Goal: Task Accomplishment & Management: Manage account settings

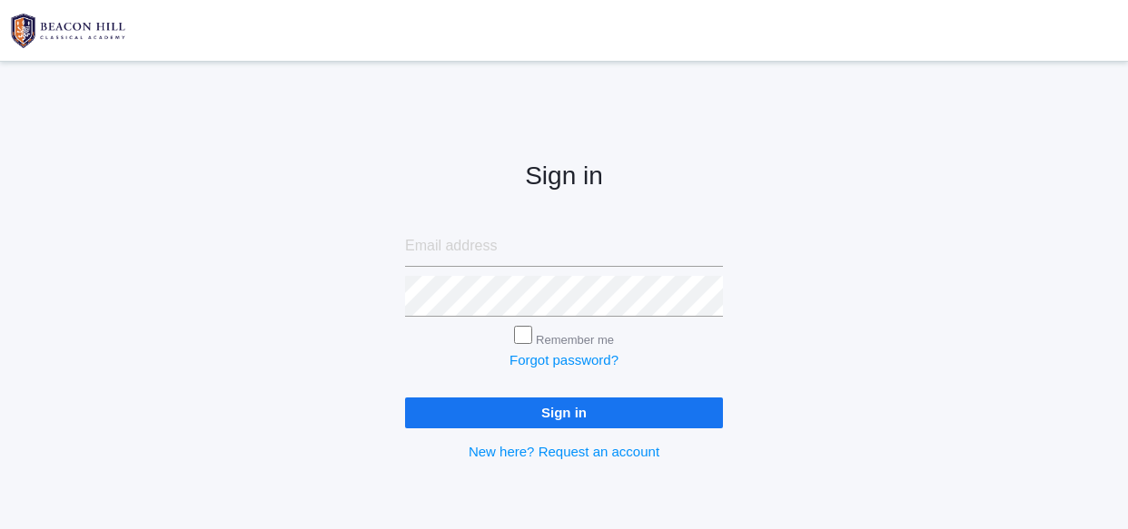
click at [633, 244] on input "email" at bounding box center [564, 246] width 318 height 41
type input "saltandlightcandleco04@yahoo.com"
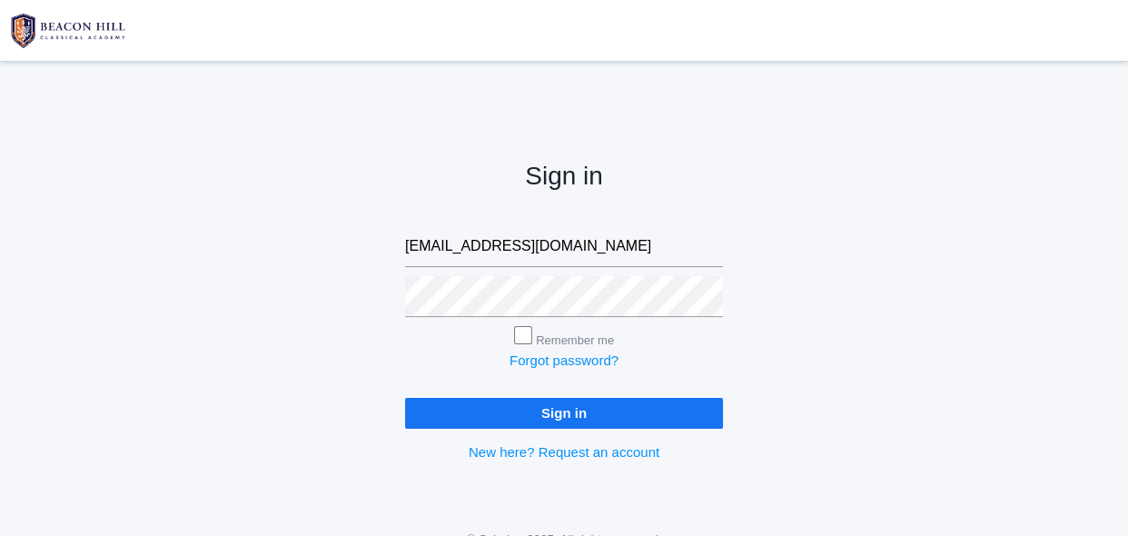
click at [549, 420] on input "Sign in" at bounding box center [564, 413] width 318 height 30
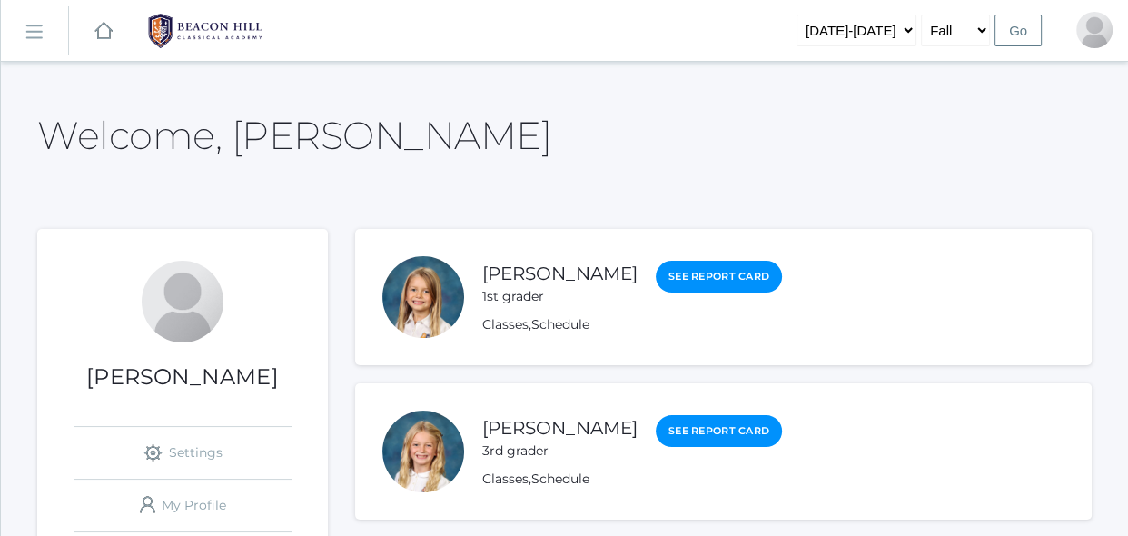
click at [39, 33] on rect at bounding box center [33, 31] width 29 height 29
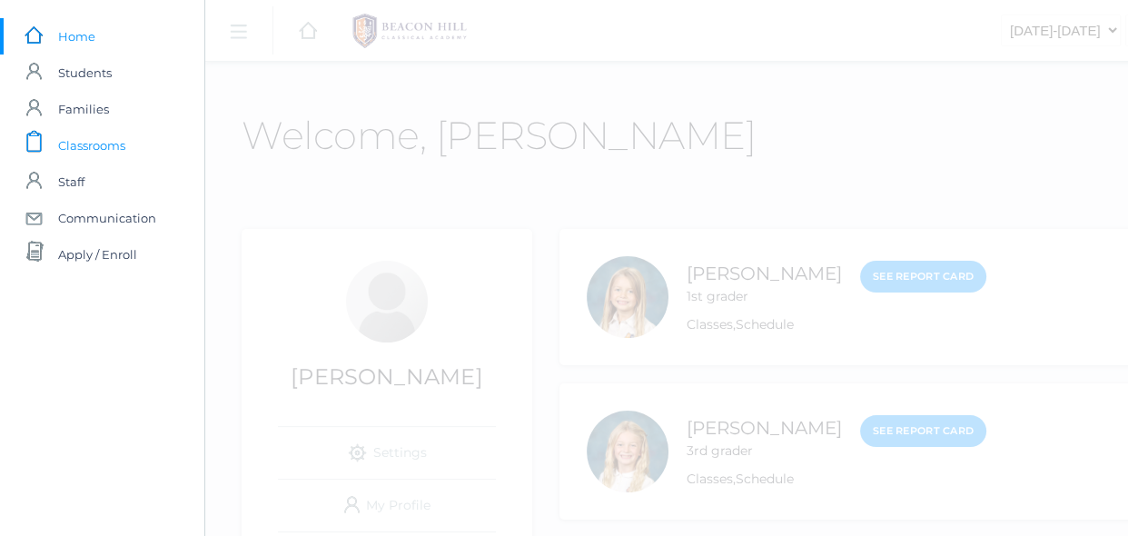
click at [95, 139] on span "Classrooms" at bounding box center [91, 145] width 67 height 36
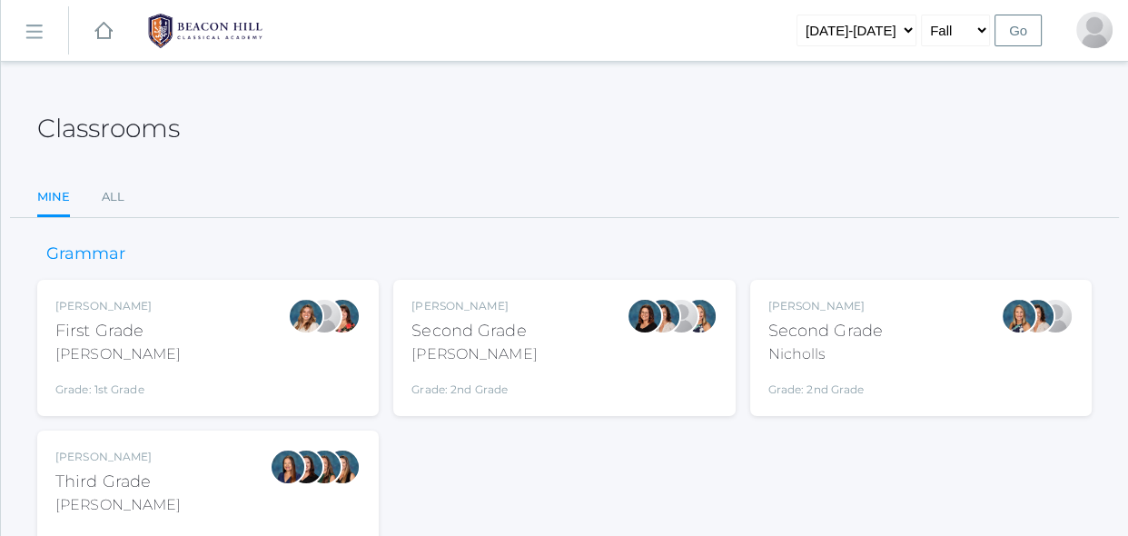
click at [830, 346] on div "Nicholls" at bounding box center [825, 354] width 114 height 22
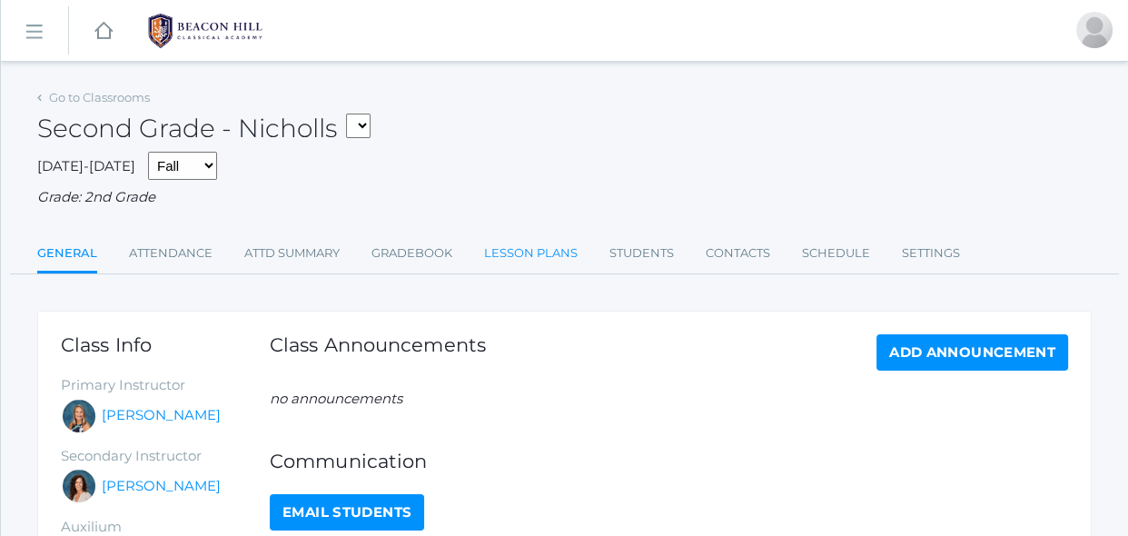
click at [542, 255] on link "Lesson Plans" at bounding box center [531, 253] width 94 height 36
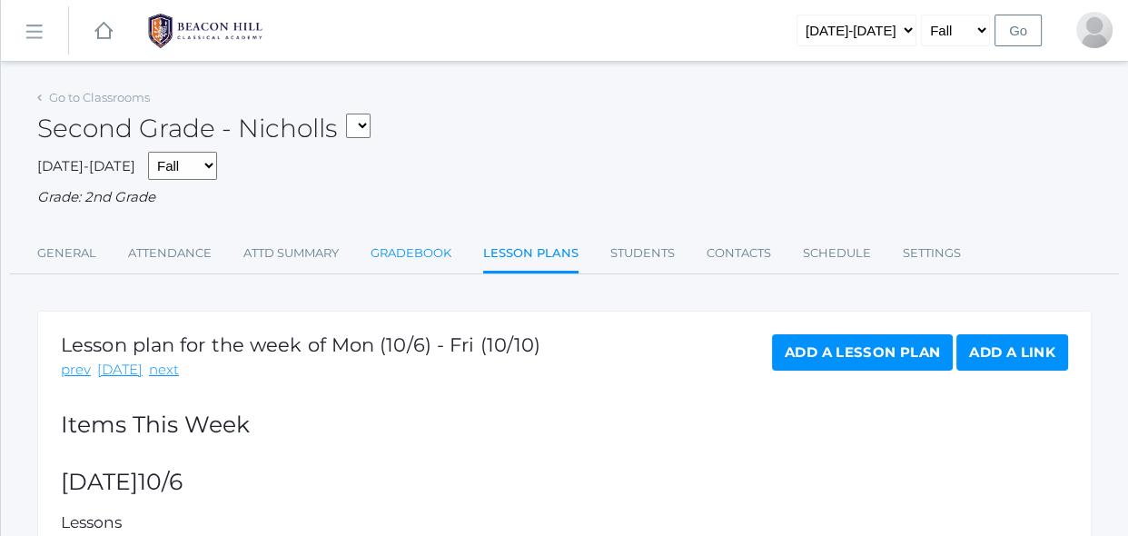
click at [434, 262] on link "Gradebook" at bounding box center [411, 253] width 81 height 36
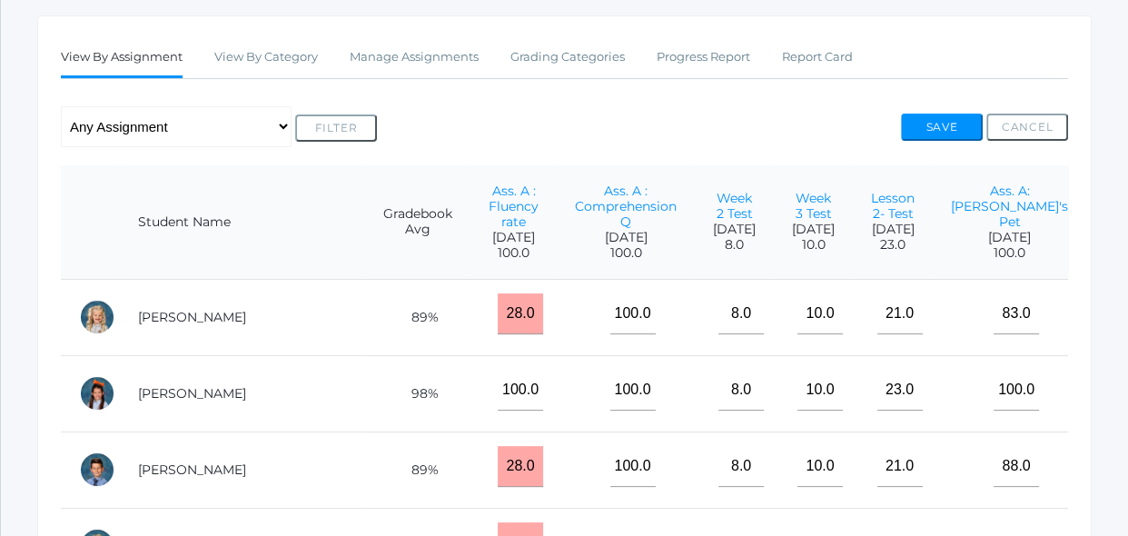
scroll to position [330, 0]
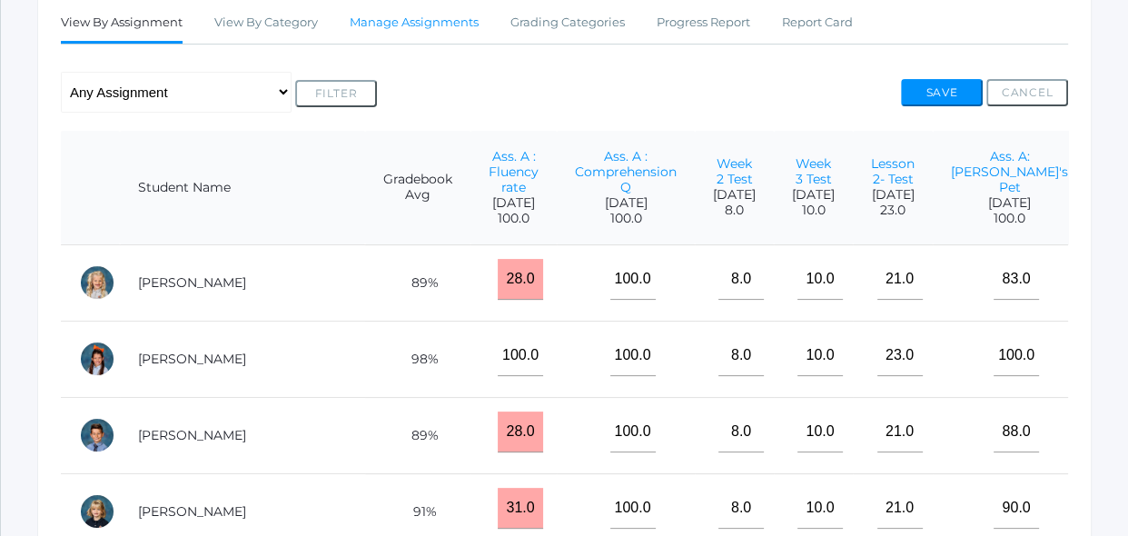
click at [444, 16] on link "Manage Assignments" at bounding box center [414, 23] width 129 height 36
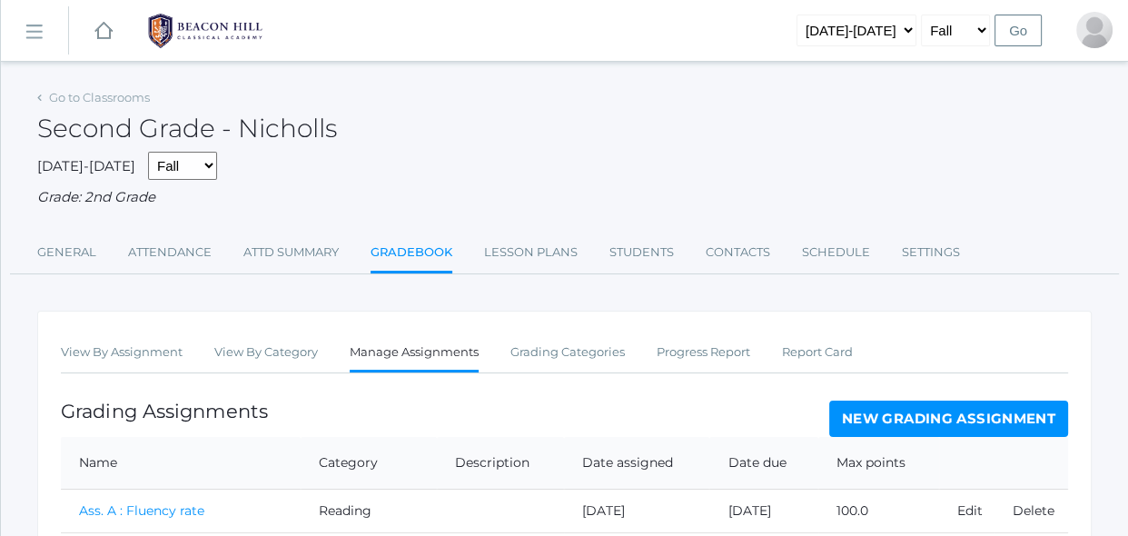
click at [883, 407] on link "New Grading Assignment" at bounding box center [948, 418] width 239 height 36
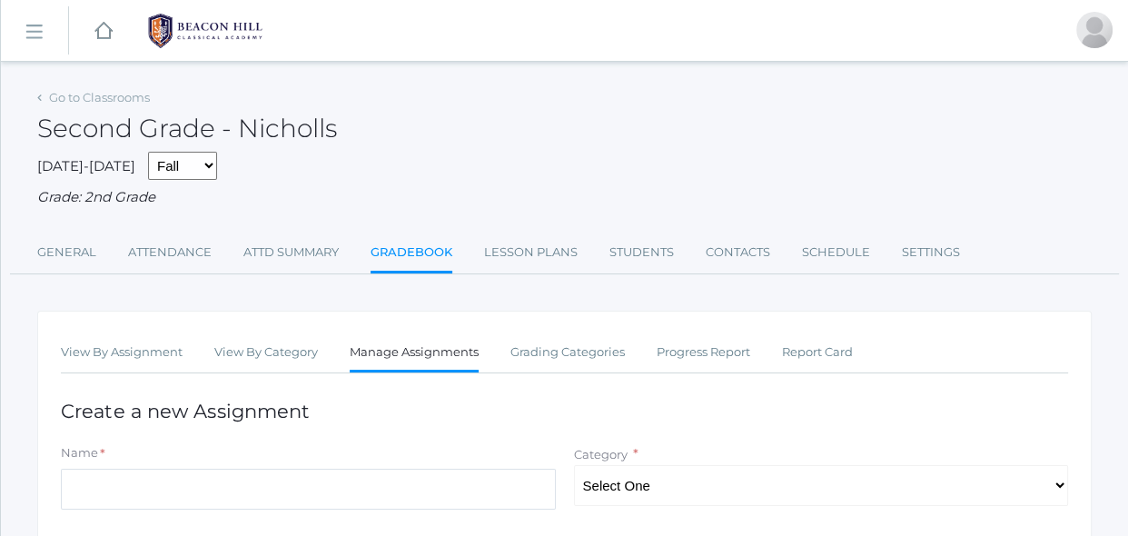
click at [883, 407] on h1 "Create a new Assignment" at bounding box center [564, 410] width 1007 height 21
click at [391, 484] on input "Name" at bounding box center [308, 489] width 495 height 41
type input "Spelling Test Week 5"
click at [615, 486] on select "Select One Spelling Grammer Composition Reading Math Concepts" at bounding box center [821, 485] width 495 height 41
select select "1252"
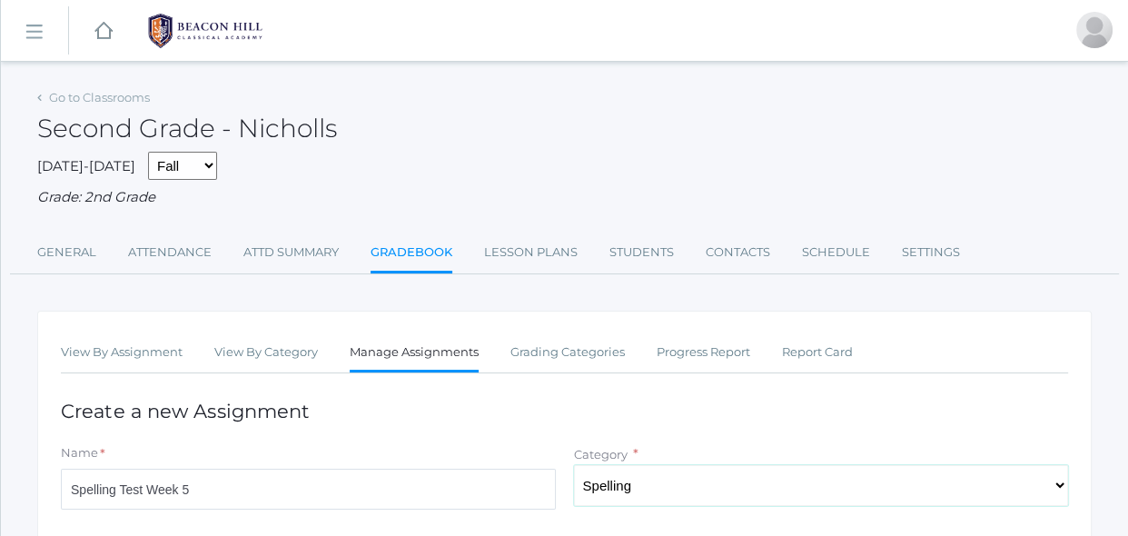
click at [574, 465] on select "Select One Spelling Grammer Composition Reading Math Concepts" at bounding box center [821, 485] width 495 height 41
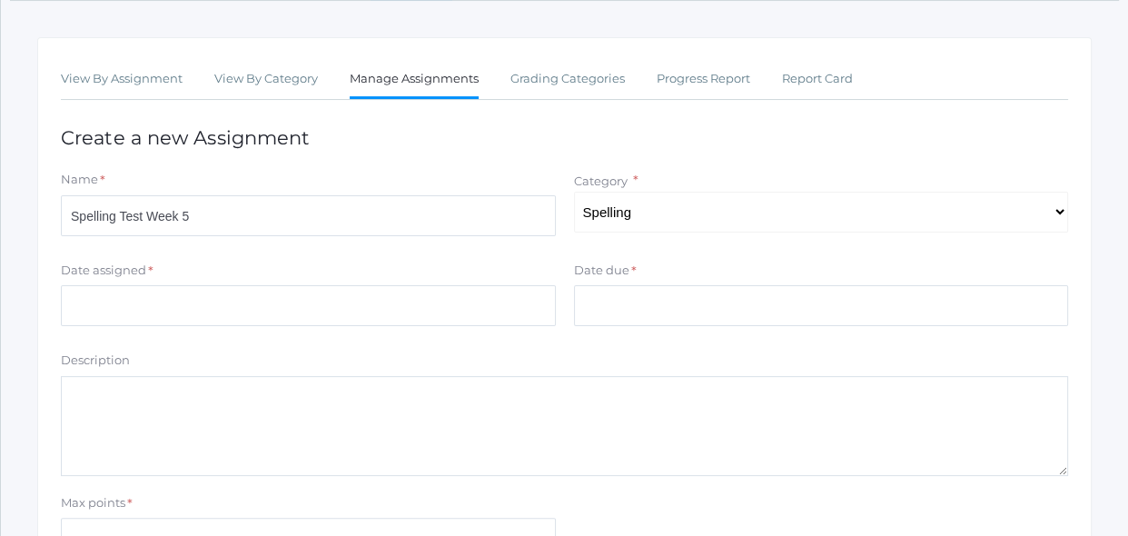
scroll to position [330, 0]
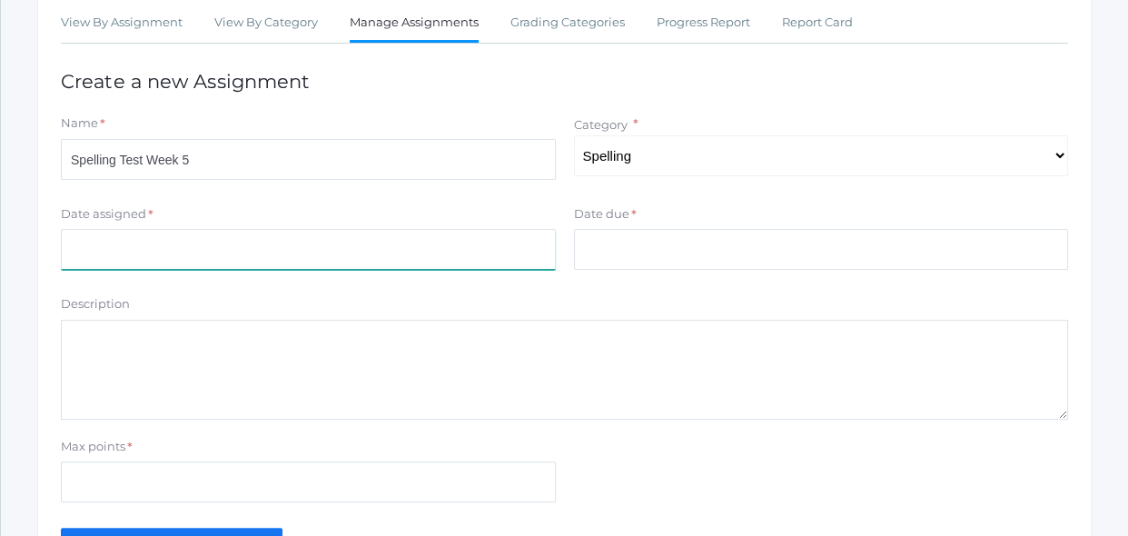
click at [289, 252] on input "Date assigned" at bounding box center [308, 249] width 495 height 41
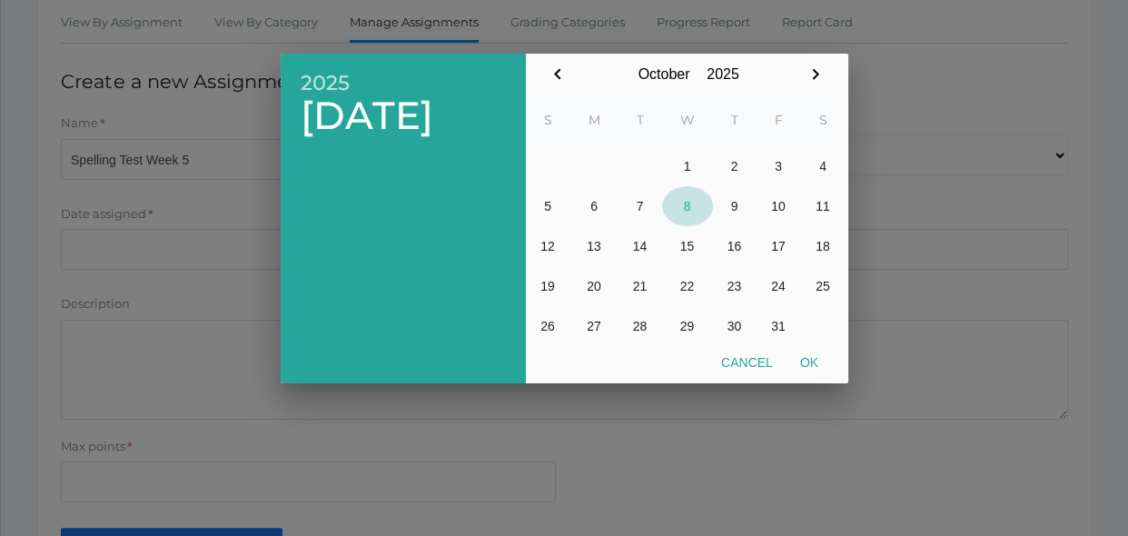
click at [698, 213] on button "8" at bounding box center [687, 206] width 51 height 40
click at [819, 369] on button "Ok" at bounding box center [808, 362] width 45 height 33
type input "[DATE]"
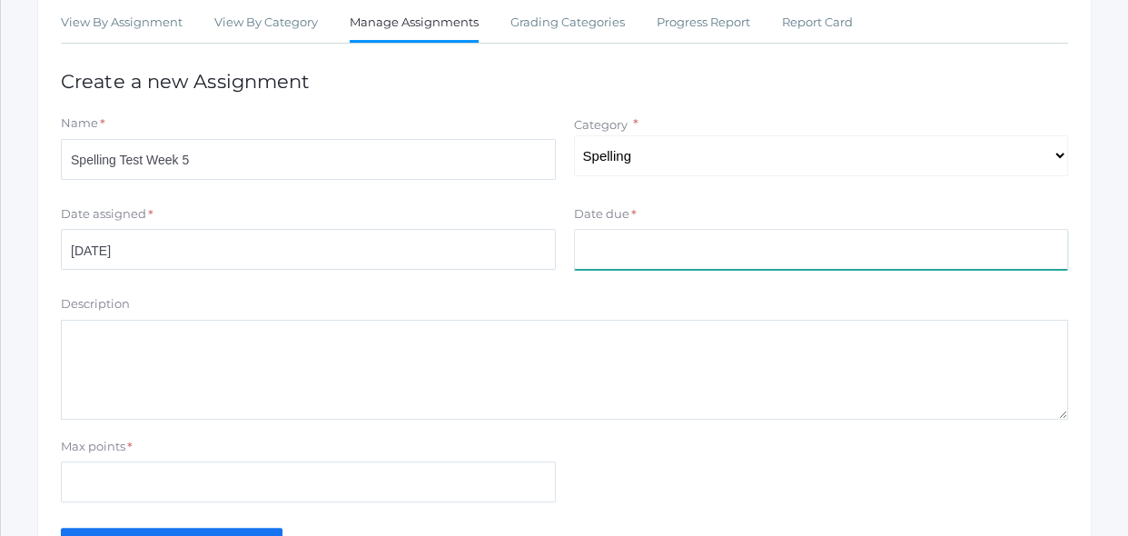
click at [742, 261] on input "Date due" at bounding box center [821, 249] width 495 height 41
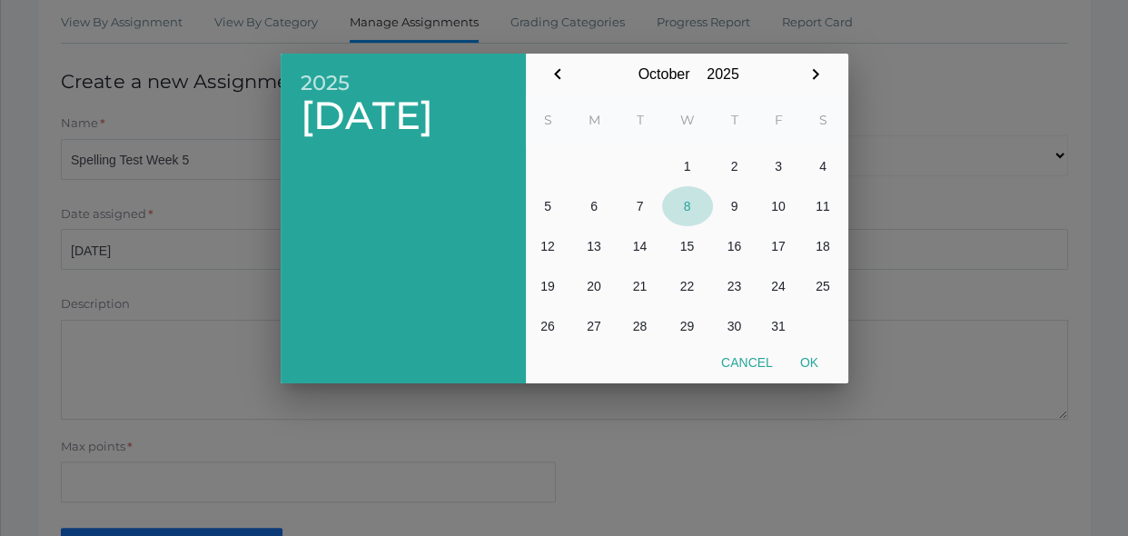
click at [692, 211] on button "8" at bounding box center [687, 206] width 51 height 40
click at [825, 364] on button "Ok" at bounding box center [808, 362] width 45 height 33
type input "[DATE]"
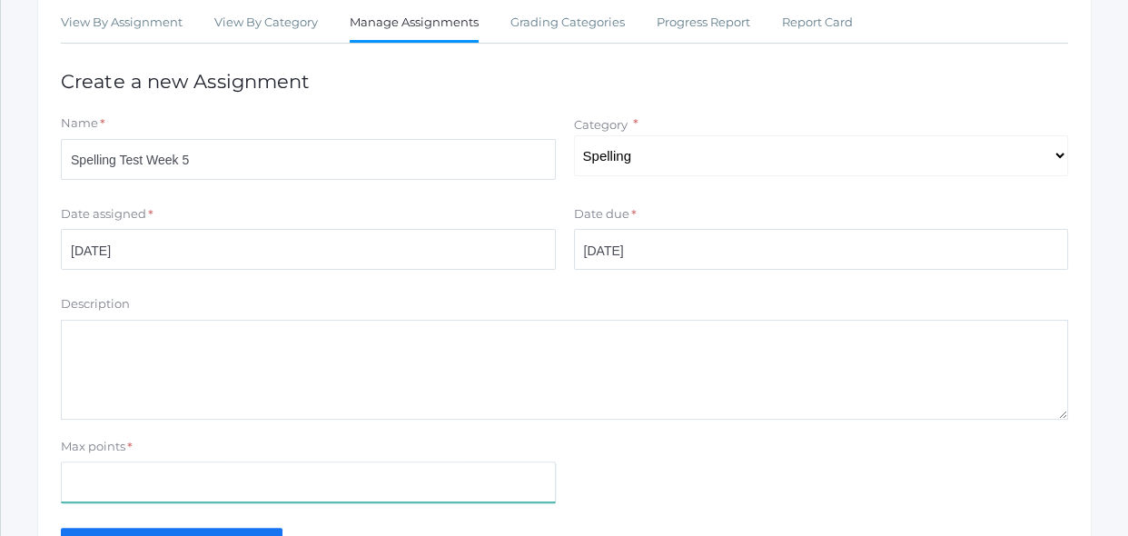
click at [518, 487] on input "Max points" at bounding box center [308, 481] width 495 height 41
type input "10"
click at [594, 491] on div "Max points * 10" at bounding box center [564, 474] width 1025 height 73
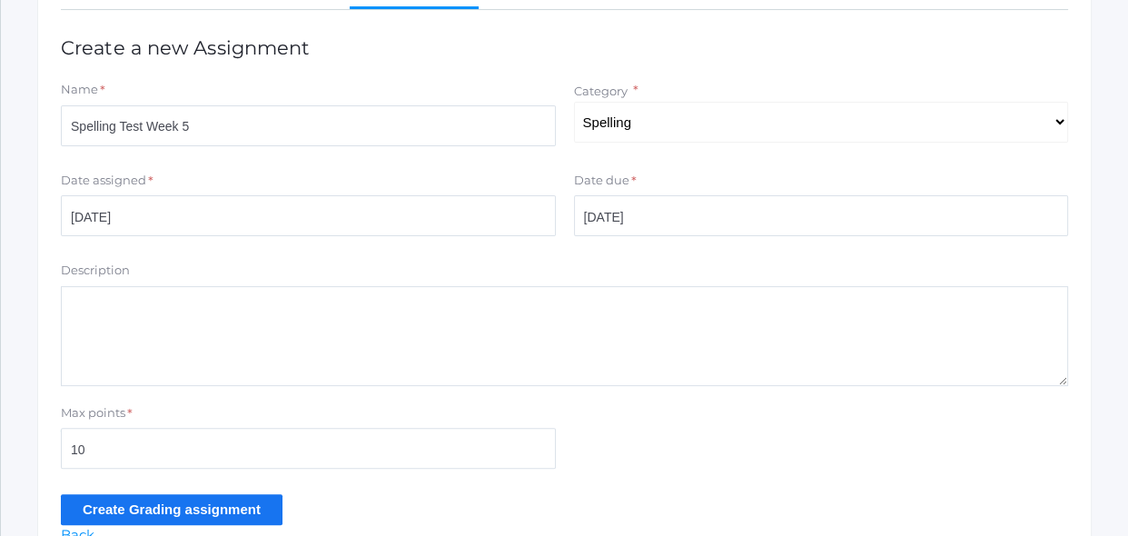
scroll to position [396, 0]
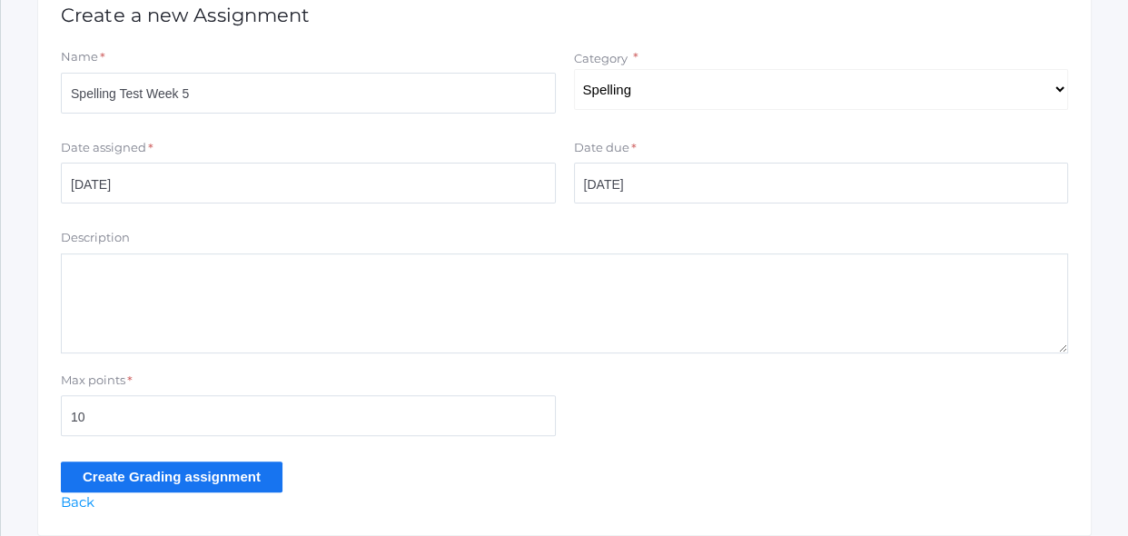
click at [258, 485] on input "Create Grading assignment" at bounding box center [172, 476] width 222 height 30
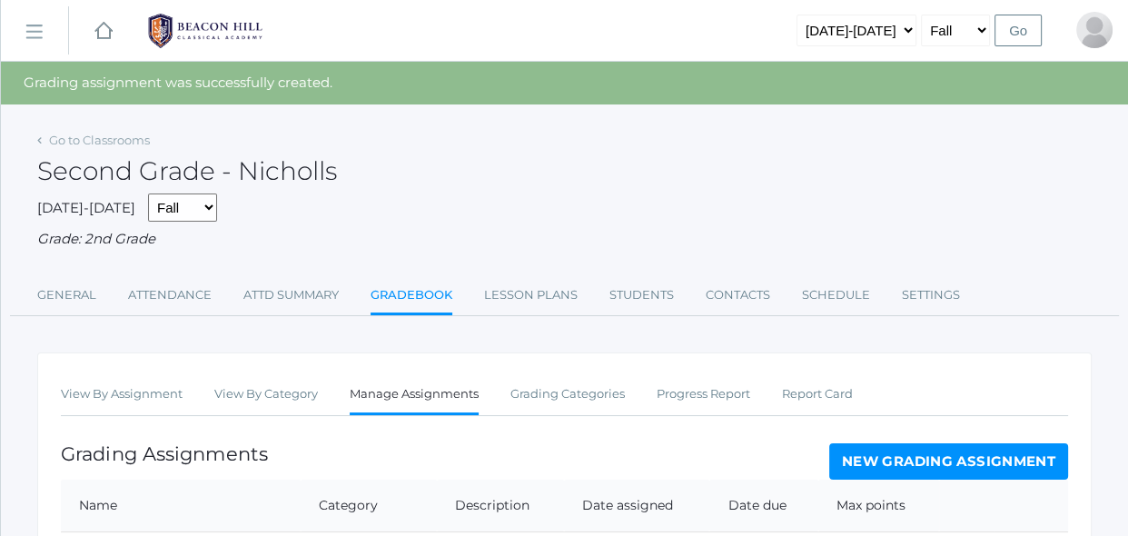
click at [389, 414] on link "Manage Assignments" at bounding box center [414, 395] width 129 height 39
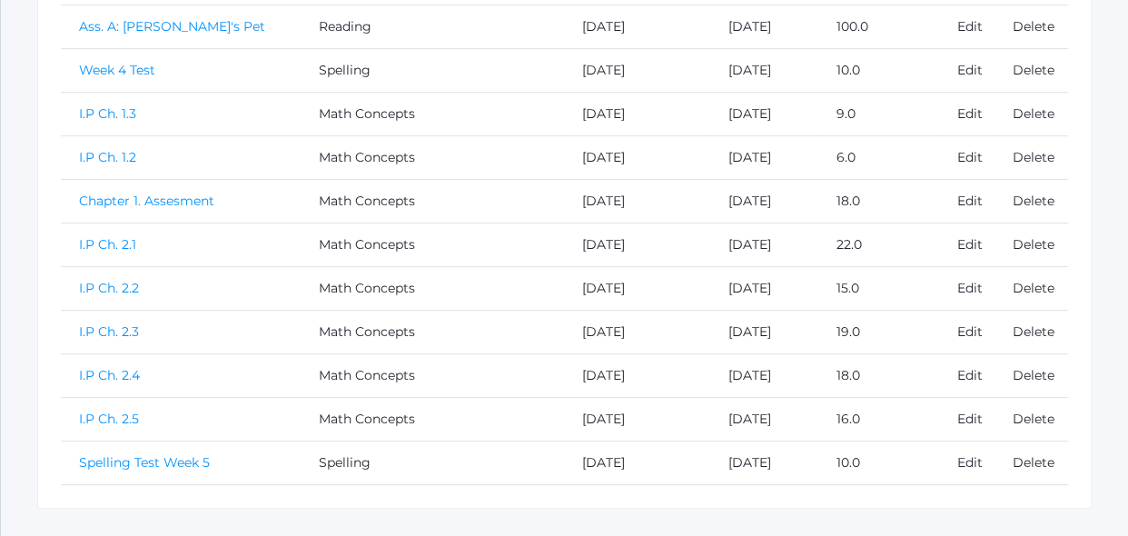
scroll to position [740, 0]
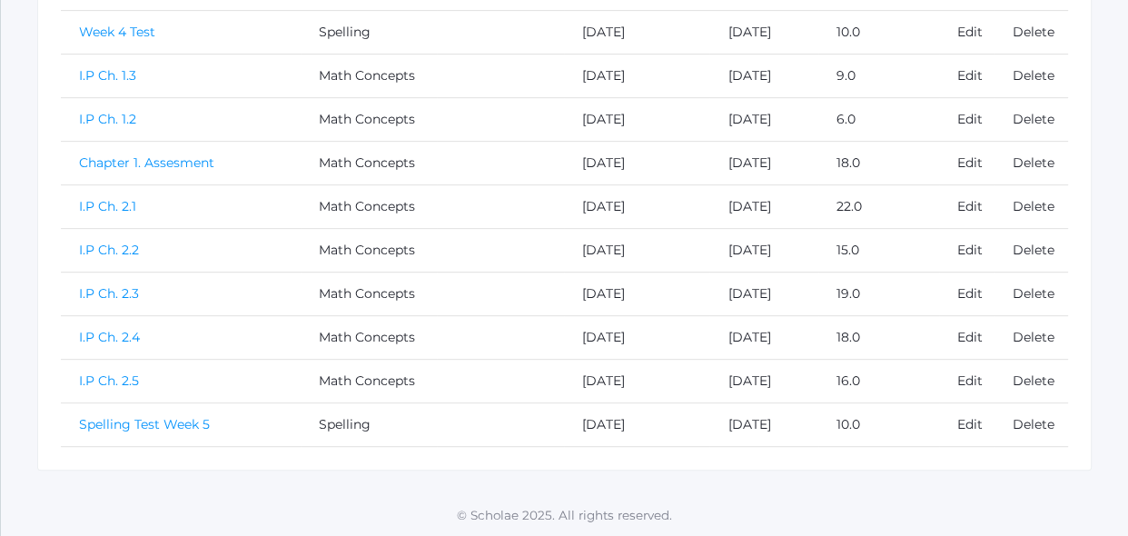
click at [195, 426] on link "Spelling Test Week 5" at bounding box center [144, 424] width 131 height 16
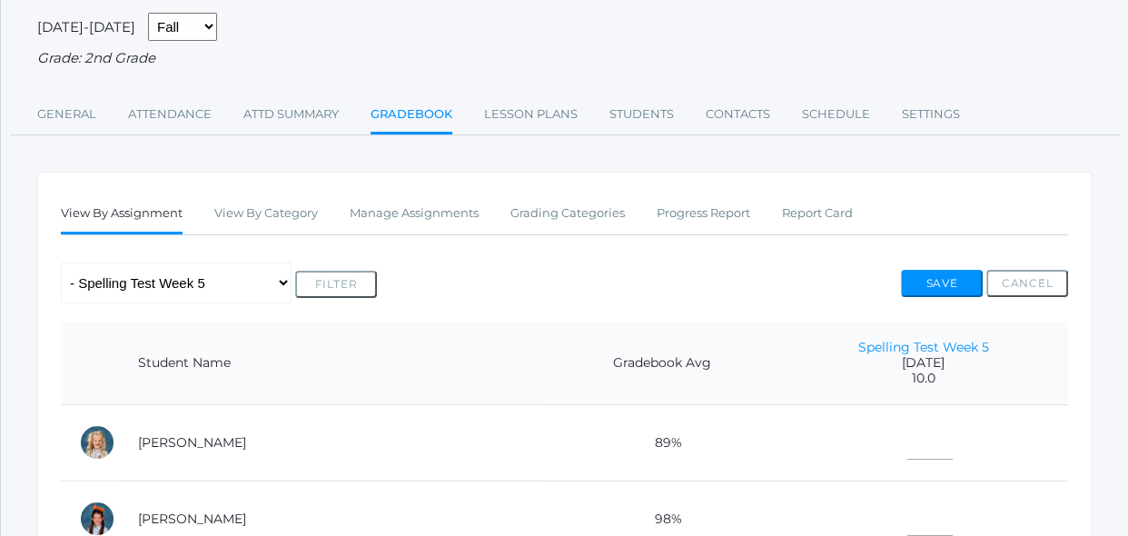
scroll to position [231, 0]
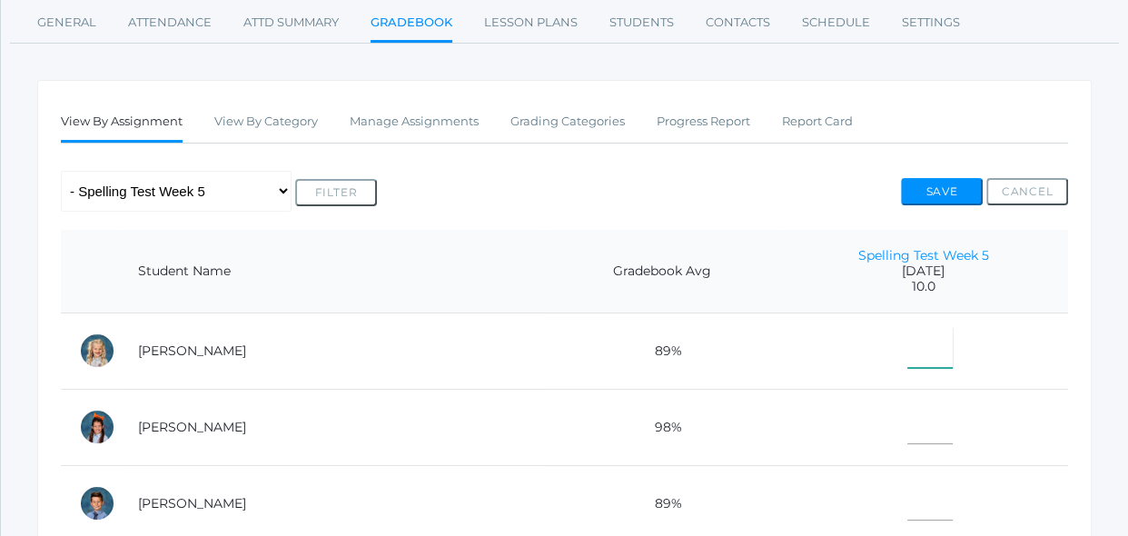
click at [914, 356] on input"] "text" at bounding box center [929, 347] width 45 height 41
type input"] "10"
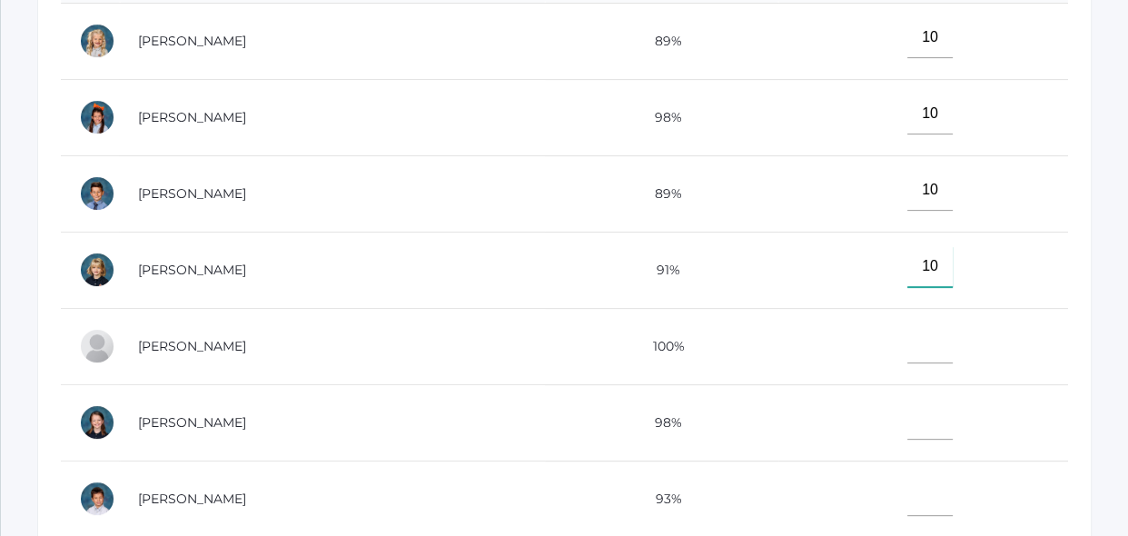
type input"] "10"
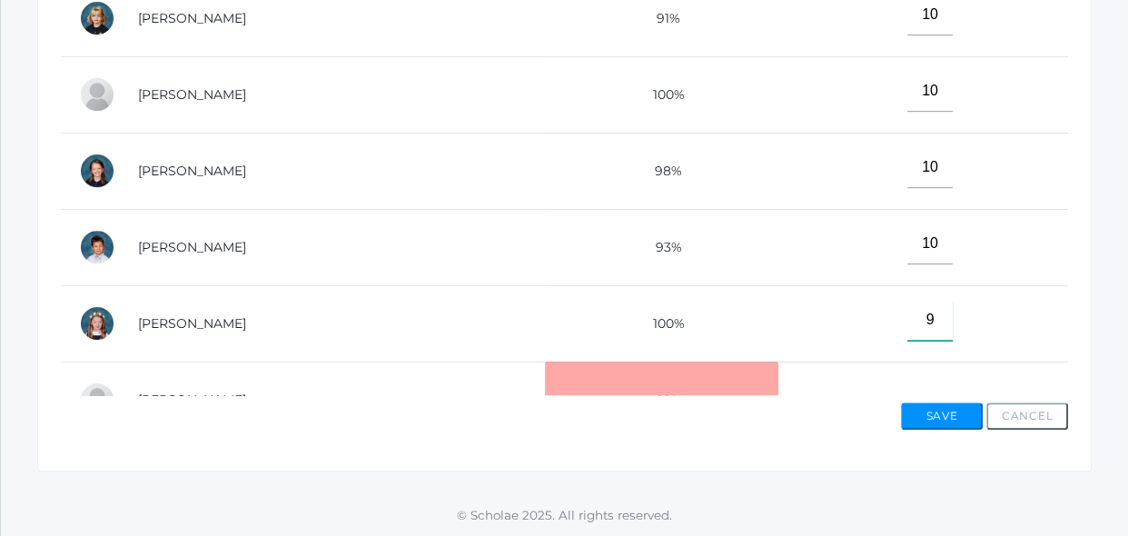
type input"] "9"
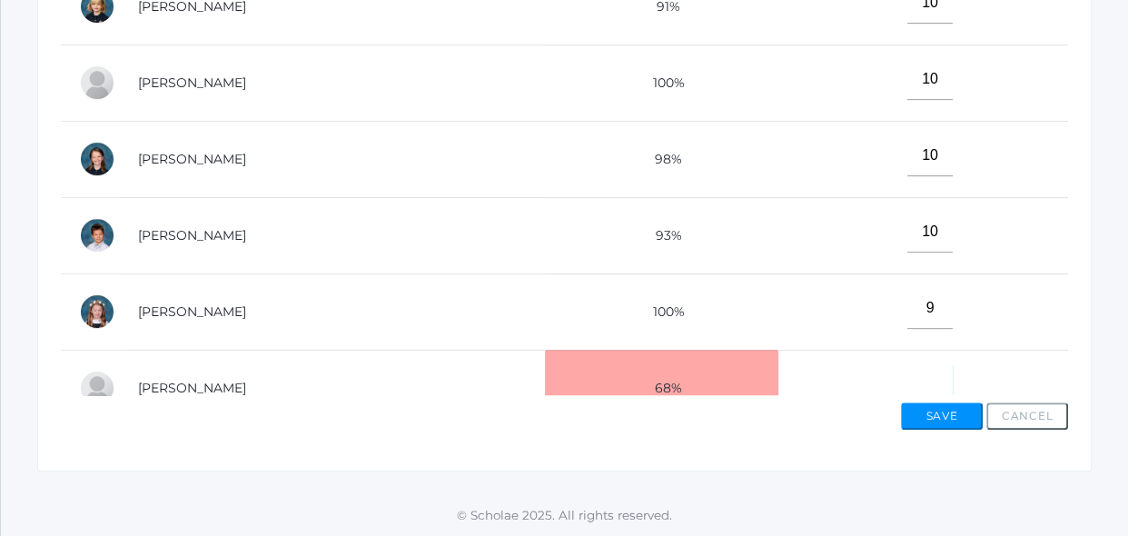
scroll to position [21, 0]
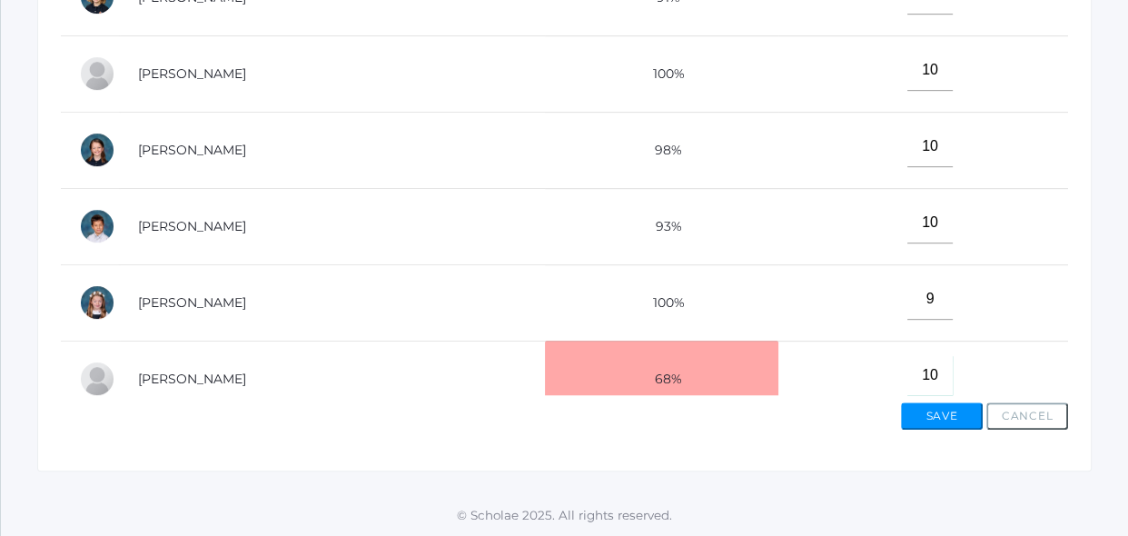
type input"] "10"
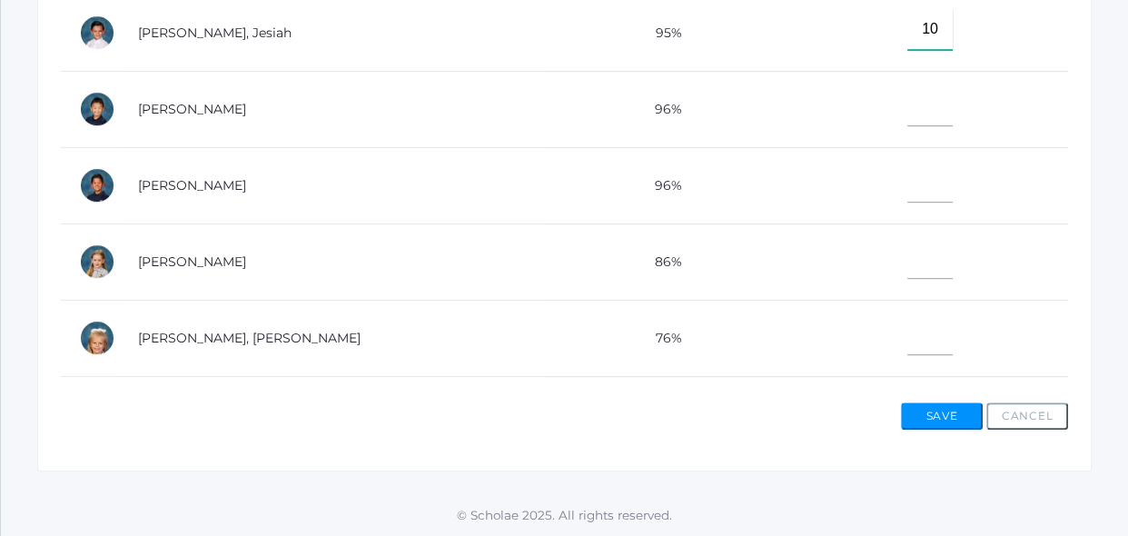
type input"] "10"
type input"] "8"
type input"] "10"
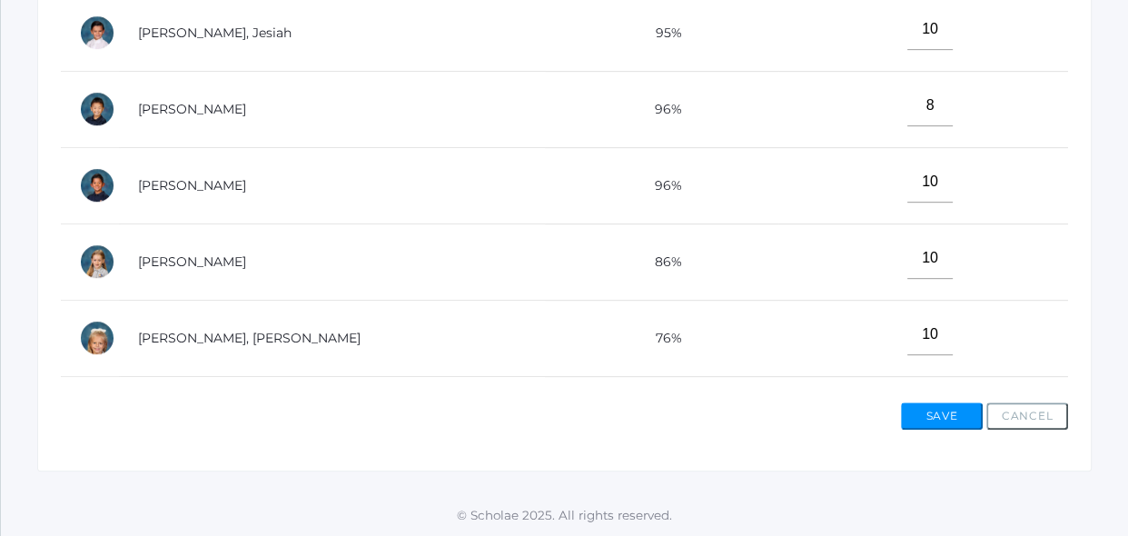
scroll to position [806, 0]
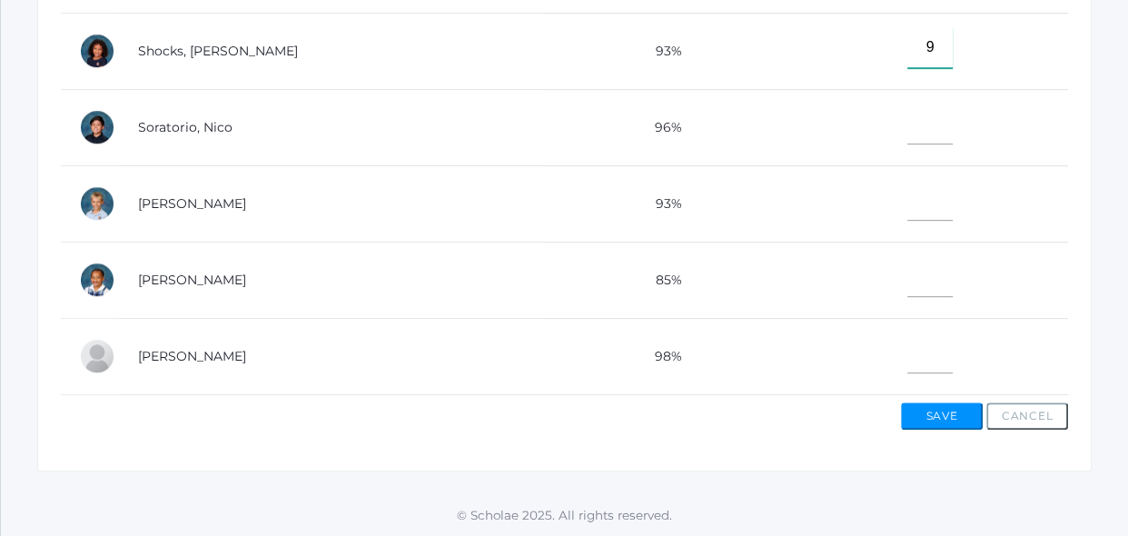
type input"] "9"
type input"] "10"
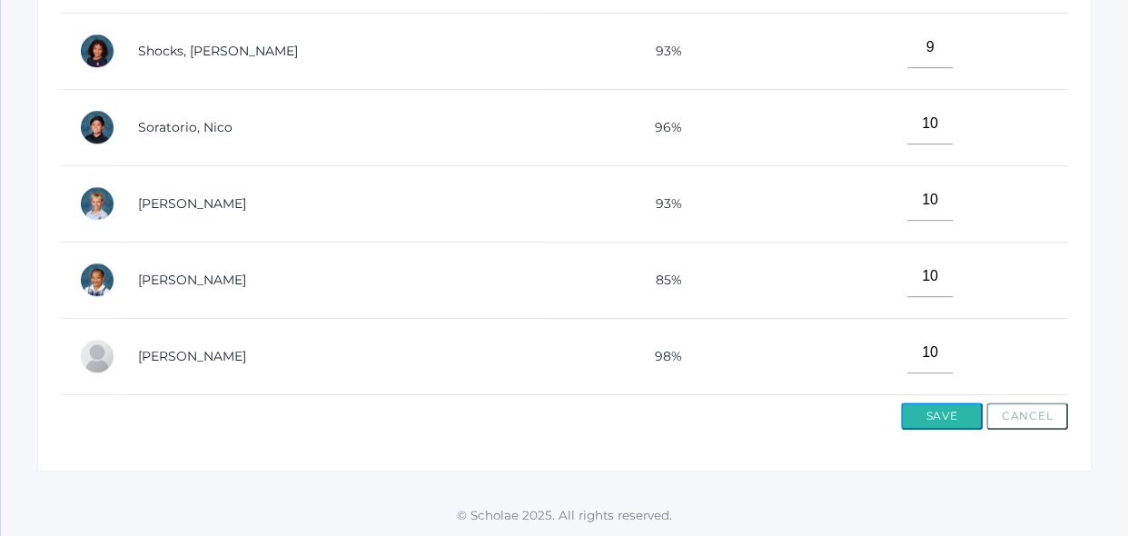
click at [960, 418] on button "Save" at bounding box center [942, 415] width 82 height 27
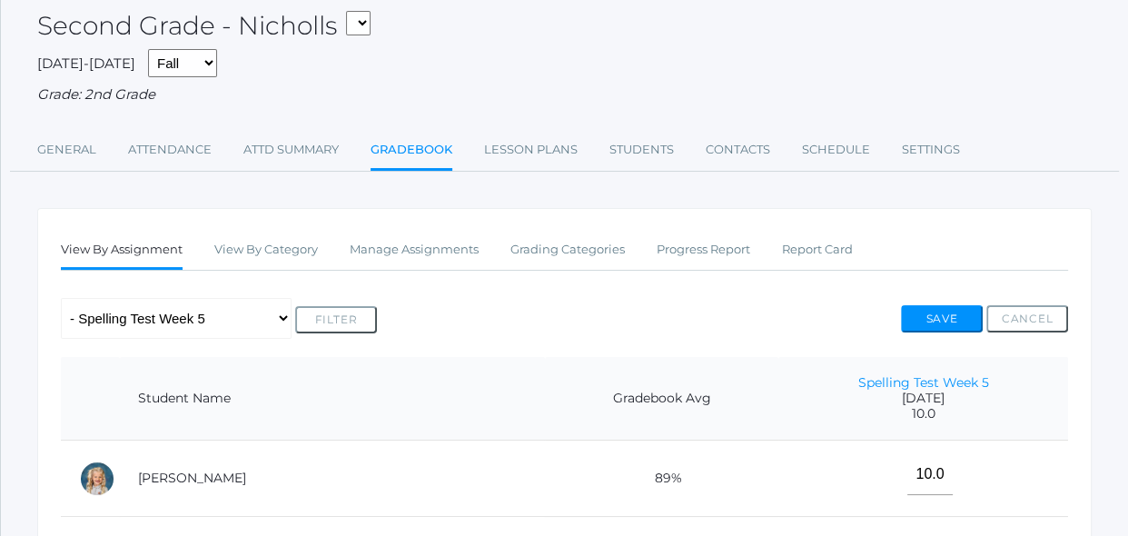
scroll to position [99, 0]
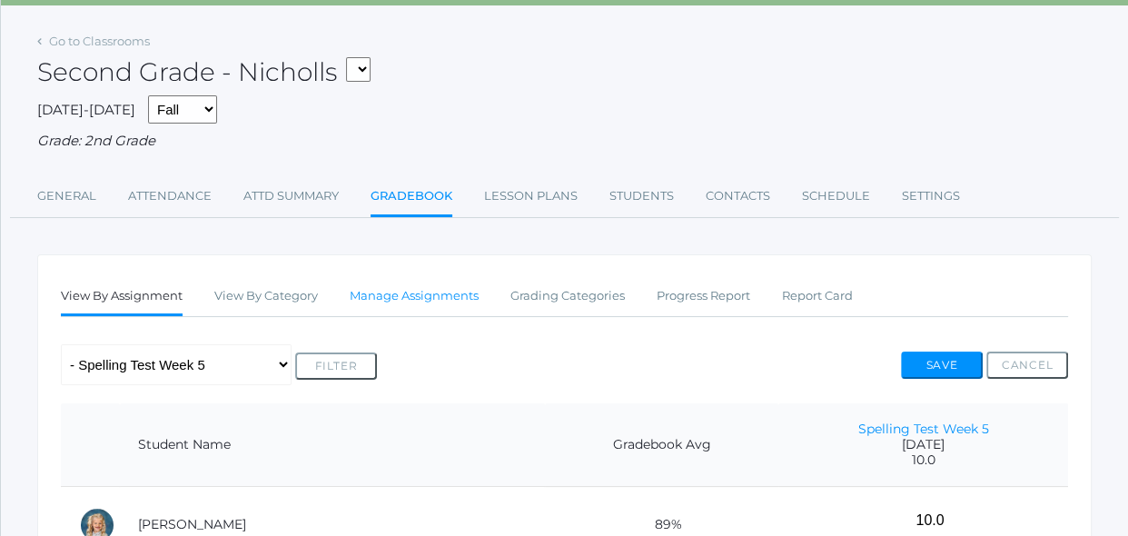
click at [444, 296] on link "Manage Assignments" at bounding box center [414, 296] width 129 height 36
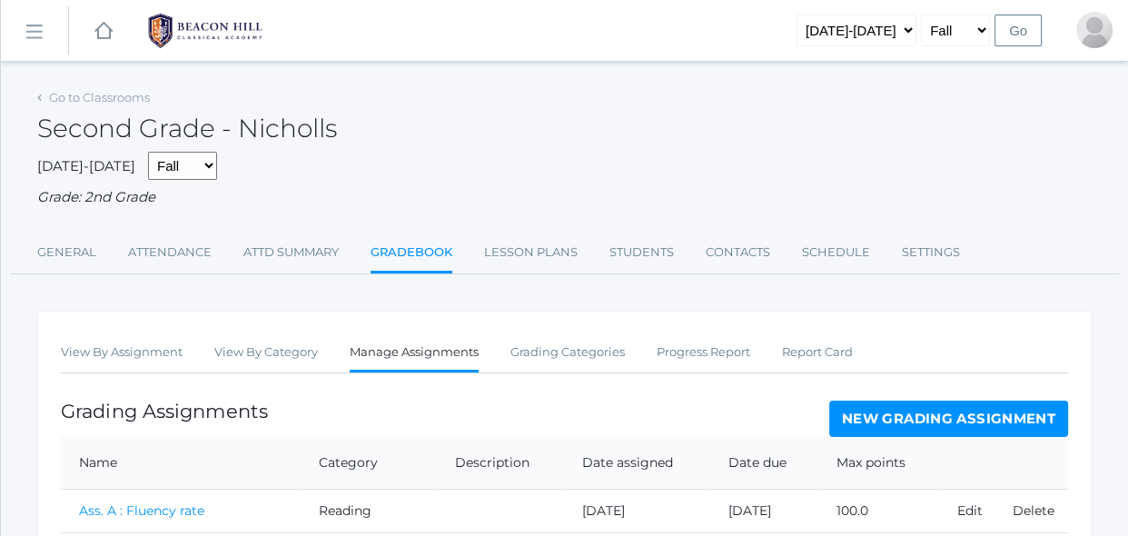
click at [859, 421] on link "New Grading Assignment" at bounding box center [948, 418] width 239 height 36
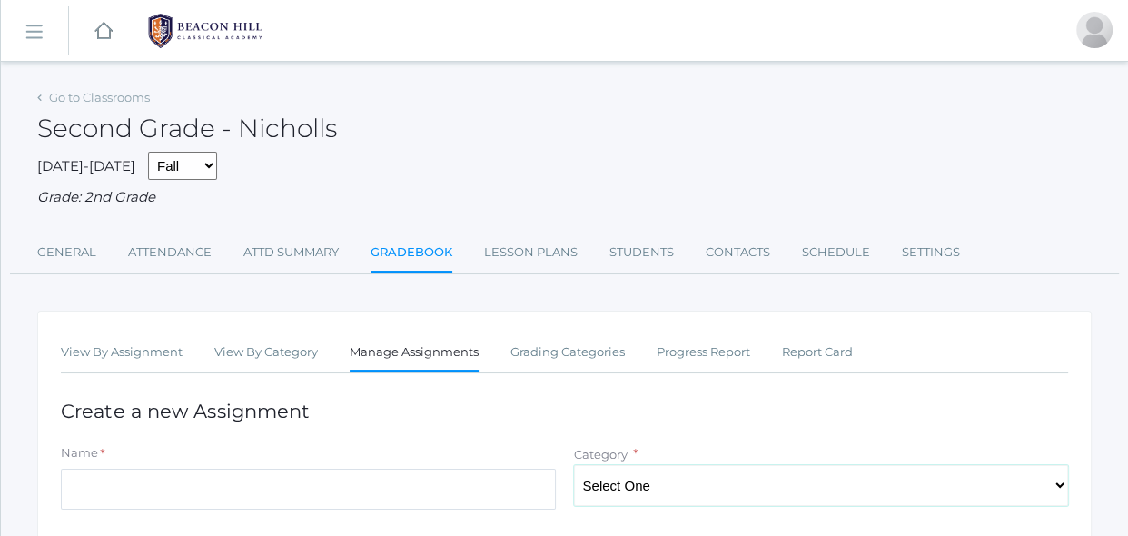
click at [599, 483] on select "Select One Spelling Grammer Composition Reading Math Concepts" at bounding box center [821, 485] width 495 height 41
select select "1252"
click at [574, 465] on select "Select One Spelling Grammer Composition Reading Math Concepts" at bounding box center [821, 485] width 495 height 41
click at [443, 499] on input "Name" at bounding box center [308, 489] width 495 height 41
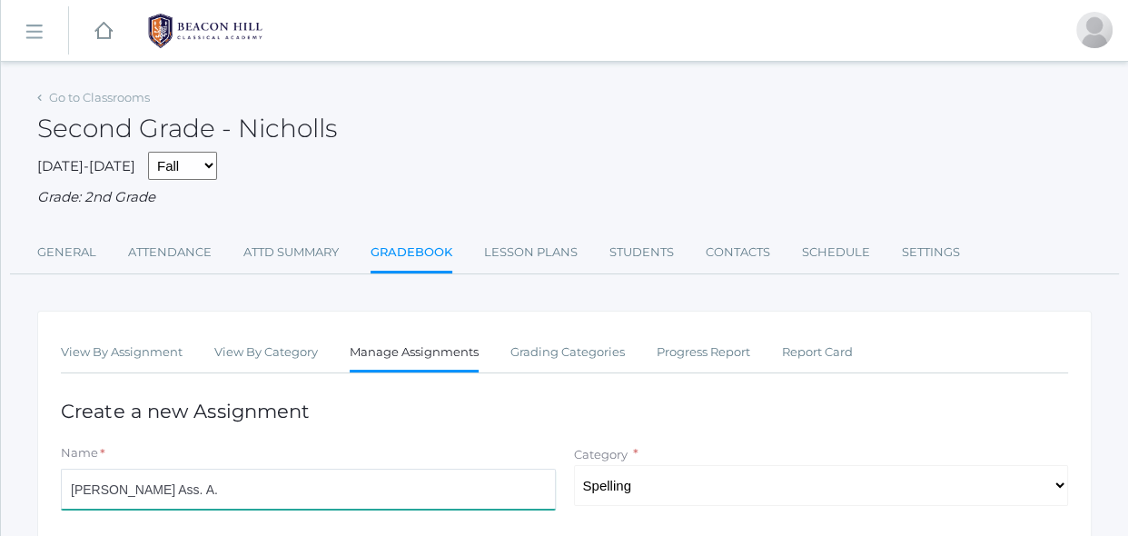
click at [86, 492] on input "[PERSON_NAME] Ass. A." at bounding box center [308, 489] width 495 height 41
click at [76, 487] on input "[PERSON_NAME] Ass. A." at bounding box center [308, 489] width 495 height 41
click at [84, 493] on input "[PERSON_NAME] Ass. A." at bounding box center [308, 489] width 495 height 41
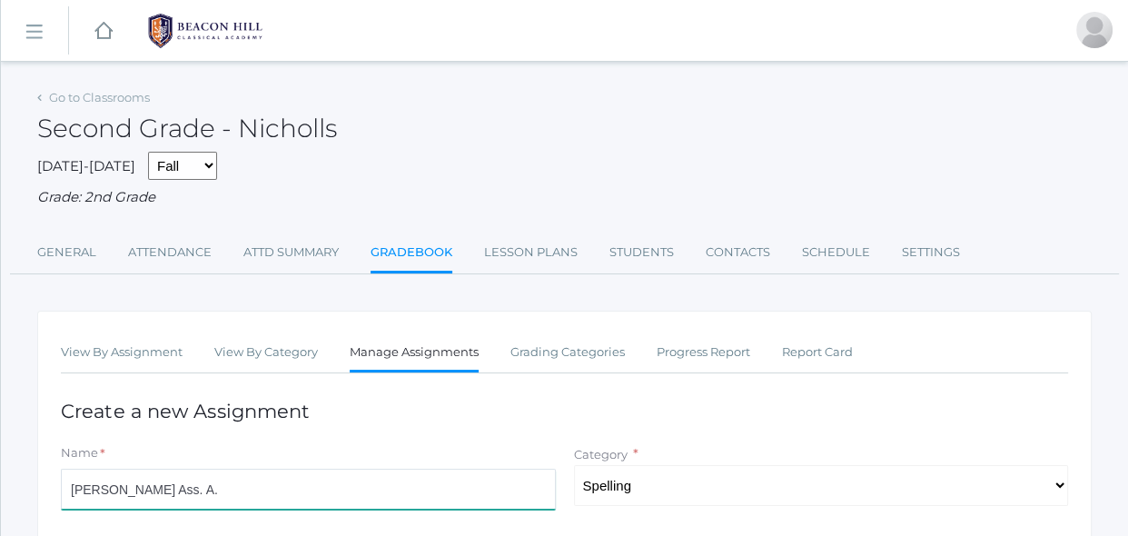
click at [160, 493] on input "[PERSON_NAME] Ass. A." at bounding box center [308, 489] width 495 height 41
click at [80, 493] on input "[PERSON_NAME] Ass. A." at bounding box center [308, 489] width 495 height 41
type input "[PERSON_NAME] Ass. A."
click at [385, 445] on div "Name *" at bounding box center [308, 456] width 495 height 25
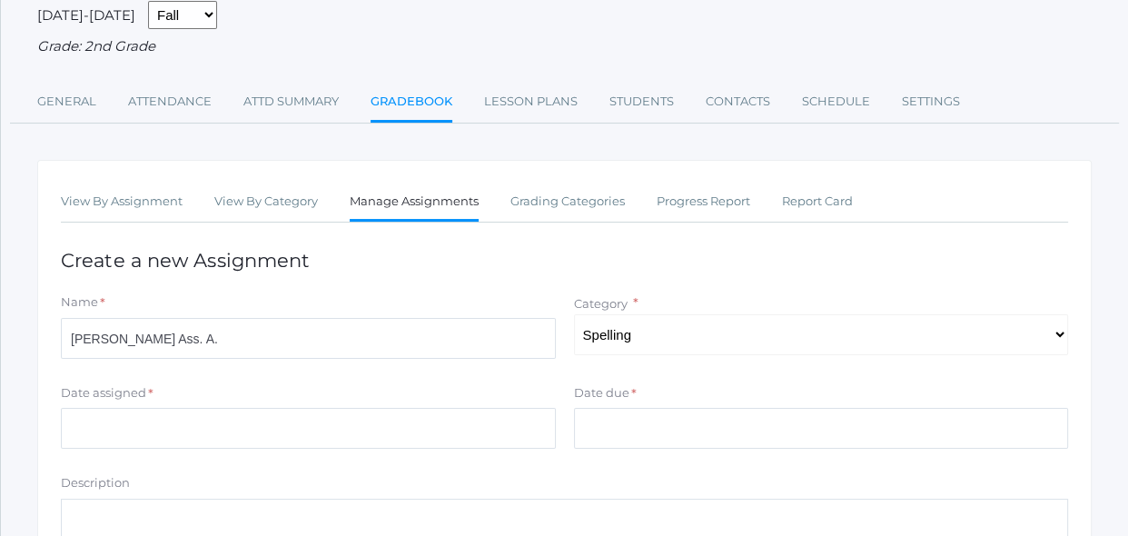
scroll to position [231, 0]
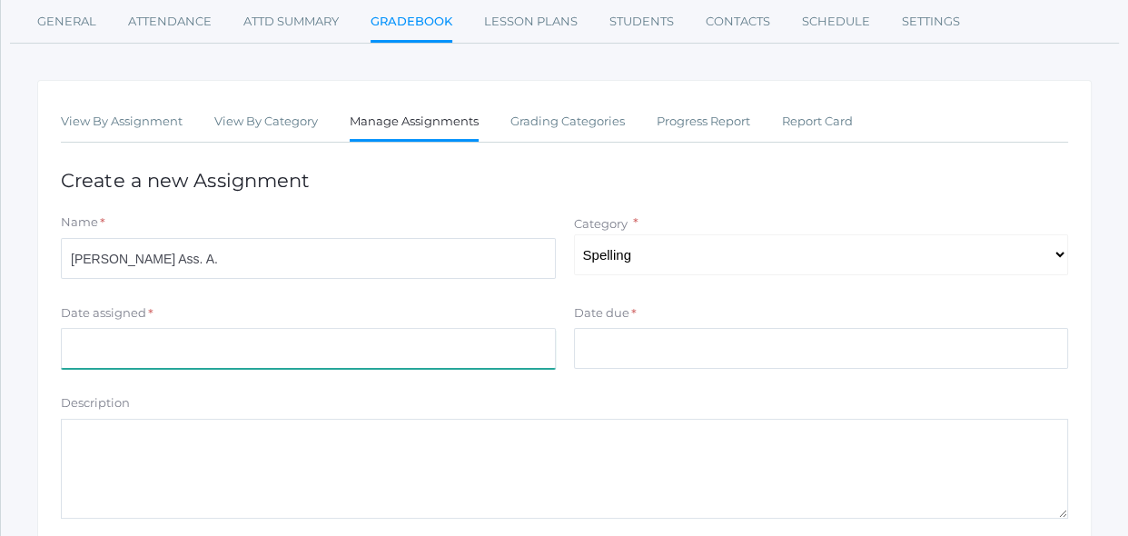
click at [315, 356] on input "Date assigned" at bounding box center [308, 348] width 495 height 41
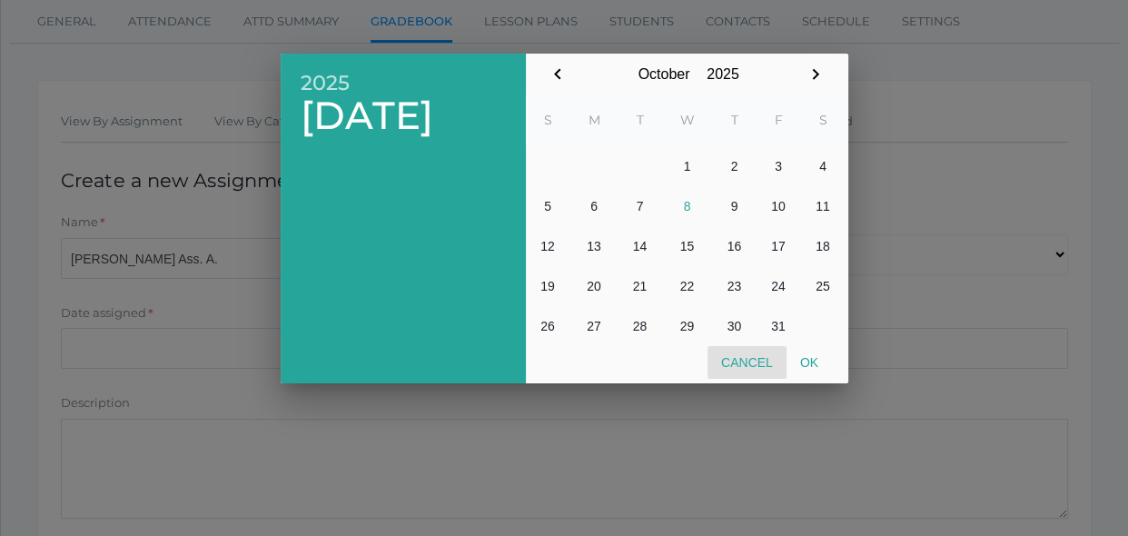
click at [774, 361] on button "Cancel" at bounding box center [746, 362] width 79 height 33
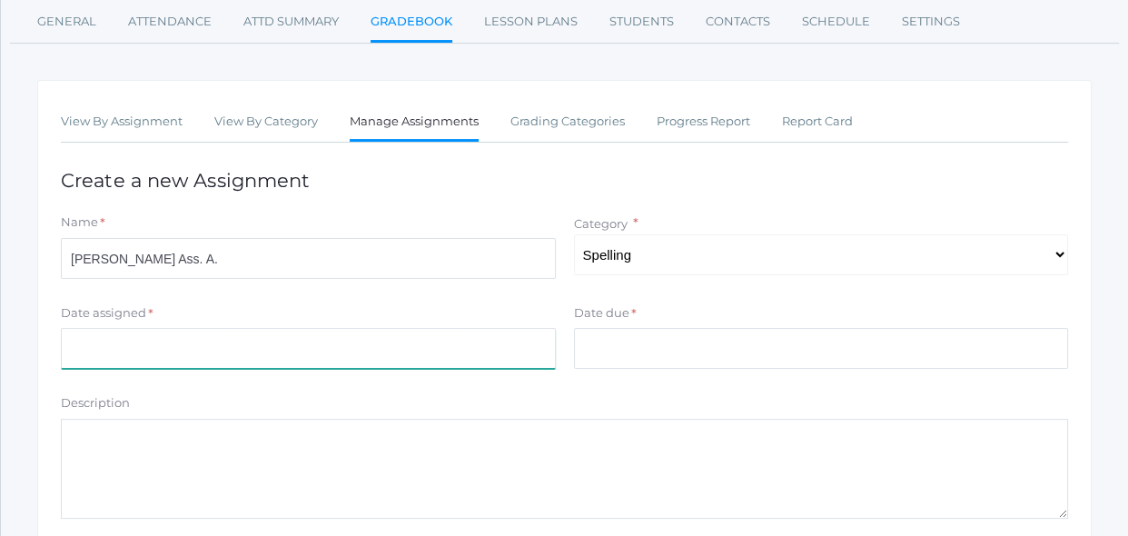
click at [365, 360] on input "Date assigned" at bounding box center [308, 348] width 495 height 41
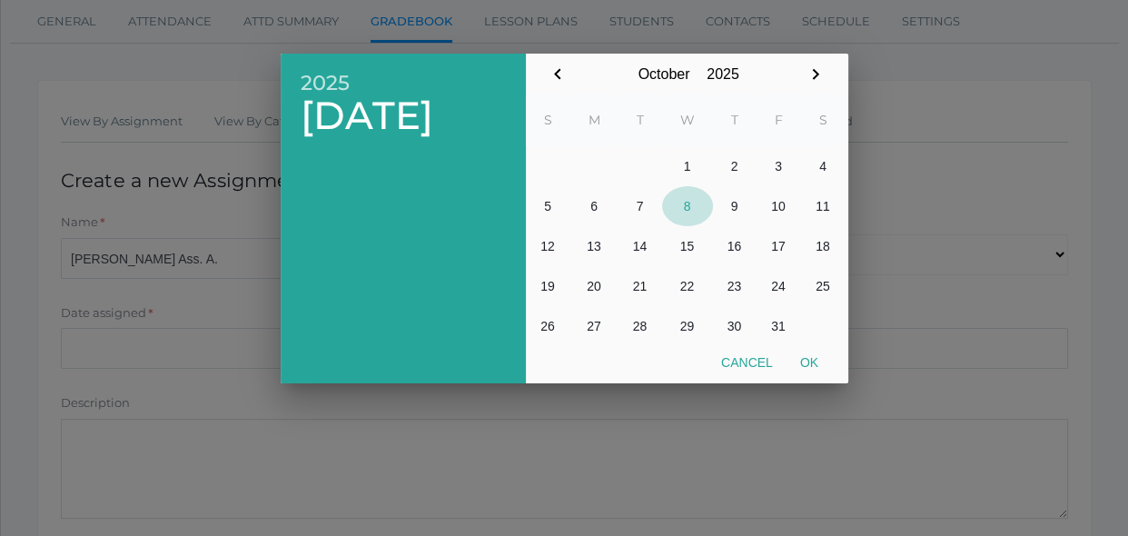
click at [688, 214] on button "8" at bounding box center [687, 206] width 51 height 40
click at [812, 364] on button "Ok" at bounding box center [808, 362] width 45 height 33
type input "[DATE]"
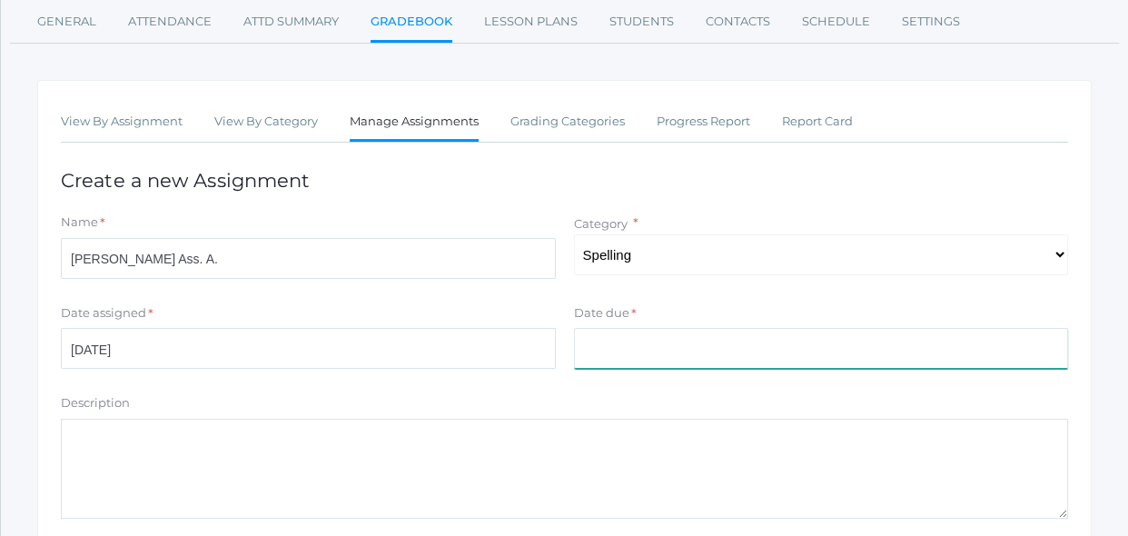
click at [788, 355] on input "Date due" at bounding box center [821, 348] width 495 height 41
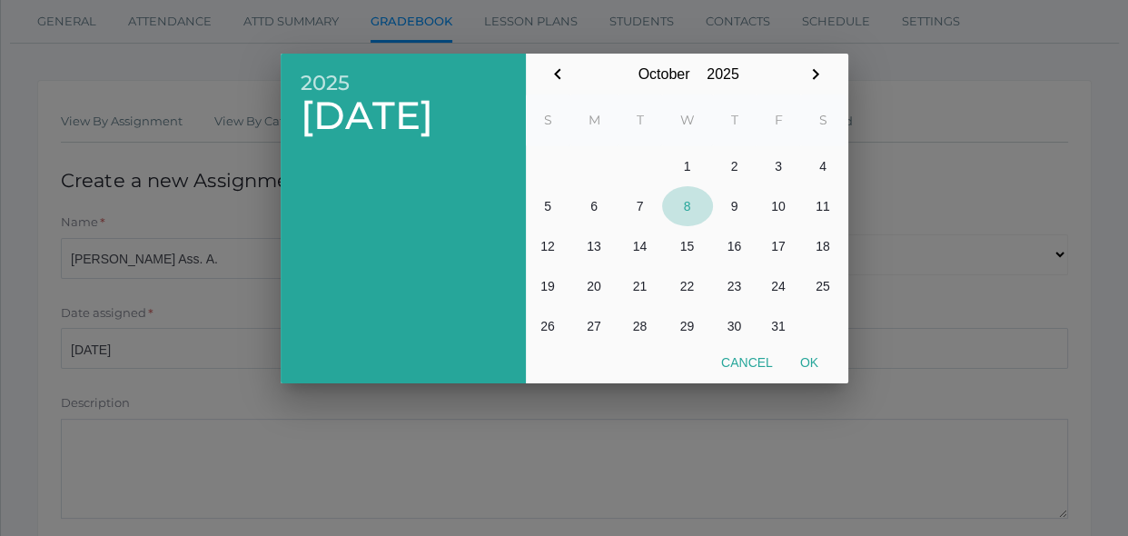
click at [686, 212] on button "8" at bounding box center [687, 206] width 51 height 40
click at [805, 357] on button "Ok" at bounding box center [808, 362] width 45 height 33
type input "[DATE]"
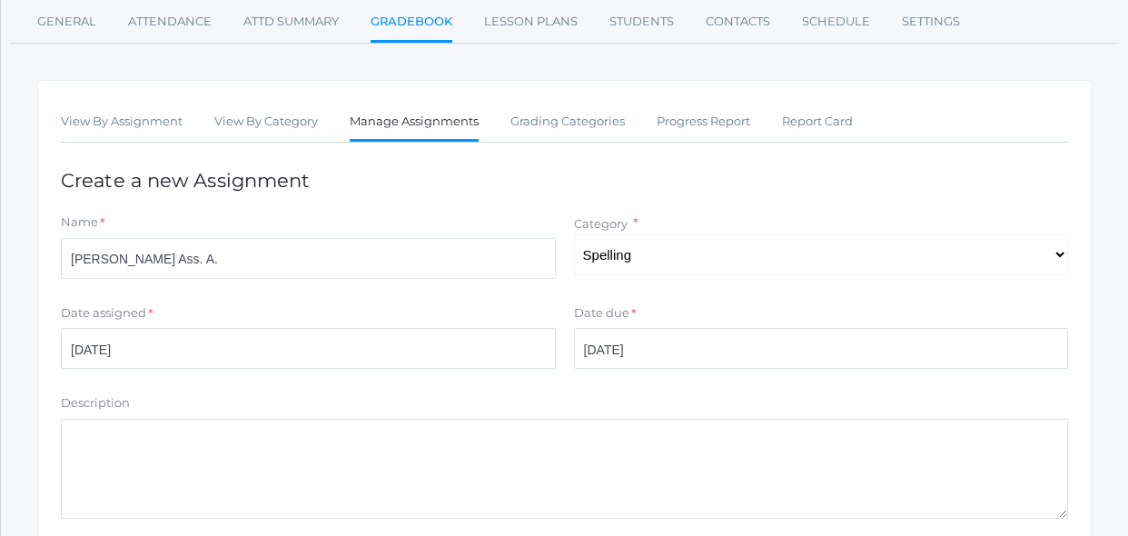
click at [768, 373] on div "Date due * 2025 Wed, Oct 8 October January February March April May June July A…" at bounding box center [821, 340] width 513 height 73
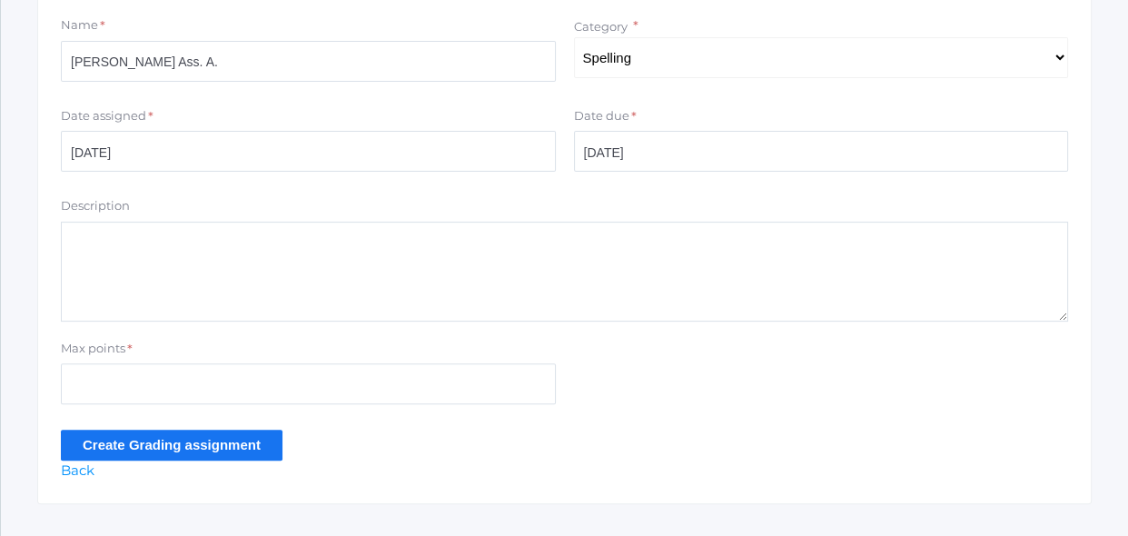
scroll to position [429, 0]
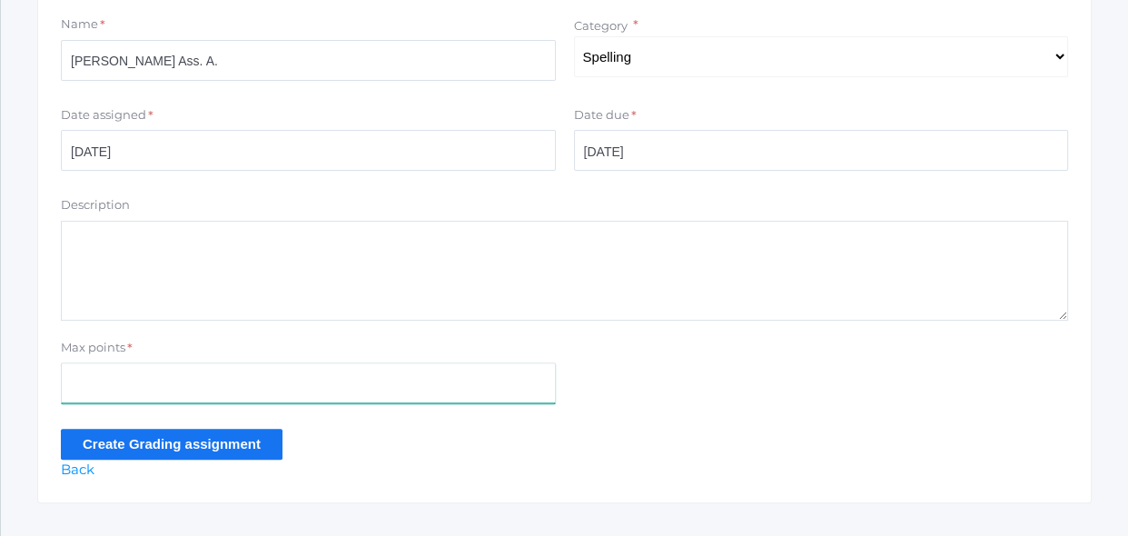
click at [515, 381] on input "Max points" at bounding box center [308, 382] width 495 height 41
type input "10"
click at [260, 445] on input "Create Grading assignment" at bounding box center [172, 444] width 222 height 30
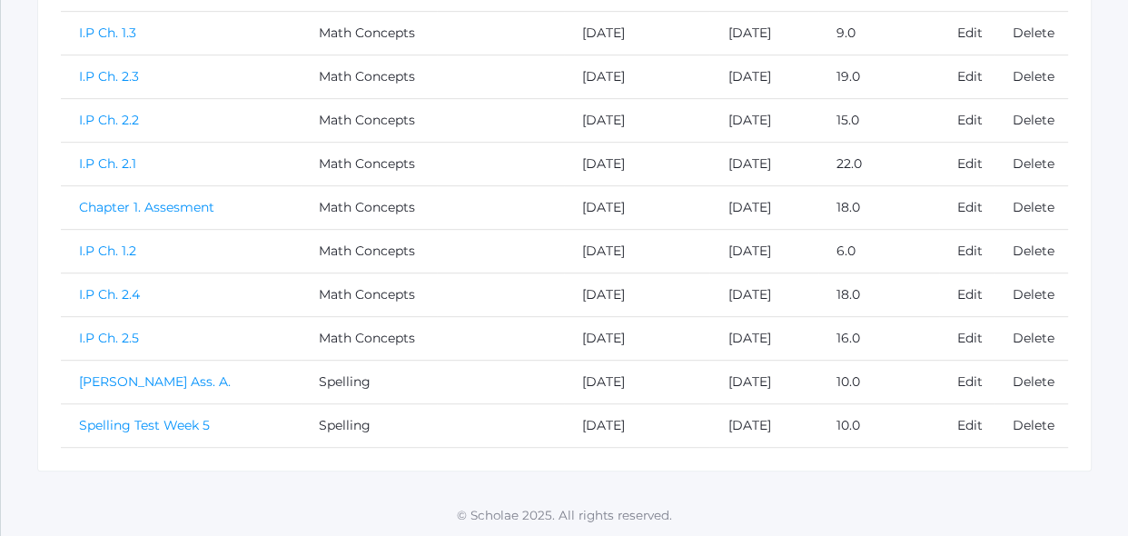
scroll to position [826, 0]
click at [959, 382] on link "Edit" at bounding box center [969, 380] width 25 height 16
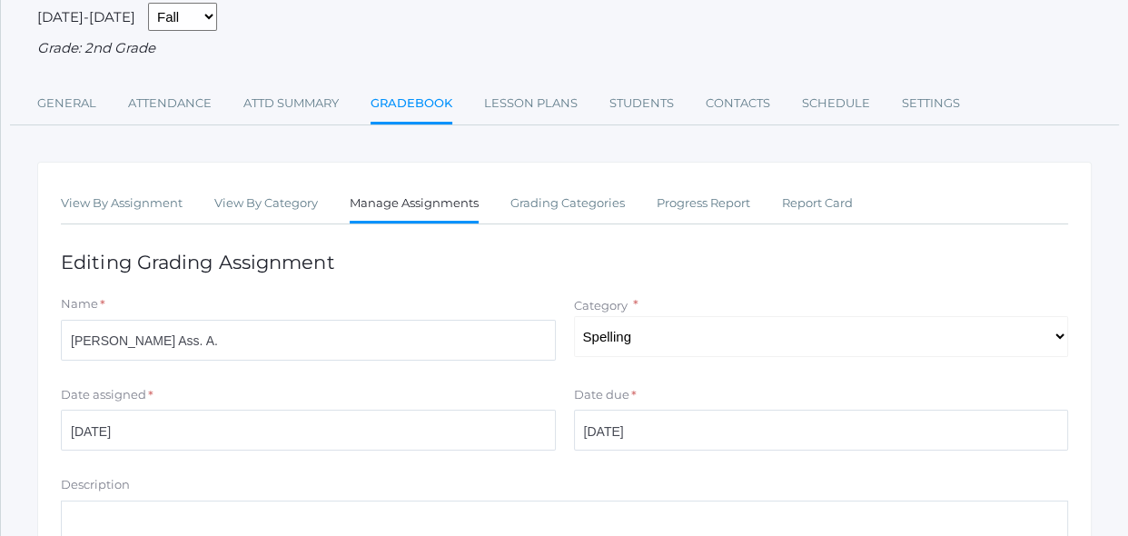
scroll to position [164, 0]
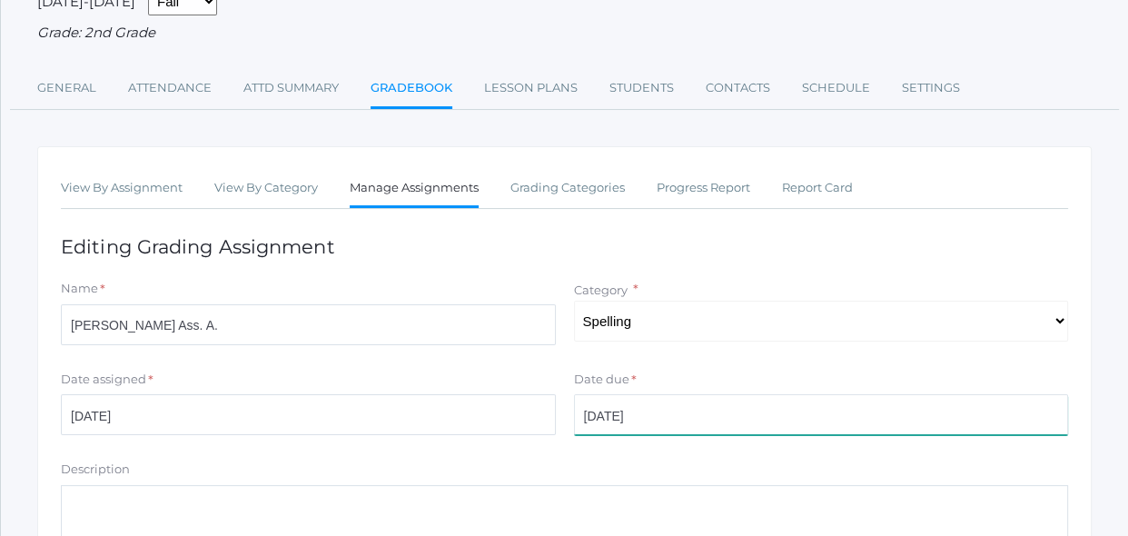
click at [671, 411] on input "[DATE]" at bounding box center [821, 414] width 495 height 41
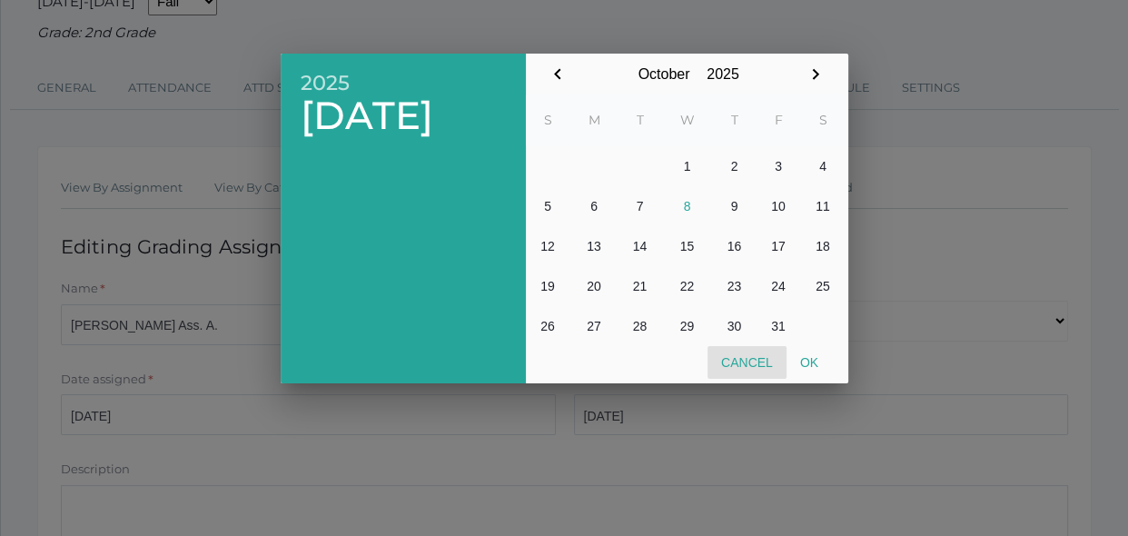
click at [768, 355] on button "Cancel" at bounding box center [746, 362] width 79 height 33
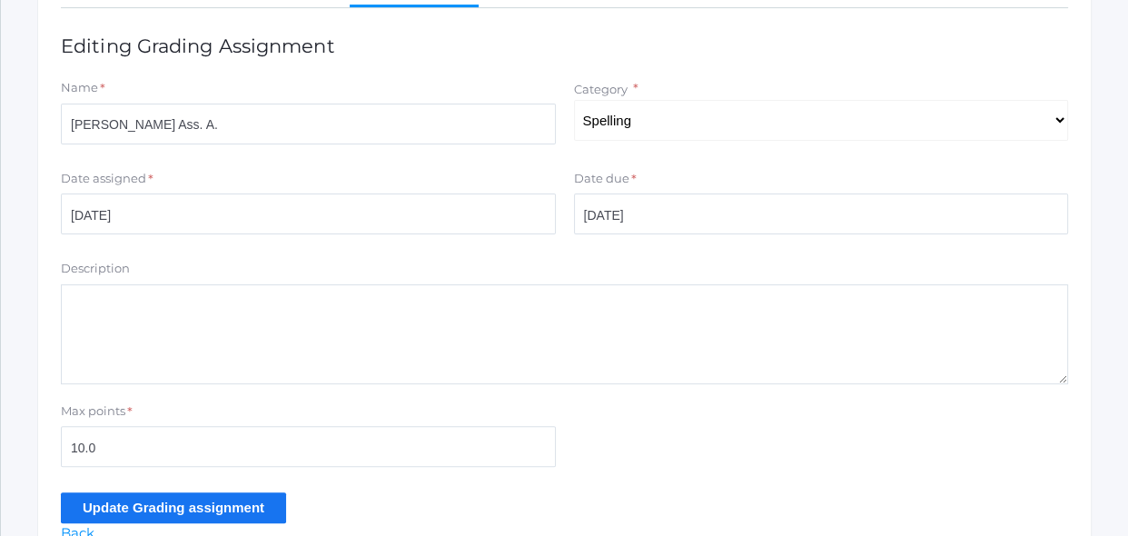
scroll to position [396, 0]
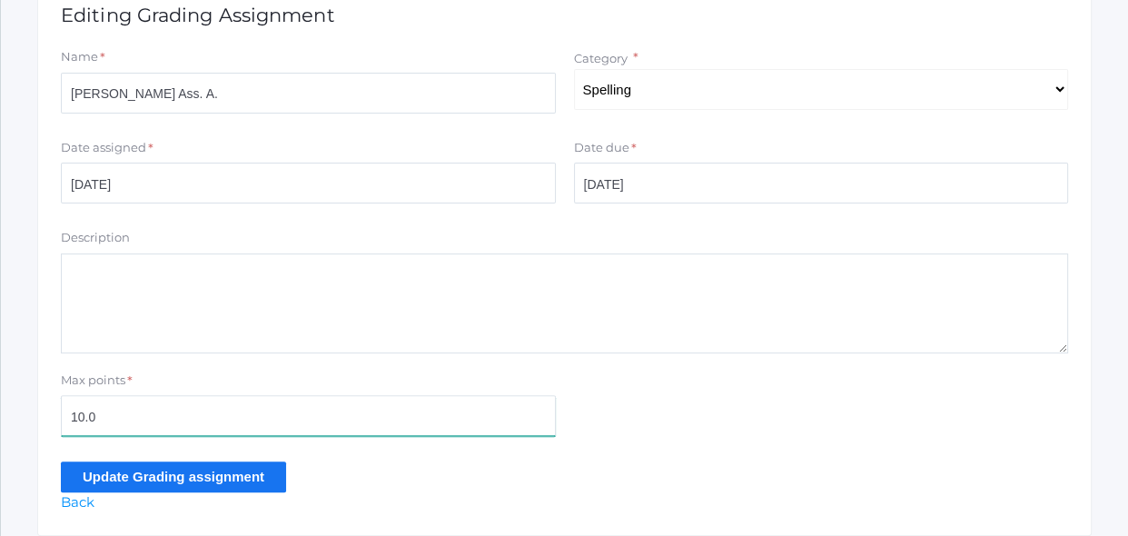
click at [343, 410] on input "10.0" at bounding box center [308, 415] width 495 height 41
type input "1"
type input "21"
click at [237, 465] on input "Update Grading assignment" at bounding box center [173, 476] width 225 height 30
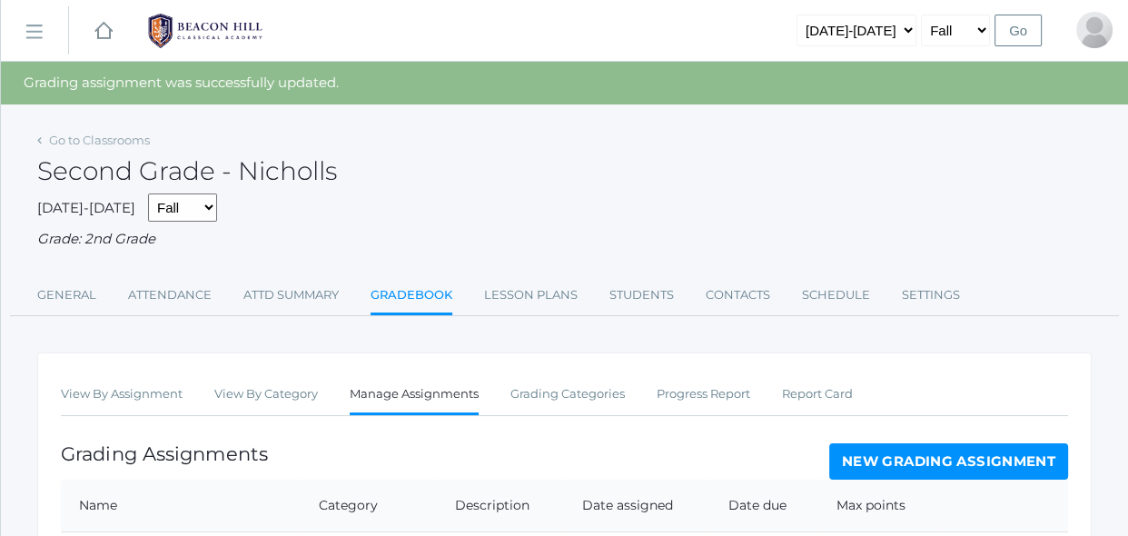
click at [290, 464] on div "Grading Assignments New Grading Assignment" at bounding box center [564, 461] width 1007 height 36
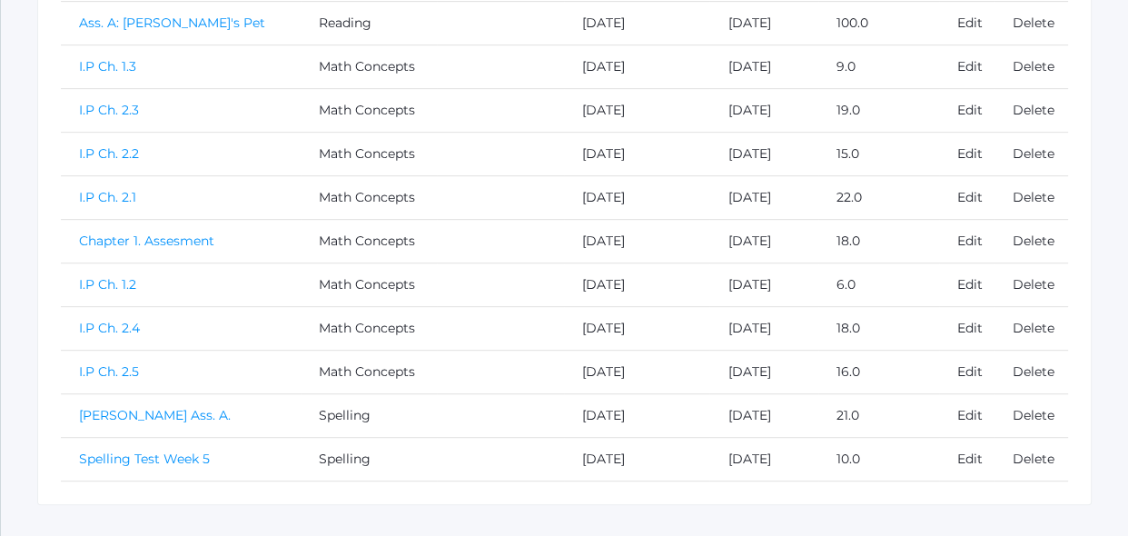
scroll to position [826, 0]
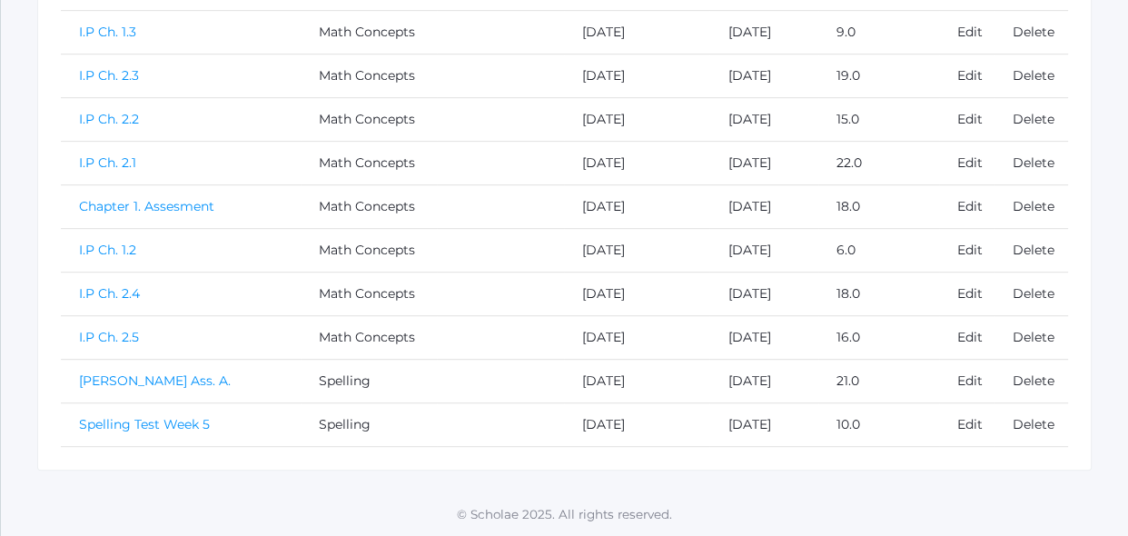
click at [136, 384] on link "[PERSON_NAME] Ass. A." at bounding box center [155, 380] width 152 height 16
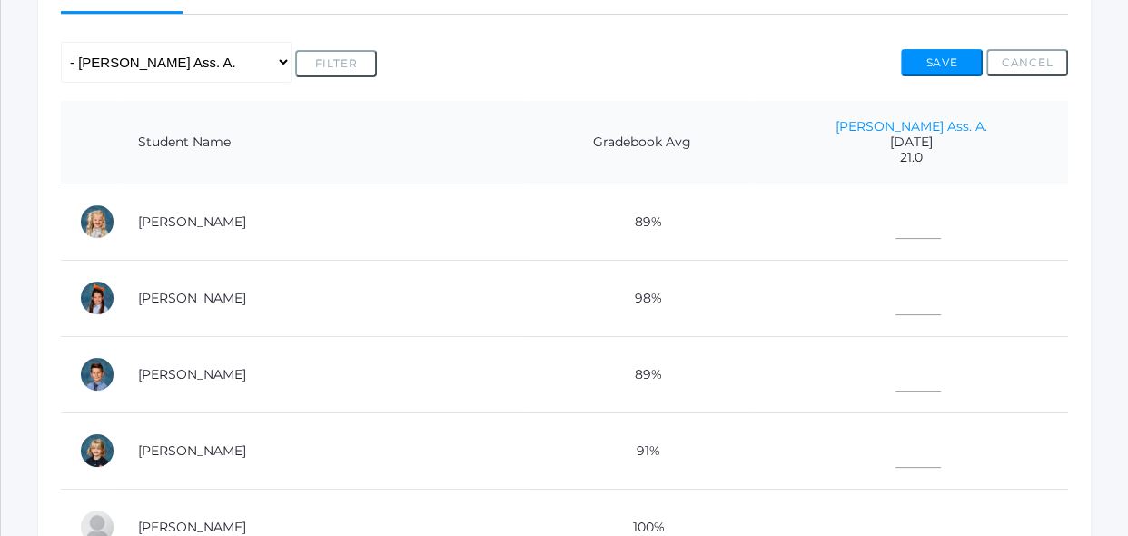
scroll to position [363, 0]
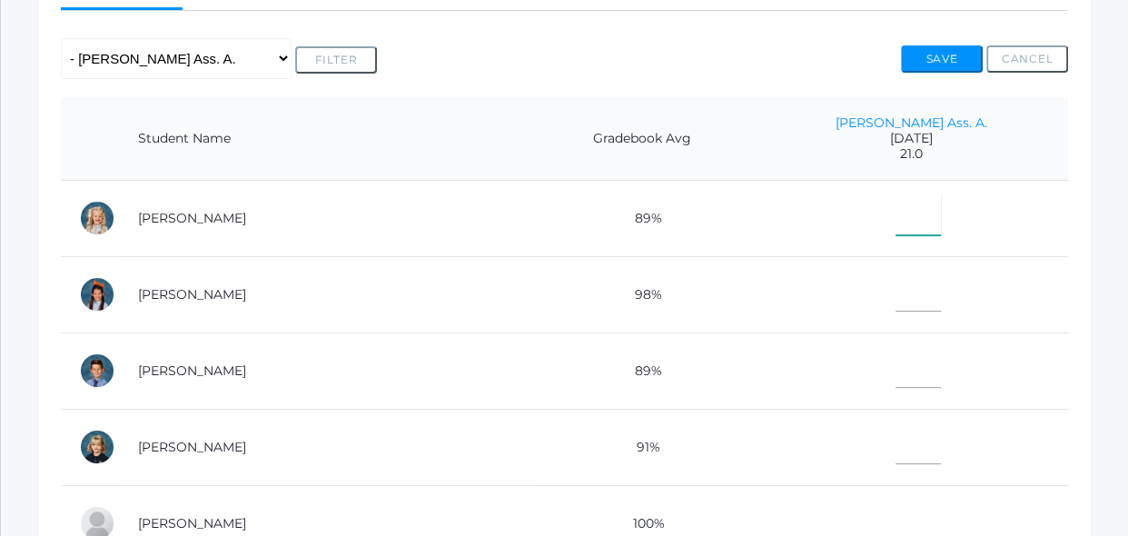
click at [941, 230] on input"] "text" at bounding box center [917, 214] width 45 height 41
type input"] "19"
type input"] "21"
click at [963, 327] on td "21" at bounding box center [911, 294] width 314 height 76
click at [941, 363] on input"] "text" at bounding box center [917, 367] width 45 height 41
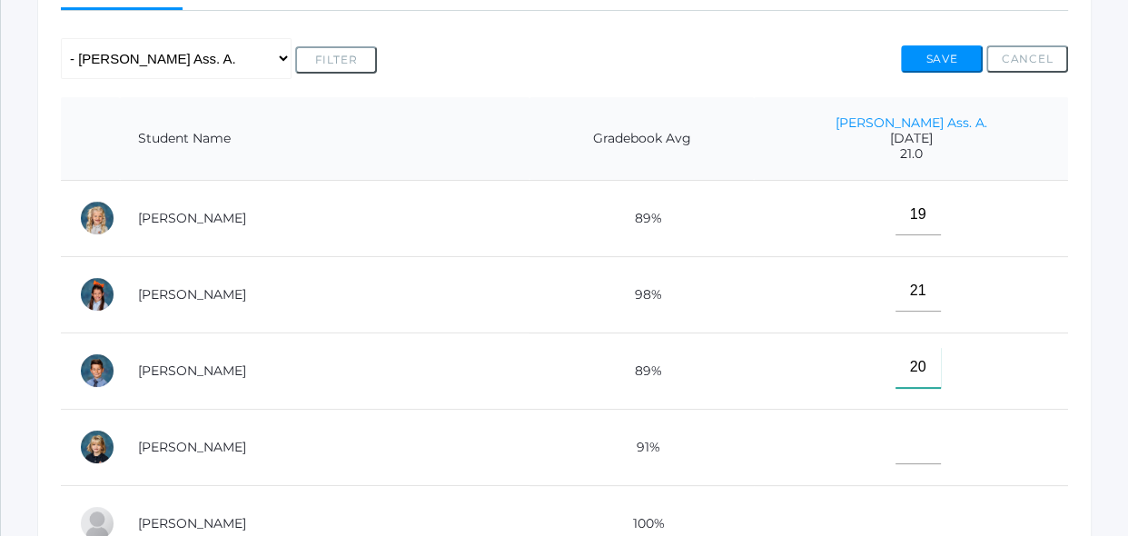
type input"] "20"
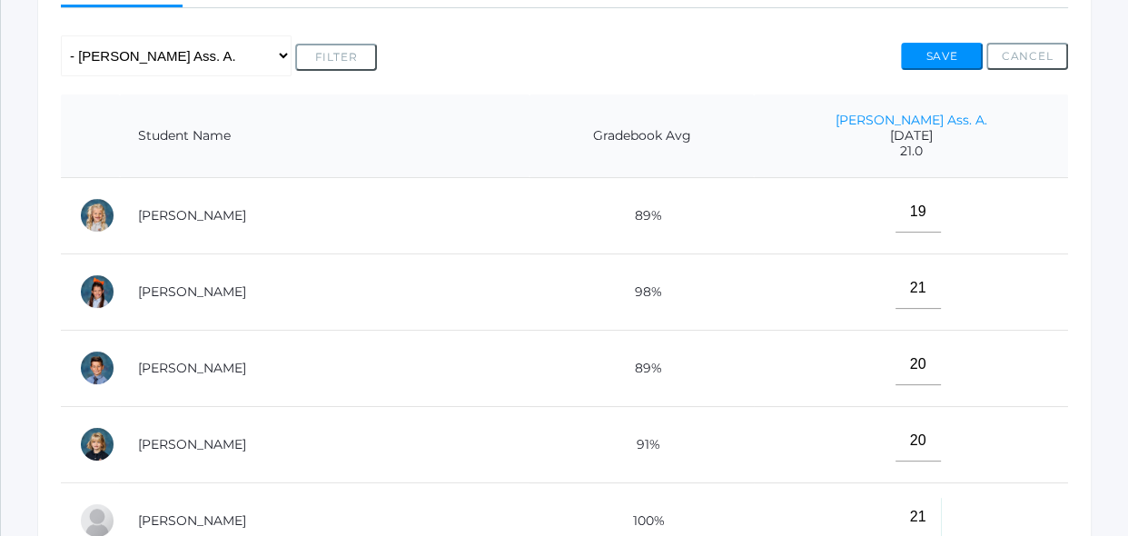
type input"] "21"
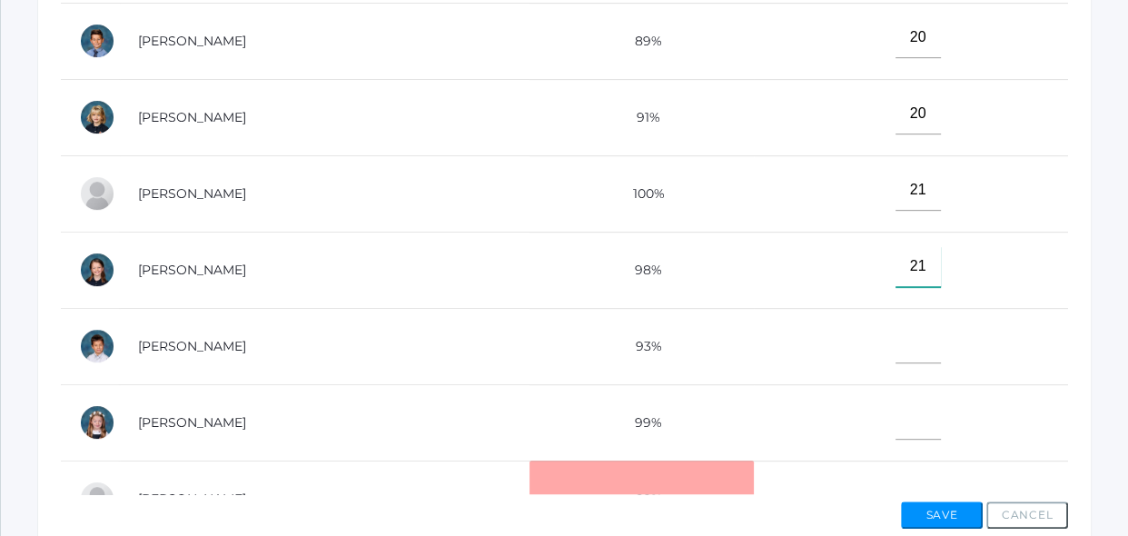
type input"] "21"
type input"] "20"
type input"] "9"
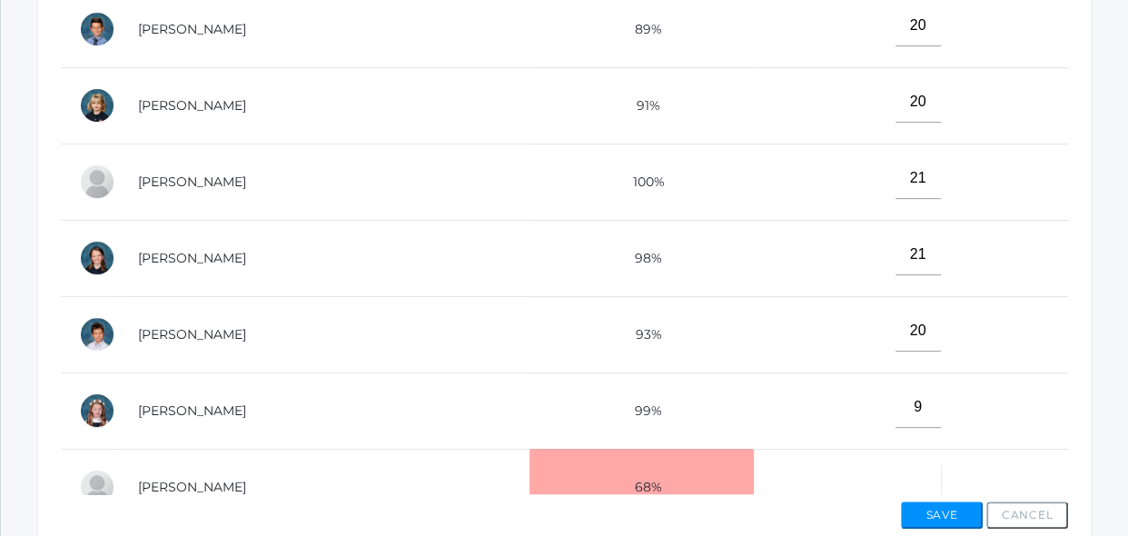
scroll to position [21, 0]
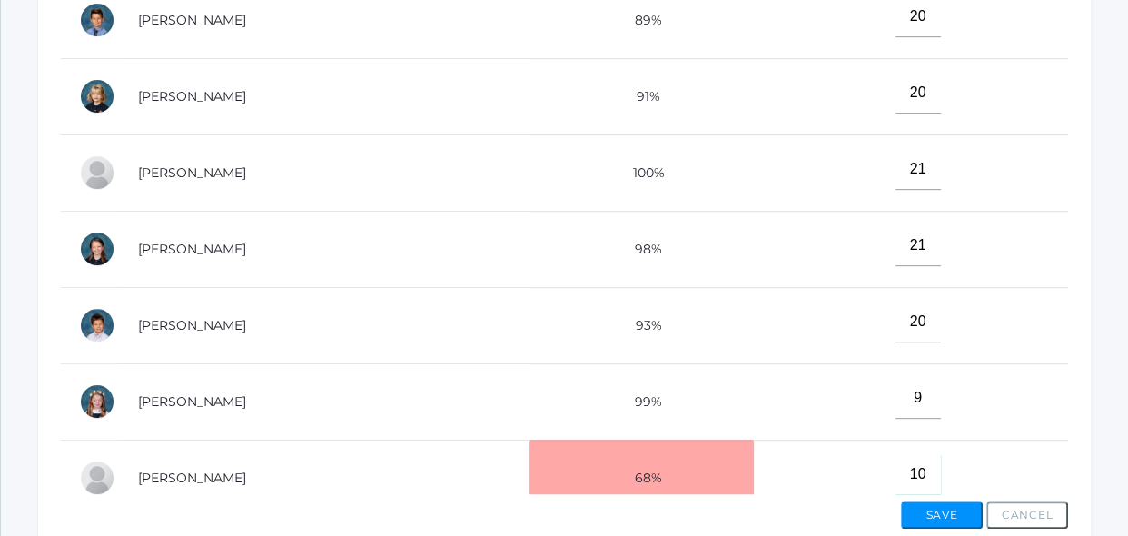
type input"] "10"
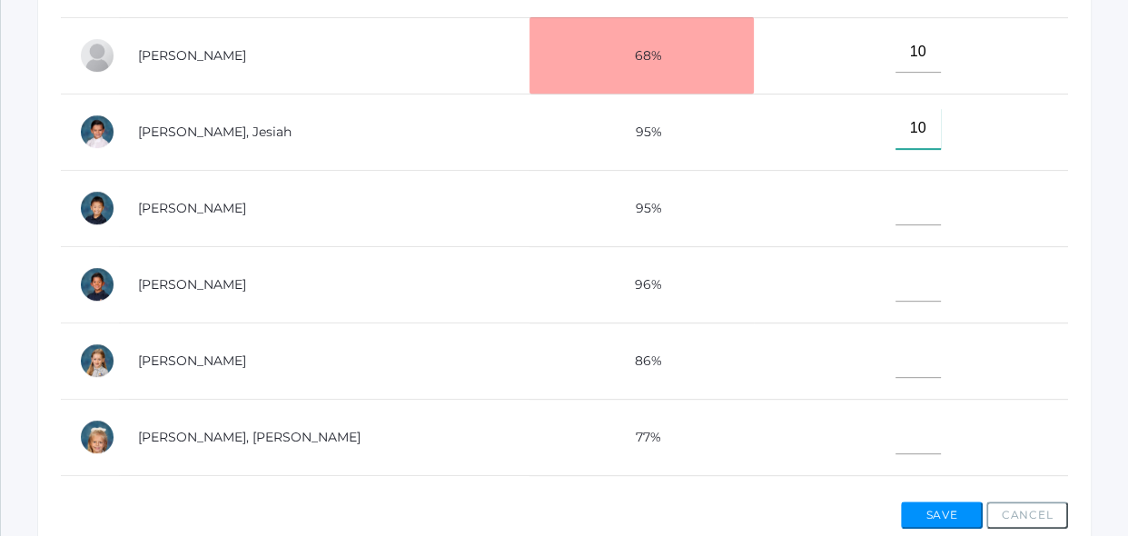
type input"] "10"
type input"] "8"
type input"] "10"
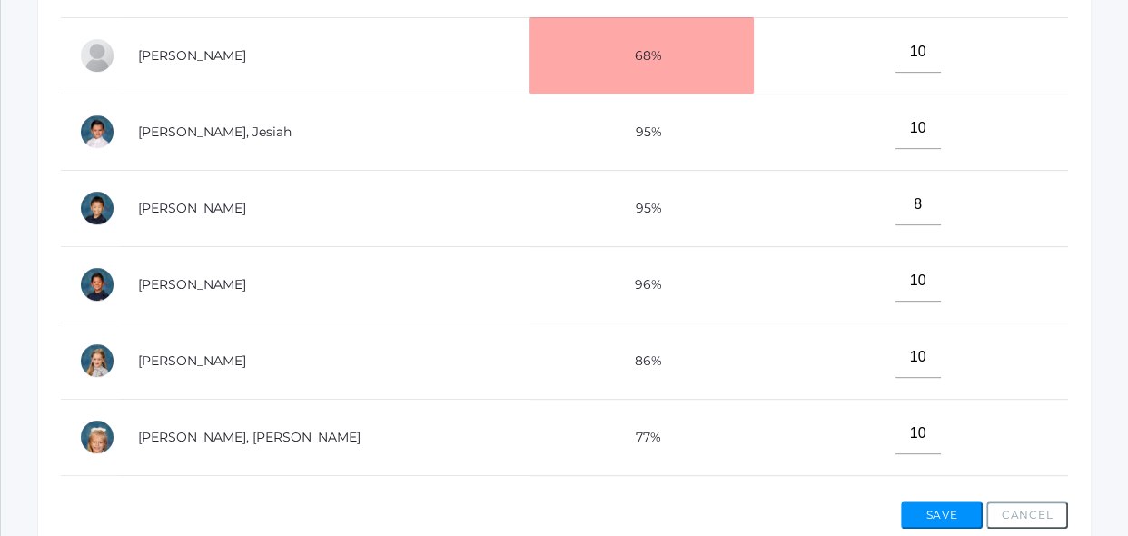
scroll to position [806, 0]
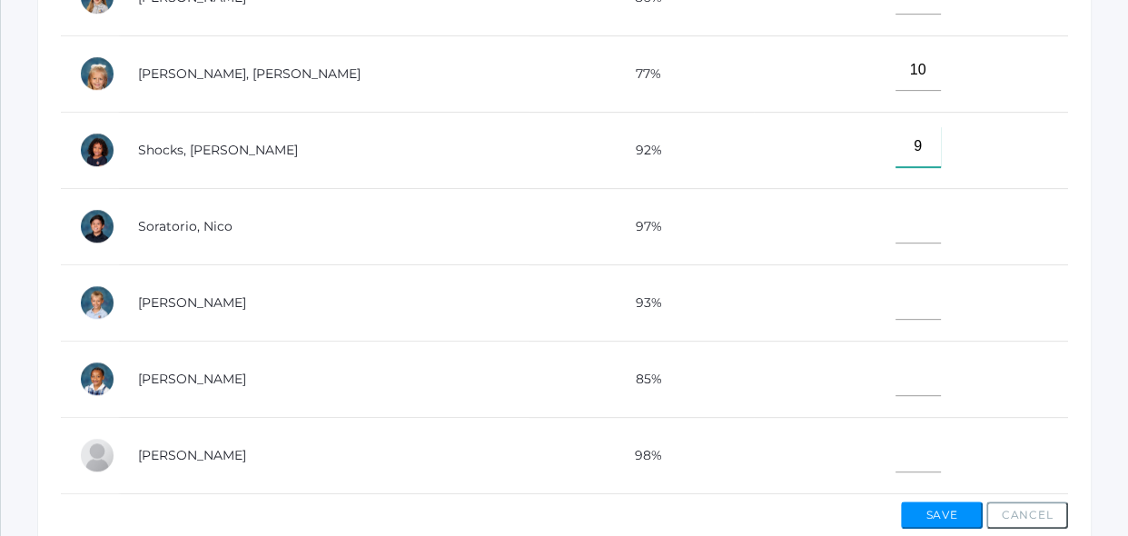
type input"] "9"
type input"] "10"
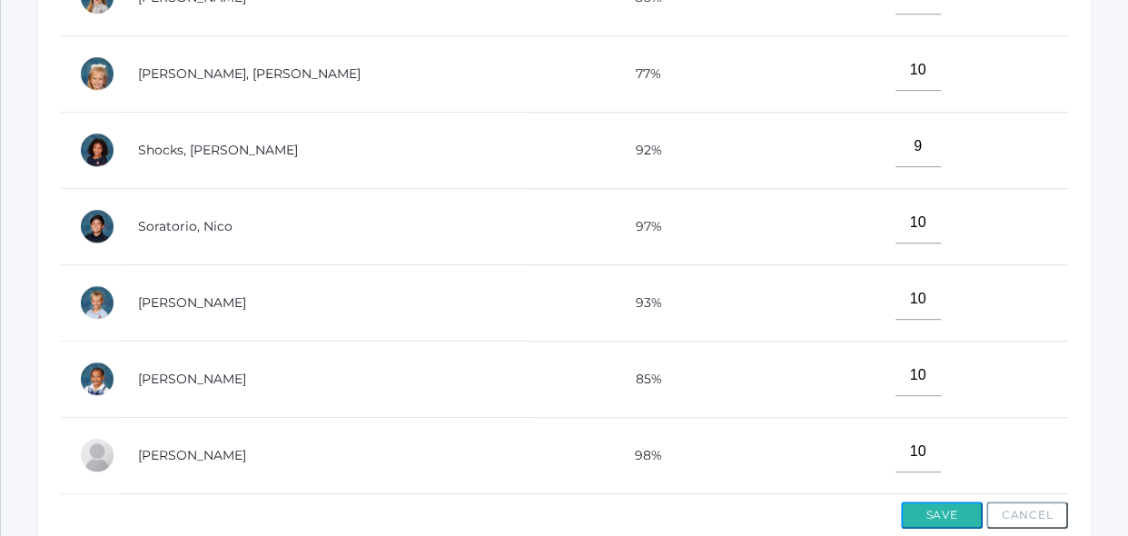
click at [933, 518] on button "Save" at bounding box center [942, 514] width 82 height 27
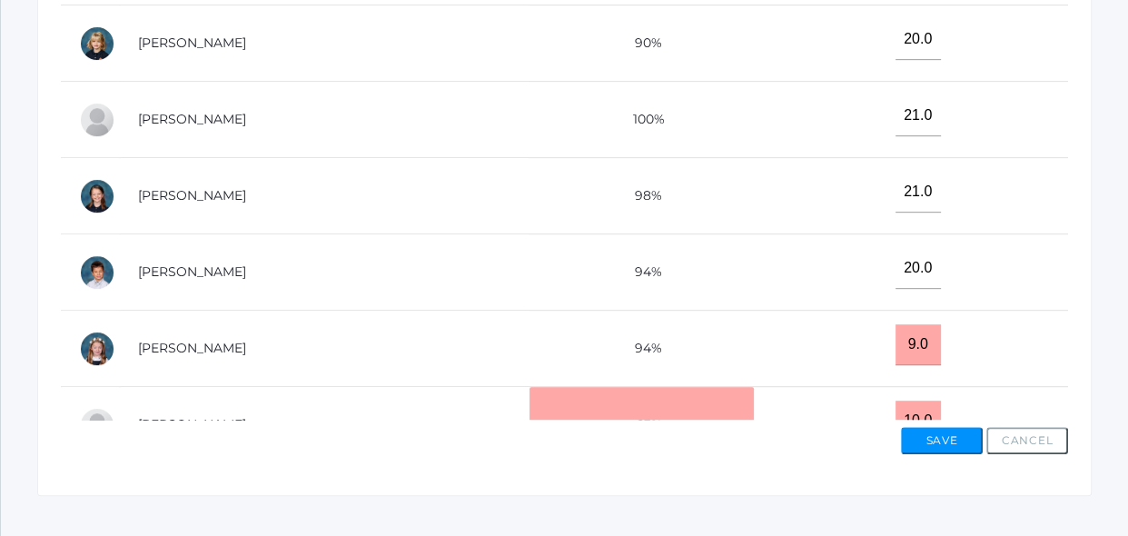
scroll to position [835, 0]
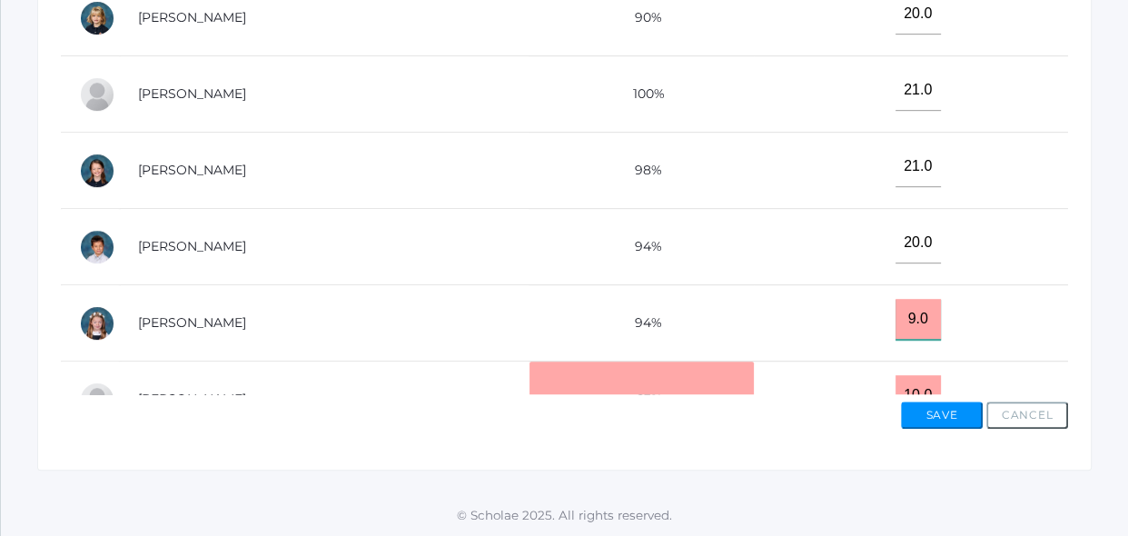
click at [941, 321] on input "9.0" at bounding box center [917, 319] width 45 height 41
type input "9"
type input "21"
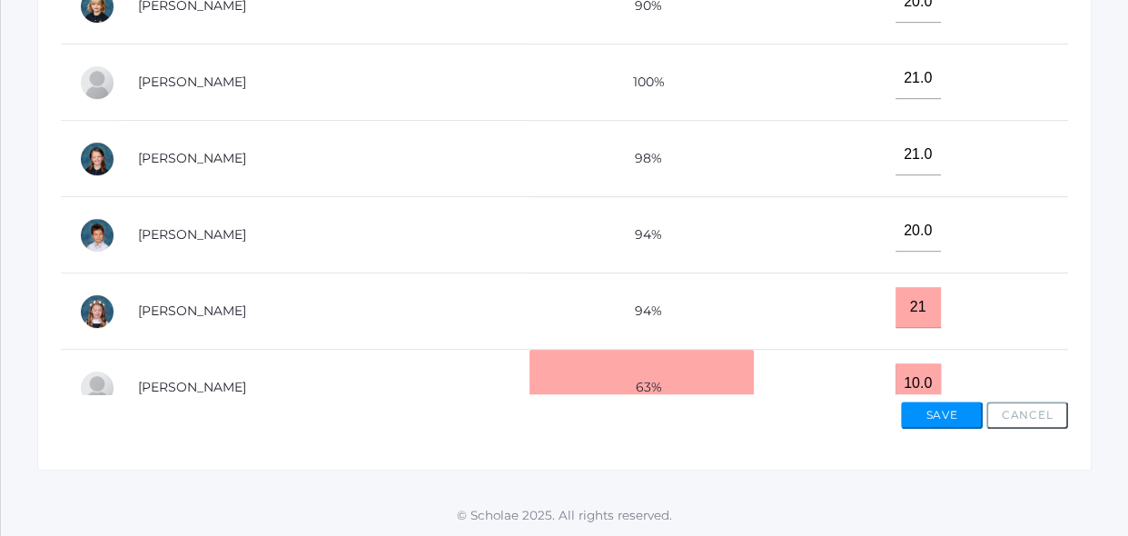
scroll to position [21, 0]
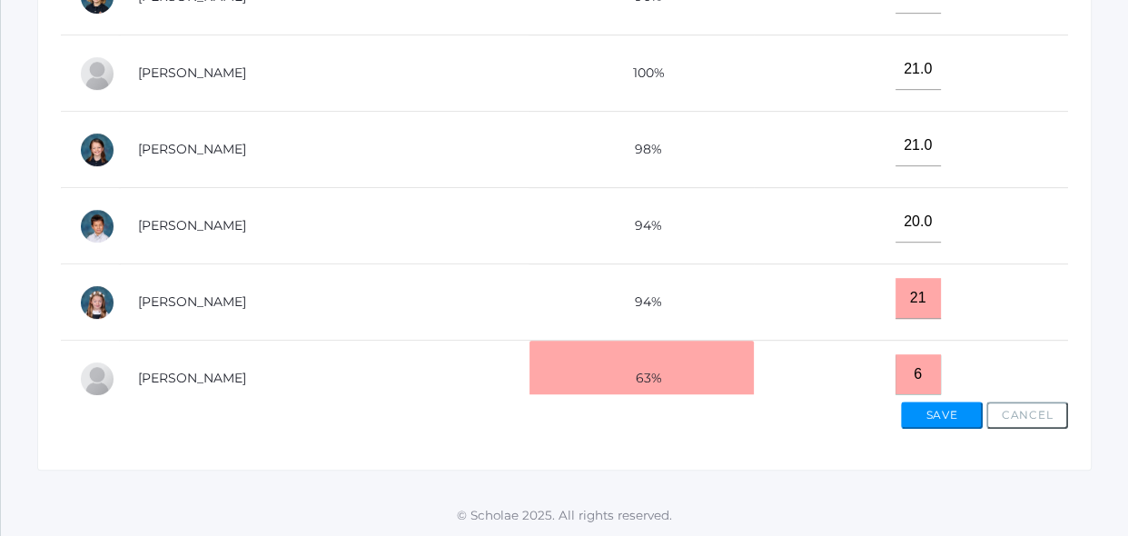
type input "6"
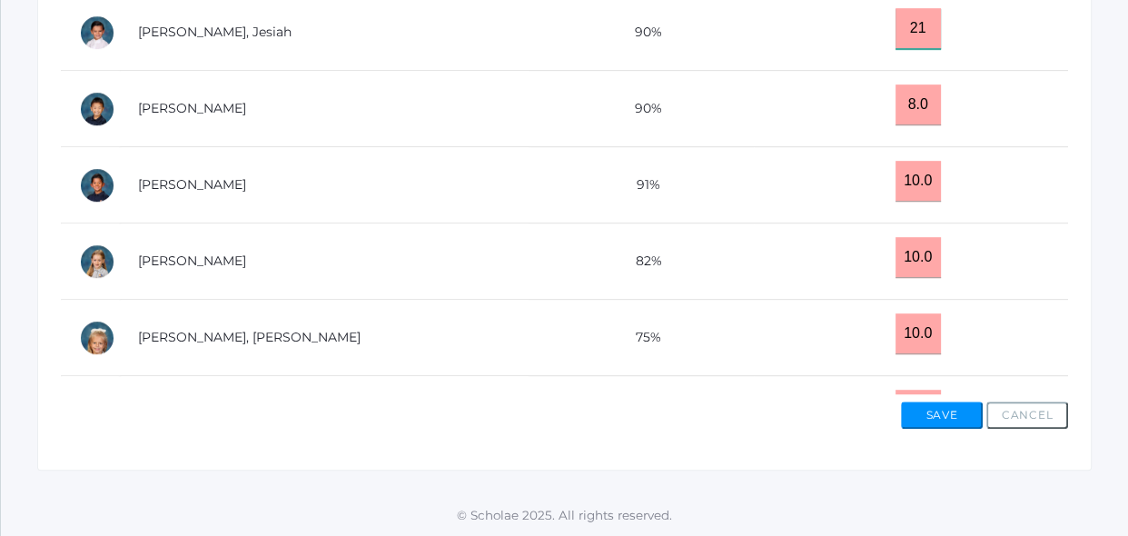
type input "2"
type input "21"
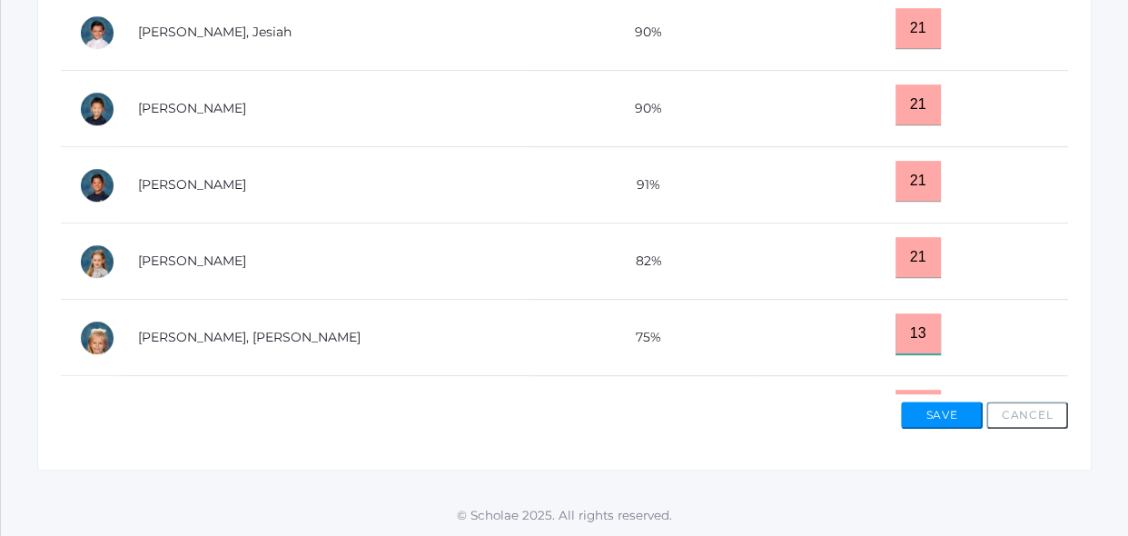
type input "13"
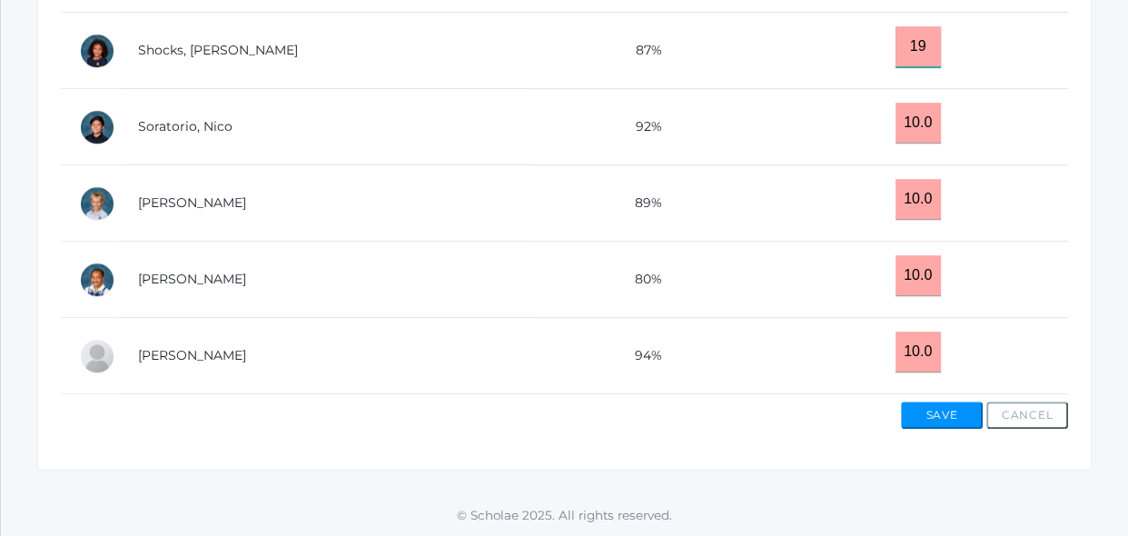
type input "19"
type input "21"
type input "15"
type input "21"
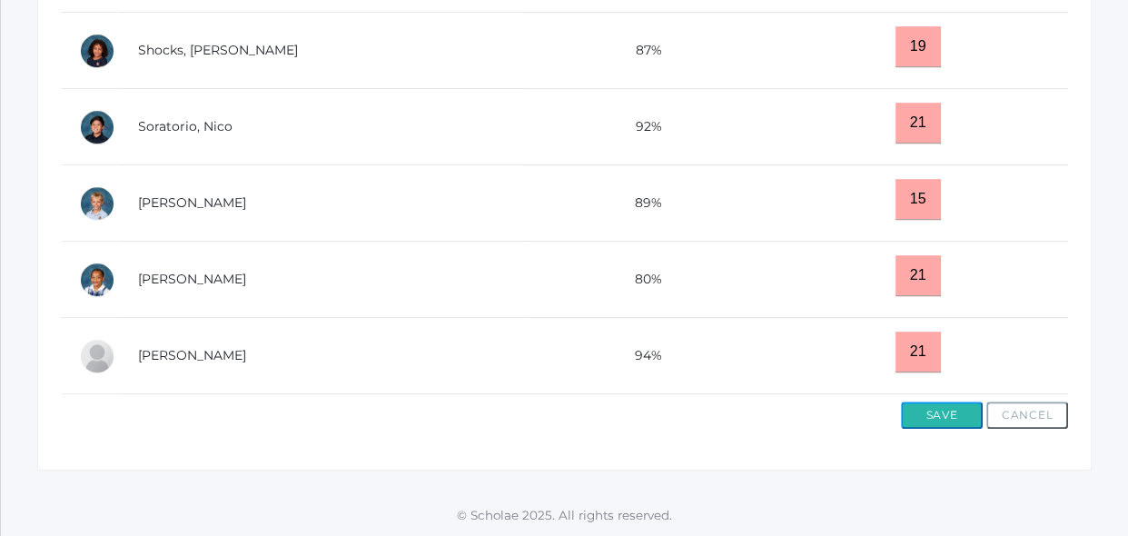
click at [937, 425] on button "Save" at bounding box center [942, 414] width 82 height 27
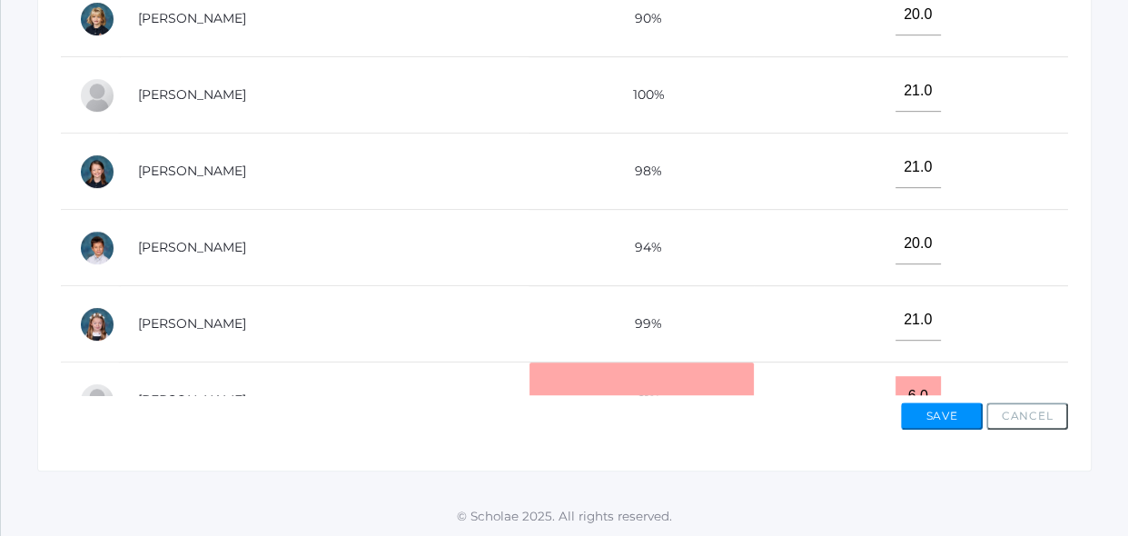
scroll to position [835, 0]
click at [927, 295] on td "21.0" at bounding box center [911, 323] width 314 height 76
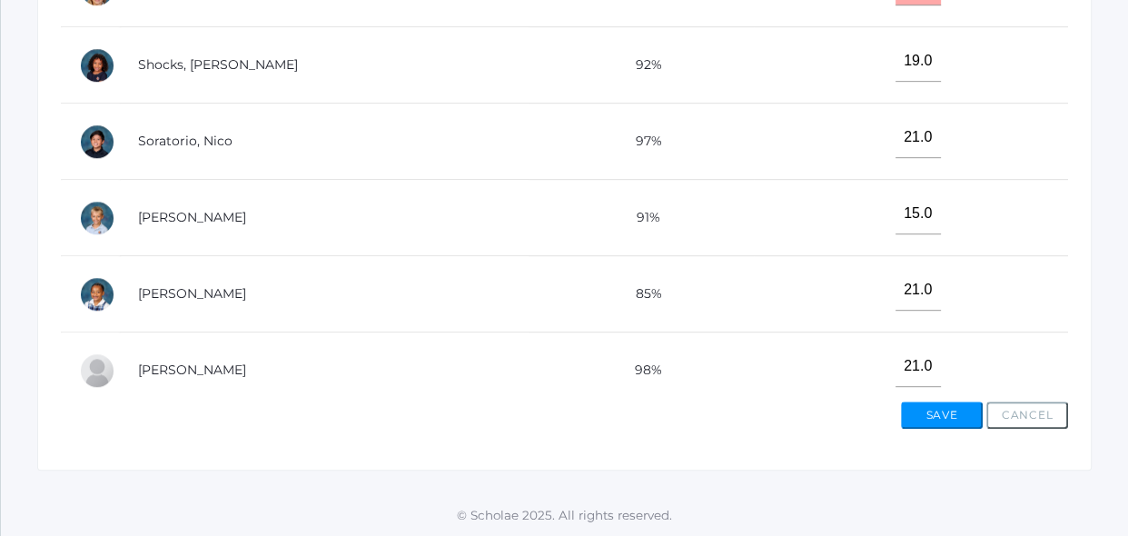
scroll to position [806, 0]
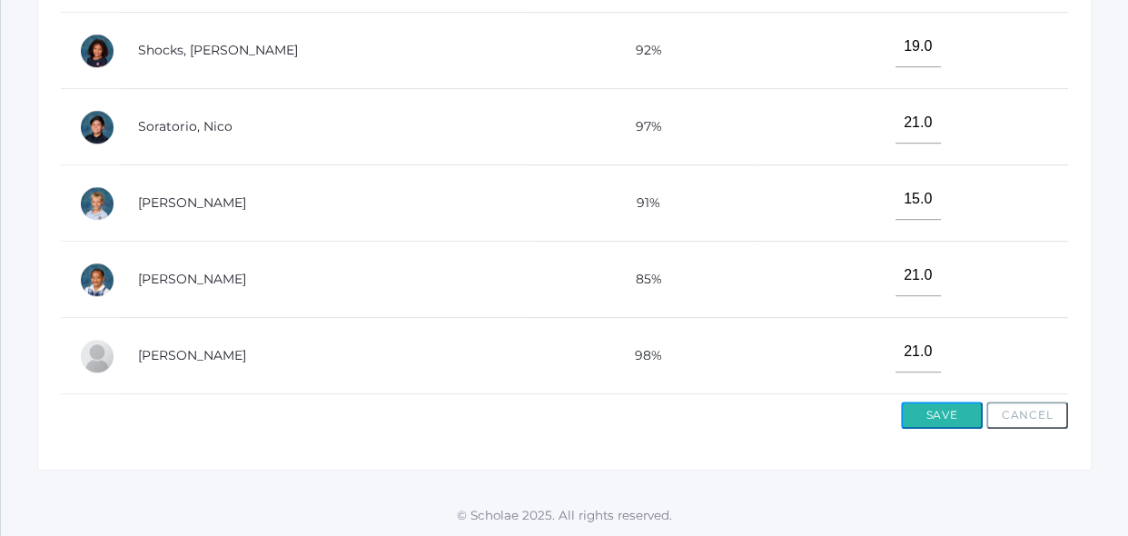
click at [964, 420] on button "Save" at bounding box center [942, 414] width 82 height 27
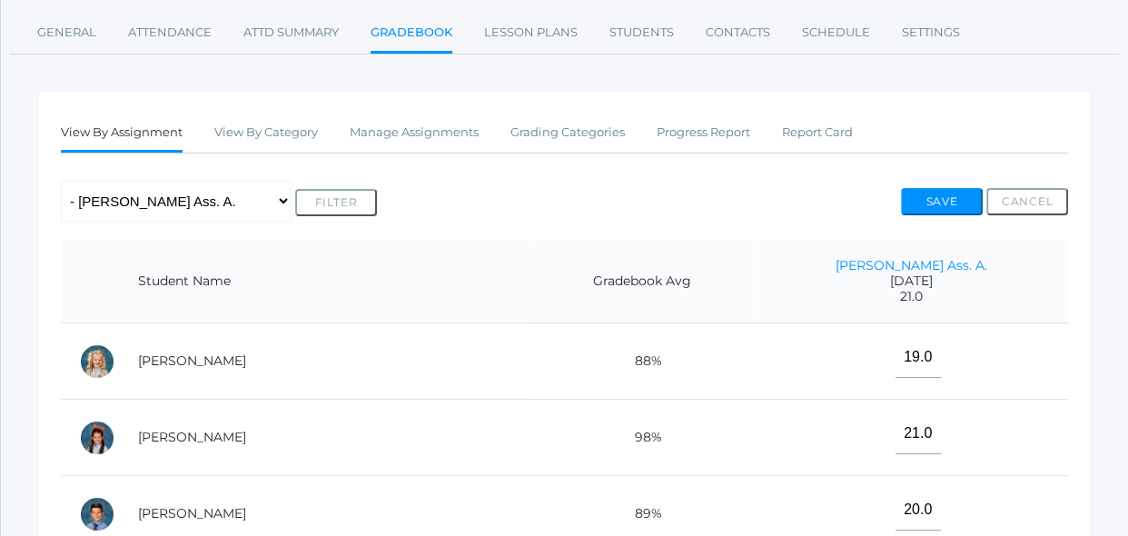
scroll to position [263, 0]
click at [447, 139] on link "Manage Assignments" at bounding box center [414, 132] width 129 height 36
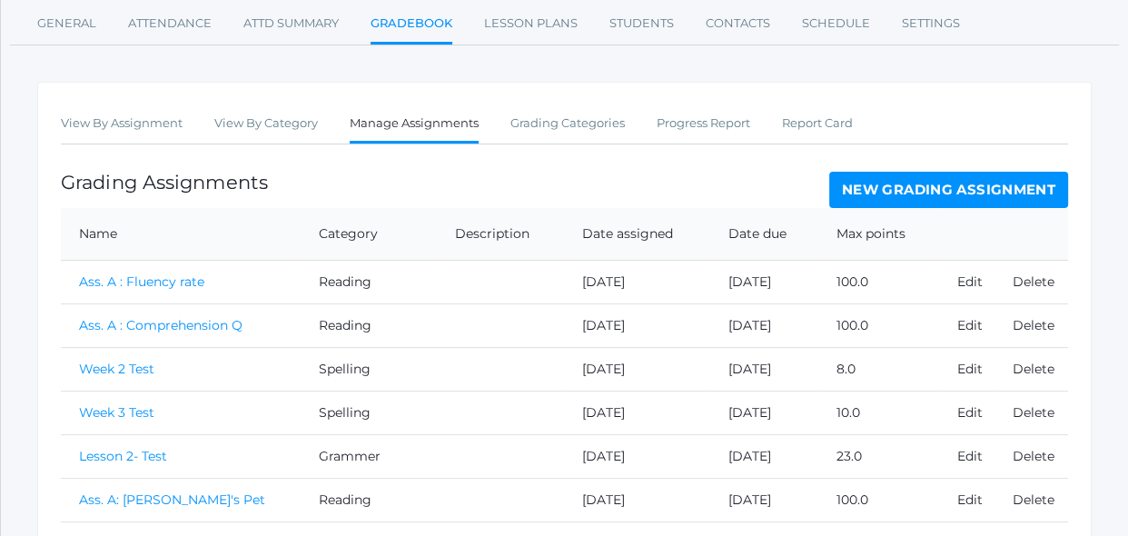
scroll to position [231, 0]
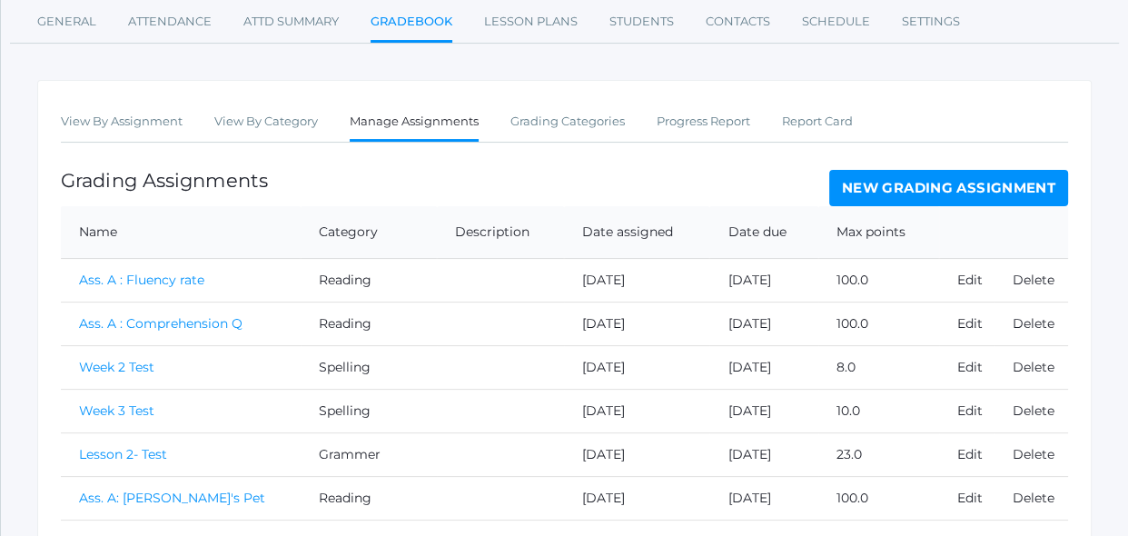
click at [764, 183] on div "Grading Assignments New Grading Assignment" at bounding box center [564, 188] width 1007 height 36
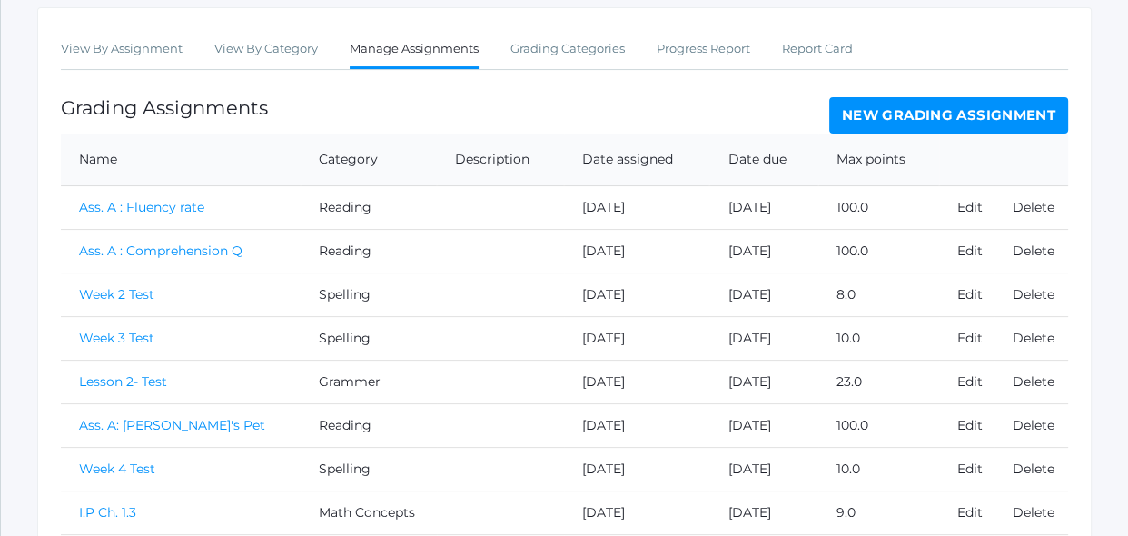
scroll to position [289, 0]
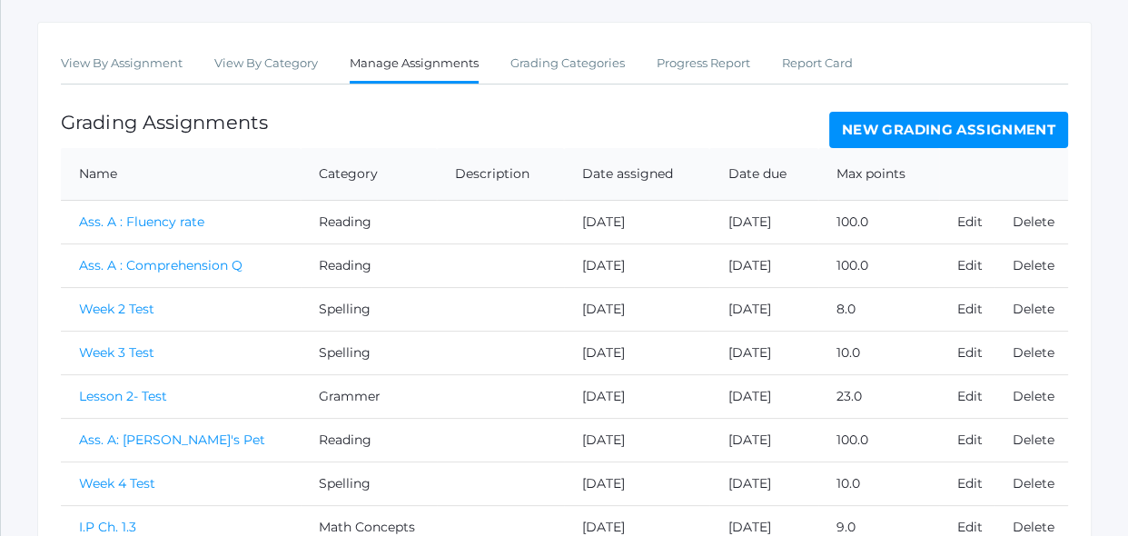
click at [891, 130] on link "New Grading Assignment" at bounding box center [948, 130] width 239 height 36
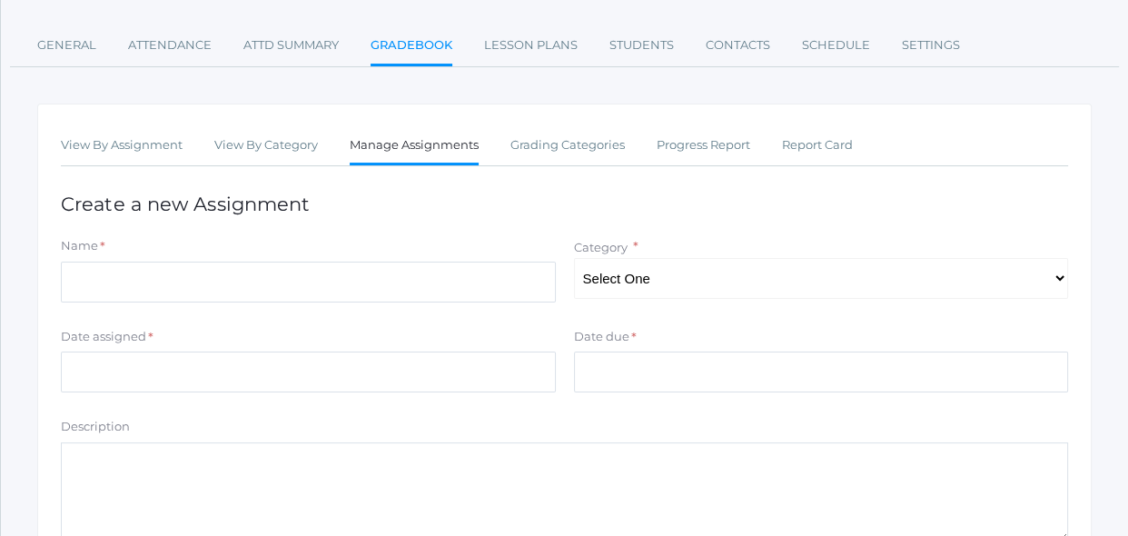
scroll to position [231, 0]
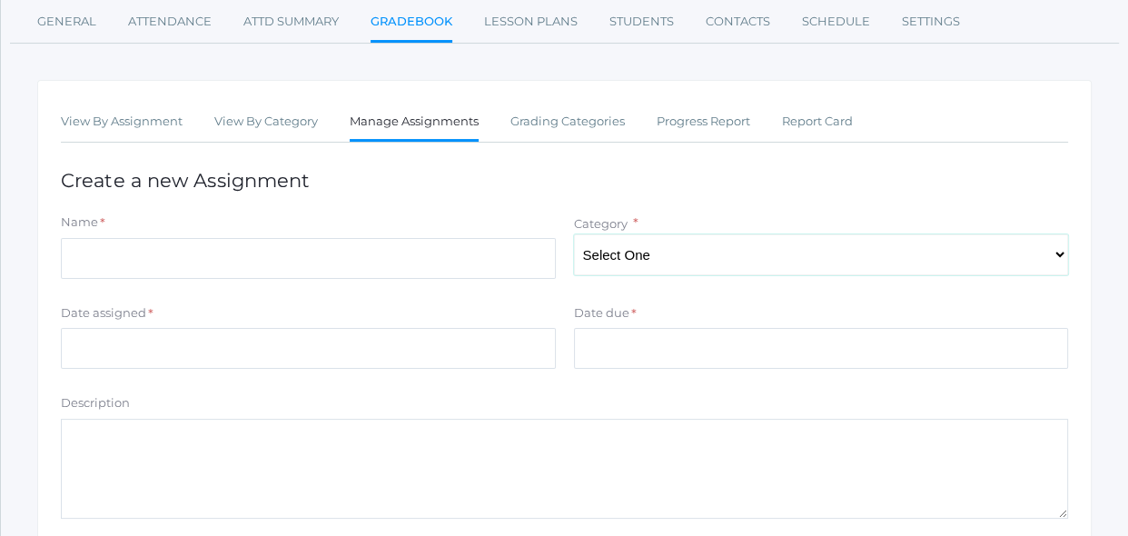
click at [618, 256] on select "Select One Spelling Grammer Composition Reading Math Concepts" at bounding box center [821, 254] width 495 height 41
select select "1253"
click at [574, 234] on select "Select One Spelling Grammer Composition Reading Math Concepts" at bounding box center [821, 254] width 495 height 41
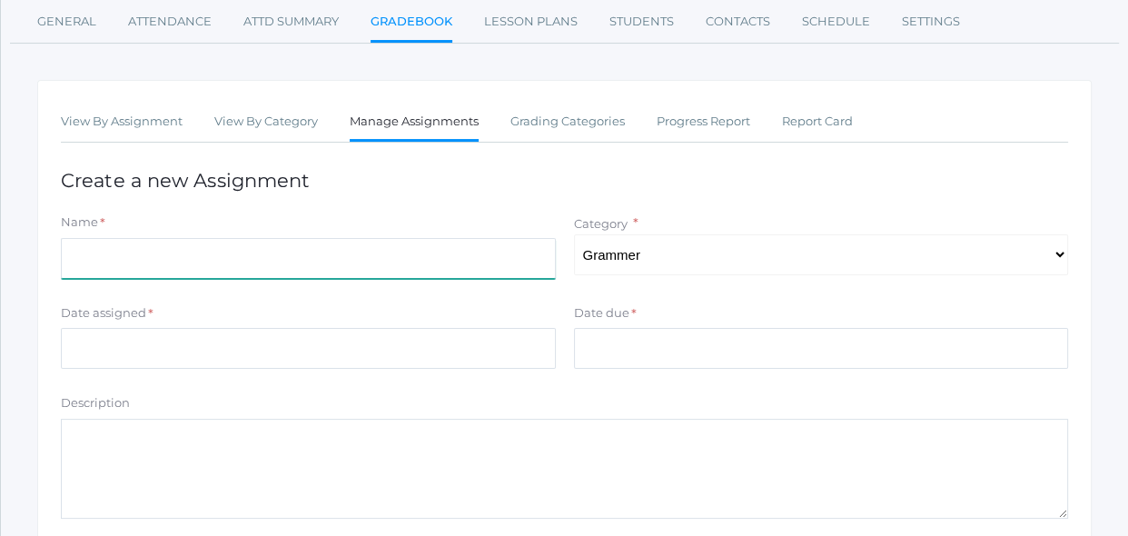
click at [501, 258] on input "Name" at bounding box center [308, 258] width 495 height 41
type input "Lesson 2- Test"
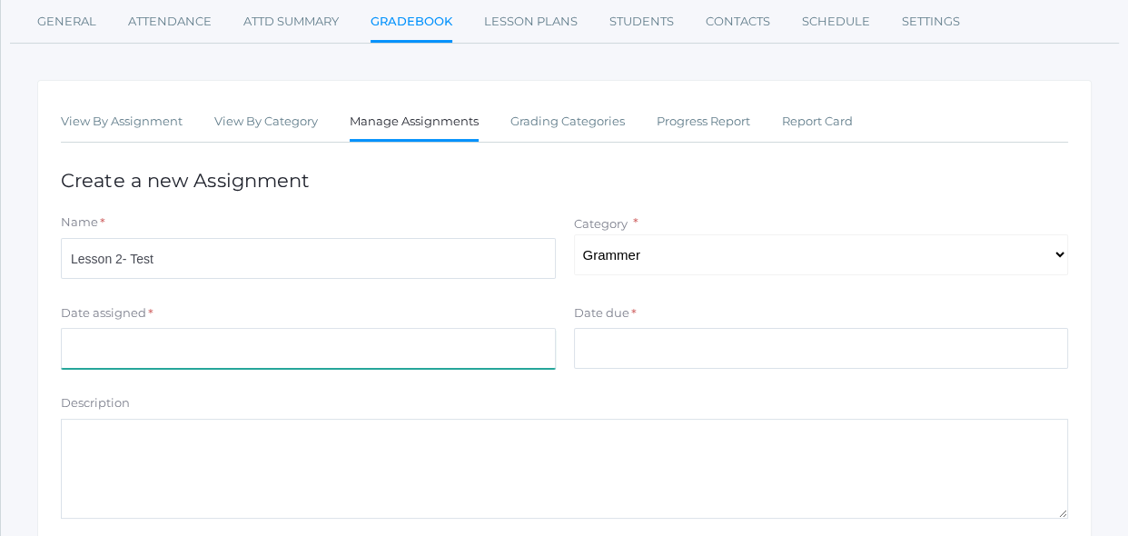
click at [385, 361] on input "Date assigned" at bounding box center [308, 348] width 495 height 41
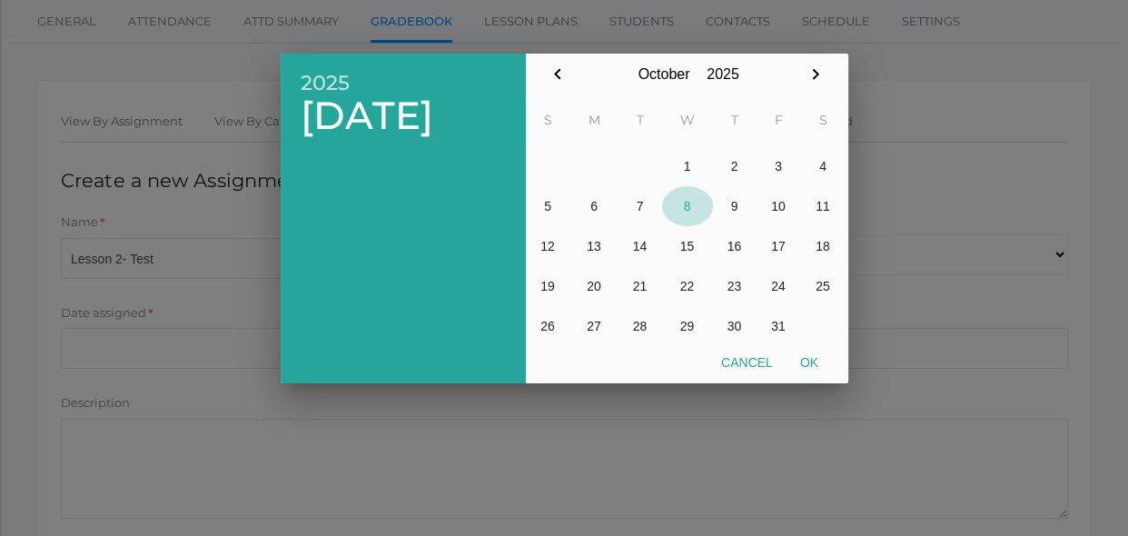
click at [682, 209] on button "8" at bounding box center [687, 206] width 51 height 40
click at [812, 361] on button "Ok" at bounding box center [808, 362] width 45 height 33
type input "[DATE]"
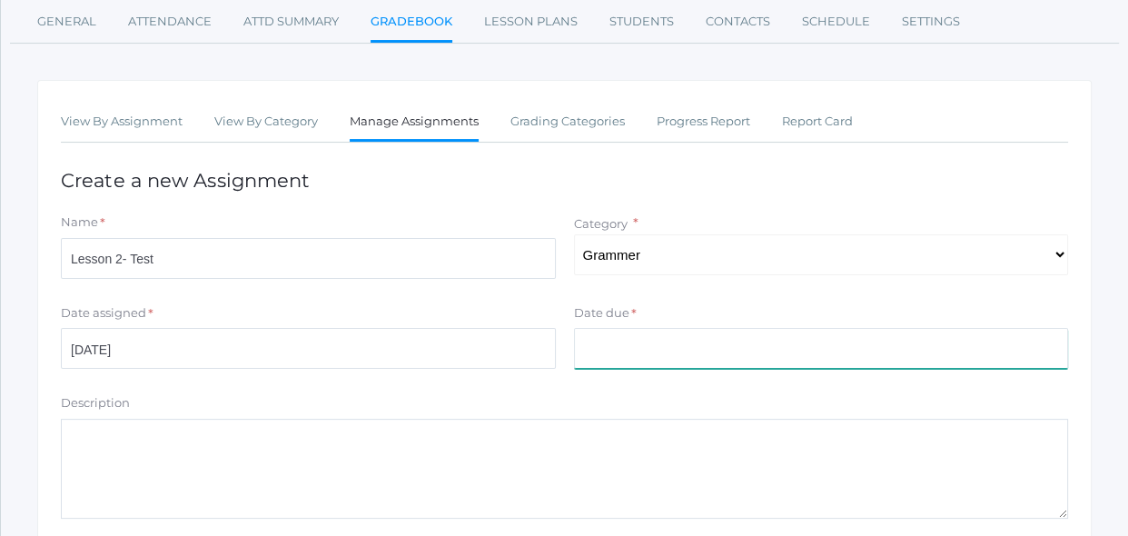
click at [789, 344] on input "Date due" at bounding box center [821, 348] width 495 height 41
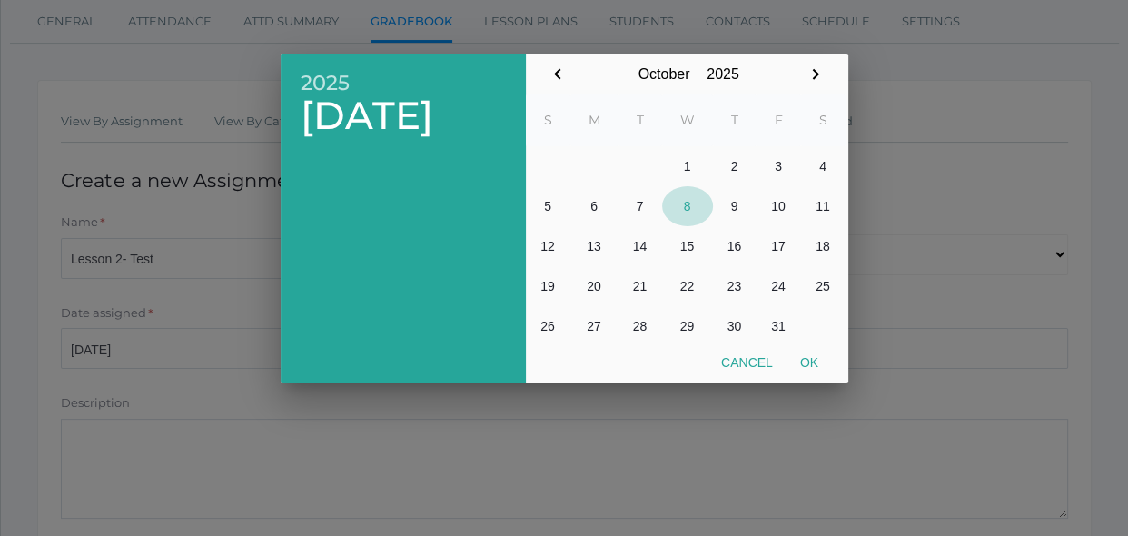
click at [691, 212] on button "8" at bounding box center [687, 206] width 51 height 40
click at [811, 365] on button "Ok" at bounding box center [808, 362] width 45 height 33
type input "[DATE]"
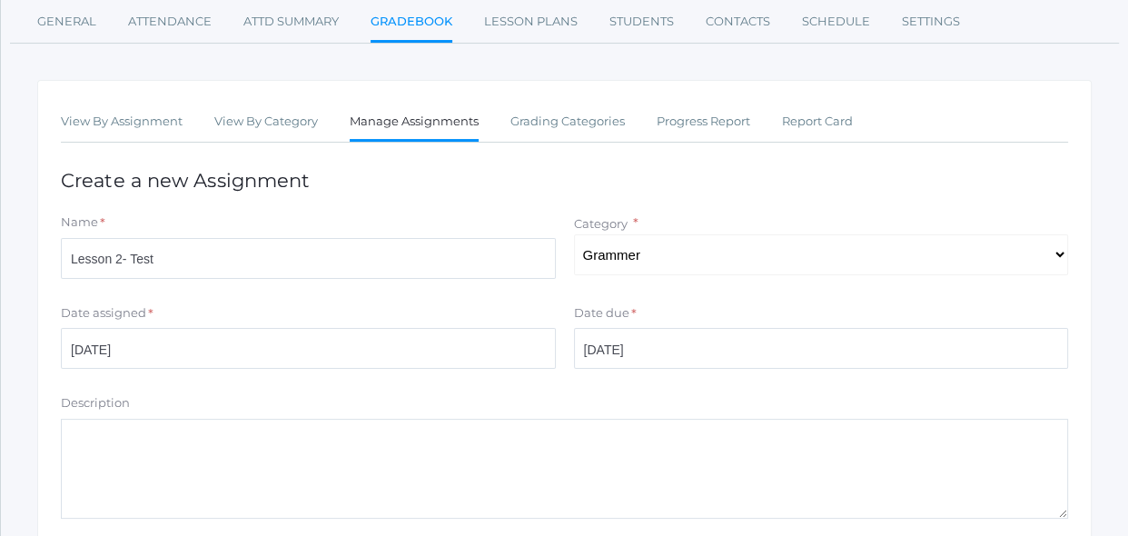
click at [793, 387] on form "Name * Lesson 2- Test Category * Select One Spelling Grammer Composition Readin…" at bounding box center [564, 434] width 1007 height 443
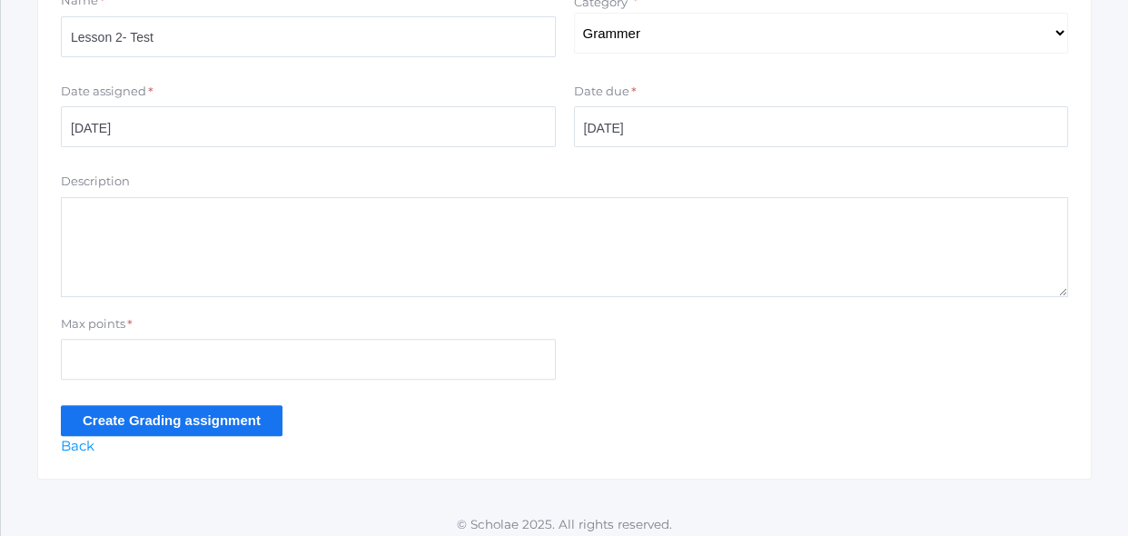
scroll to position [461, 0]
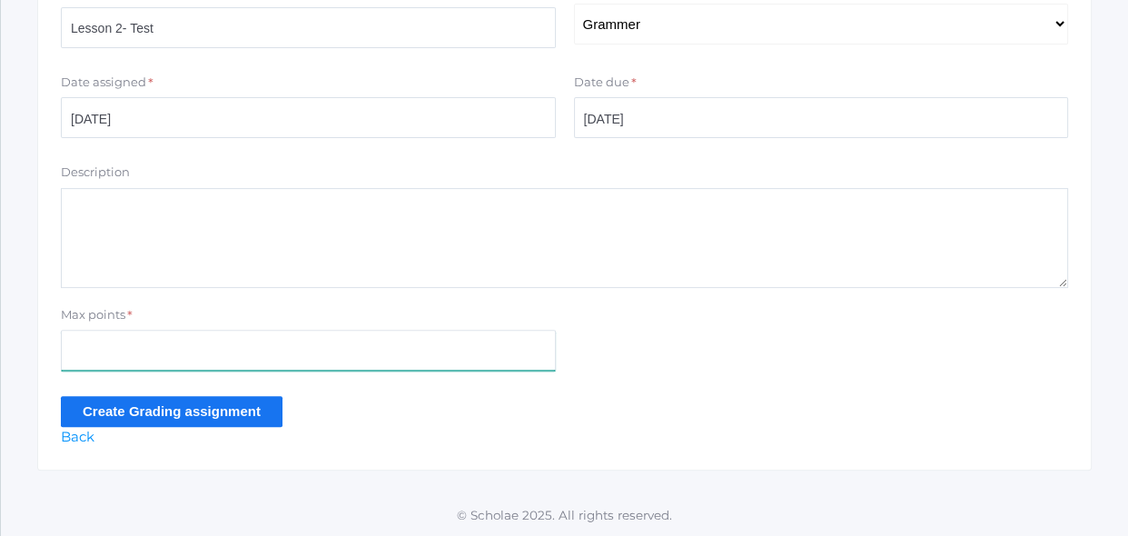
click at [515, 366] on input "Max points" at bounding box center [308, 350] width 495 height 41
type input "22"
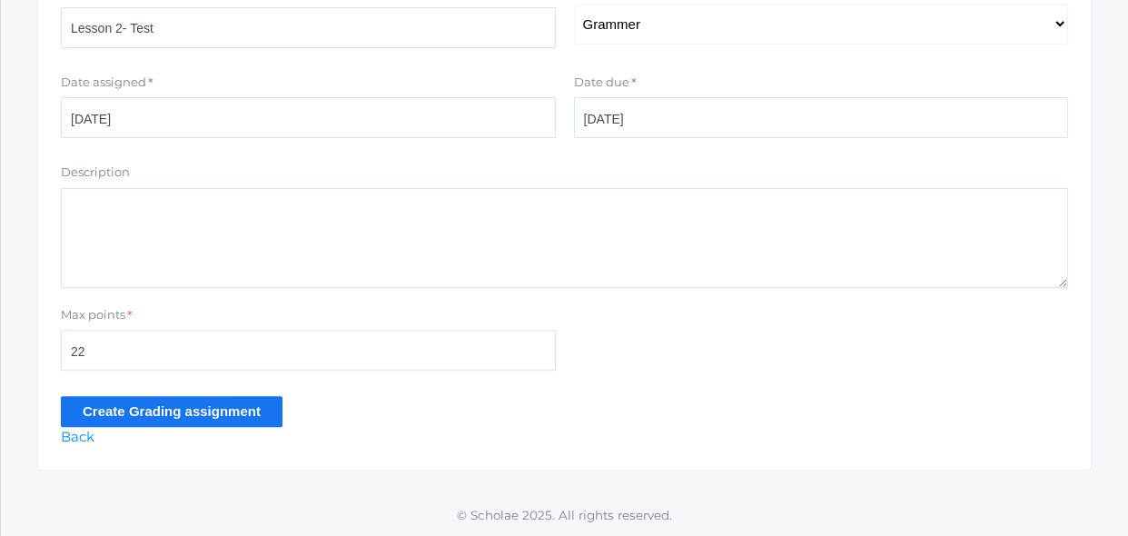
click at [268, 413] on input "Create Grading assignment" at bounding box center [172, 411] width 222 height 30
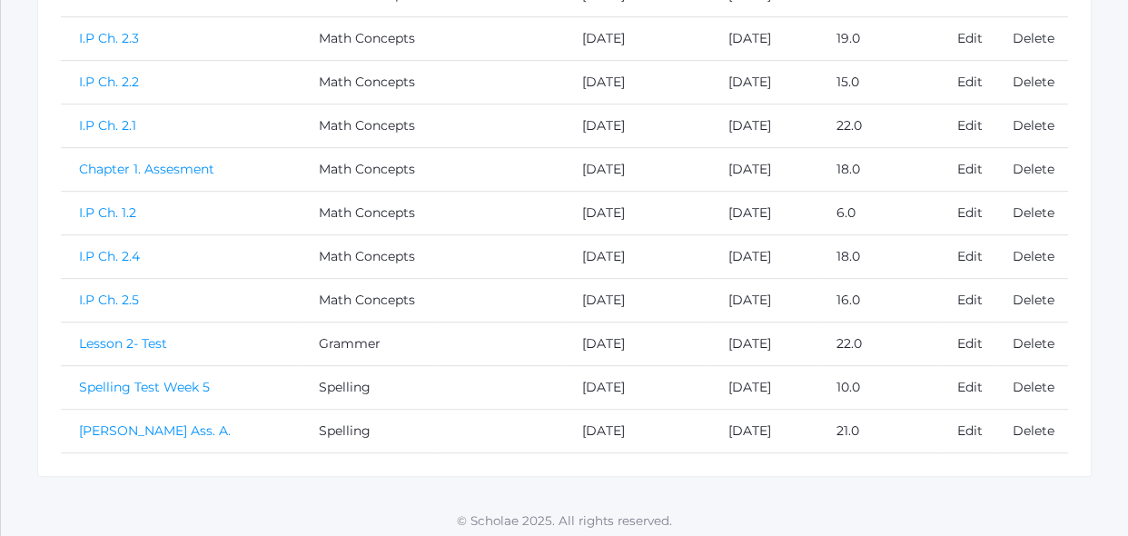
scroll to position [869, 0]
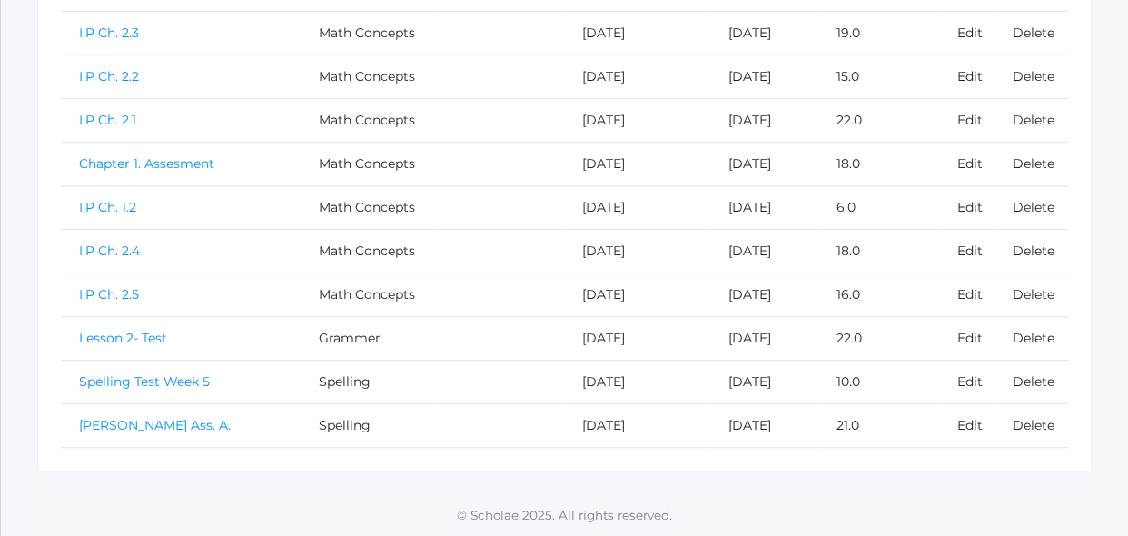
click at [141, 340] on link "Lesson 2- Test" at bounding box center [123, 338] width 88 height 16
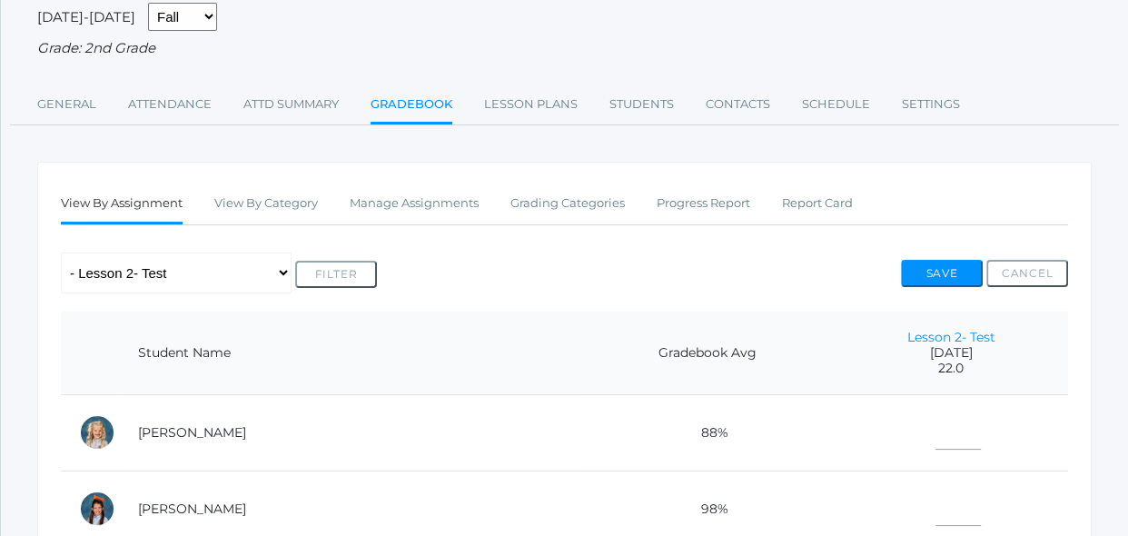
scroll to position [263, 0]
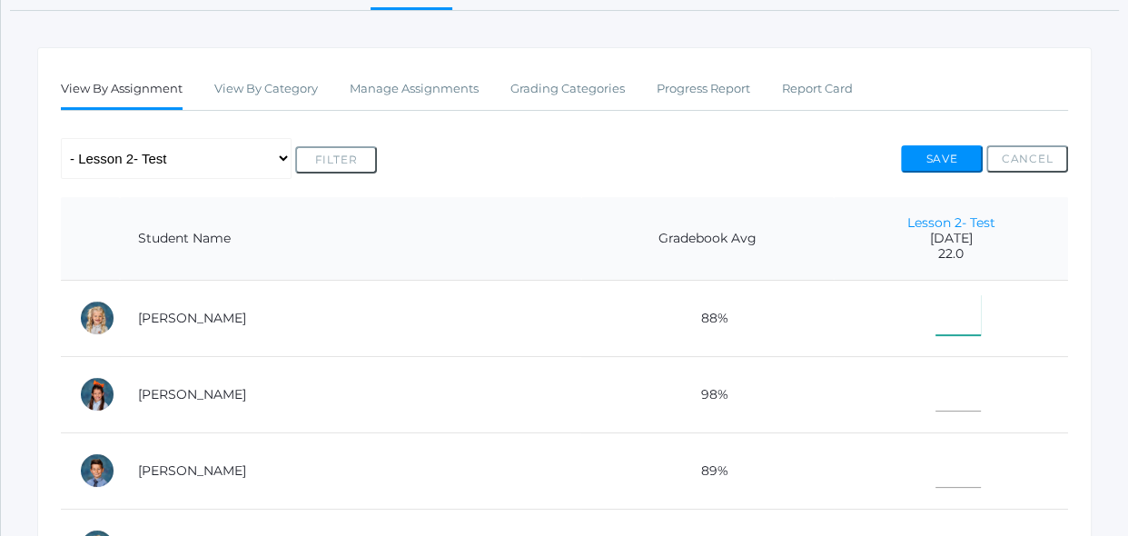
click at [935, 326] on input"] "text" at bounding box center [957, 314] width 45 height 41
click at [450, 93] on link "Manage Assignments" at bounding box center [414, 89] width 129 height 36
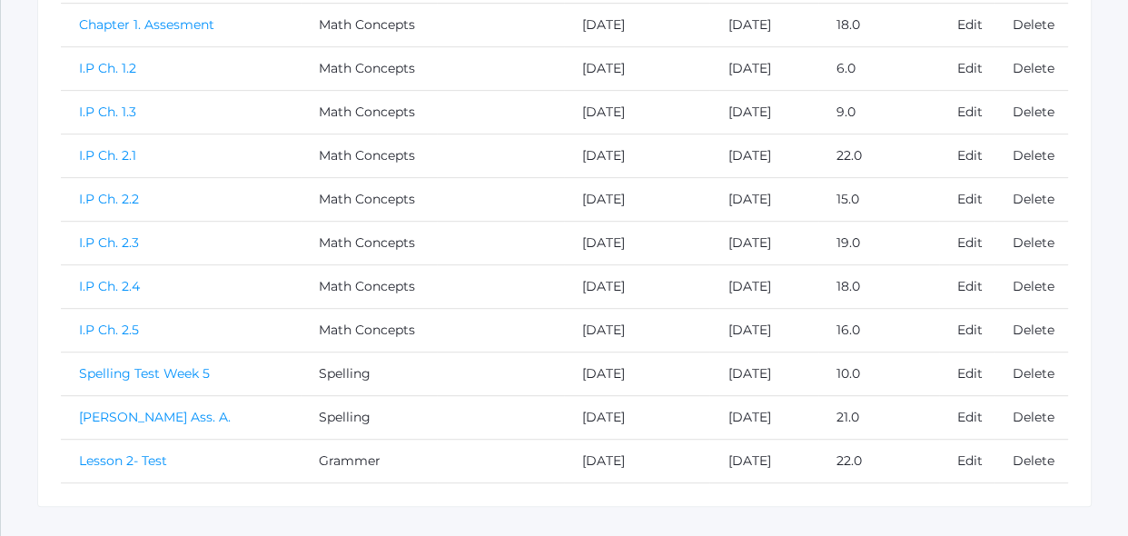
scroll to position [826, 0]
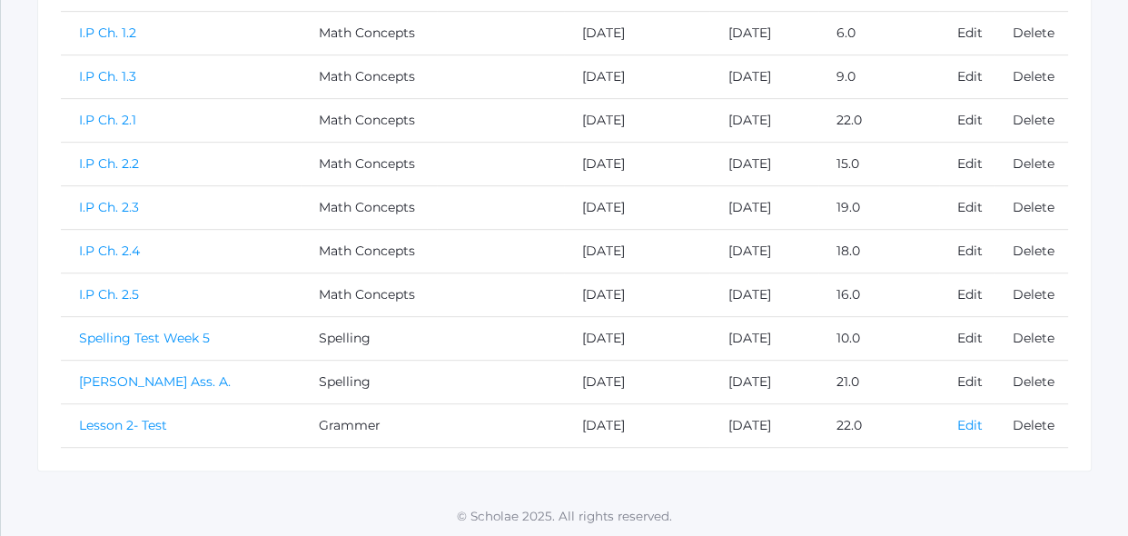
click at [961, 422] on link "Edit" at bounding box center [969, 425] width 25 height 16
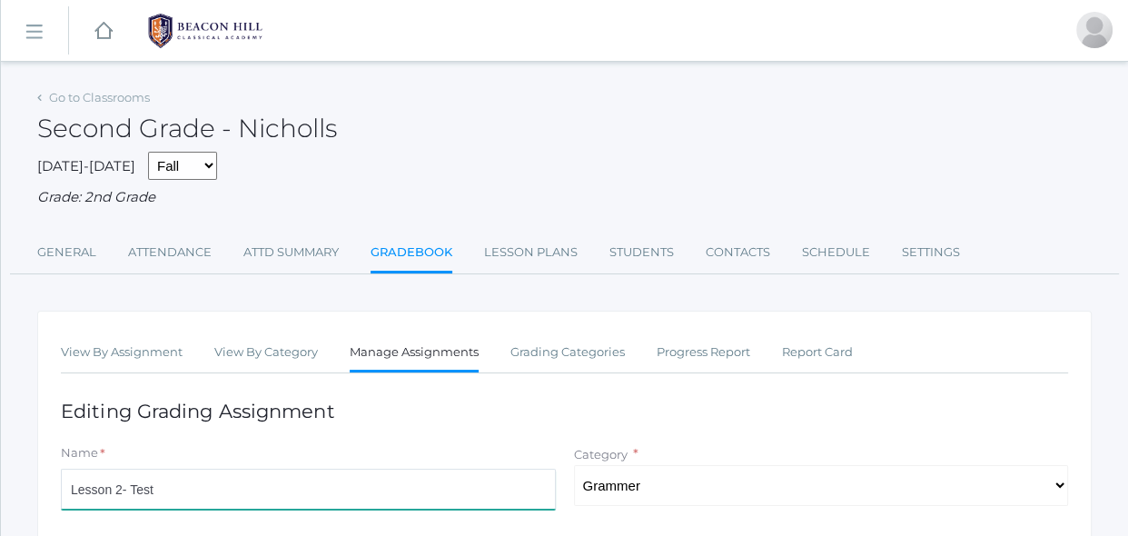
click at [399, 487] on input "Lesson 2- Test" at bounding box center [308, 489] width 495 height 41
type input "L"
type input "Lesson 22 Test"
click at [617, 410] on h1 "Editing Grading Assignment" at bounding box center [564, 410] width 1007 height 21
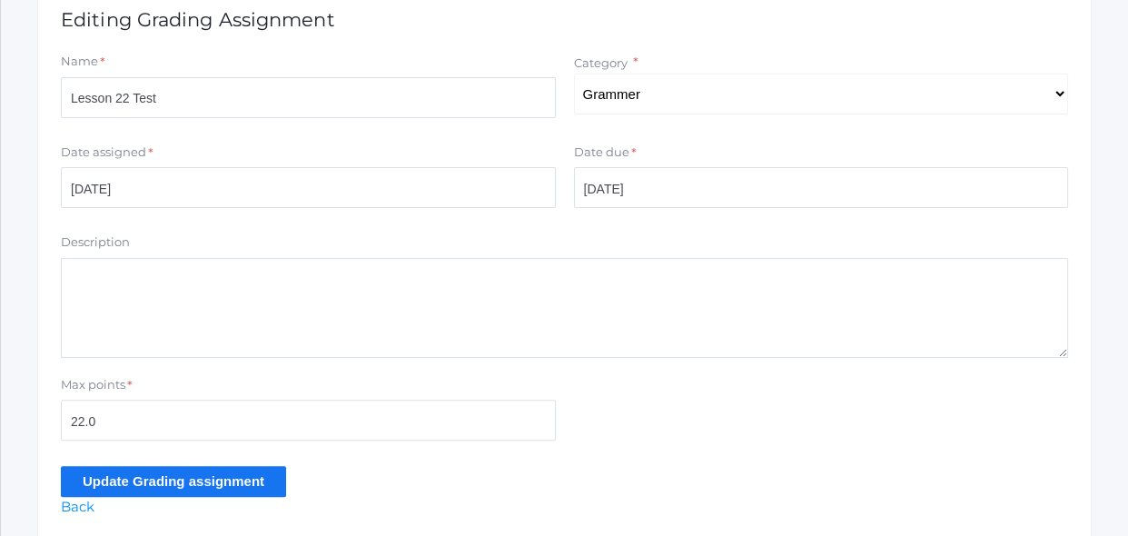
scroll to position [429, 0]
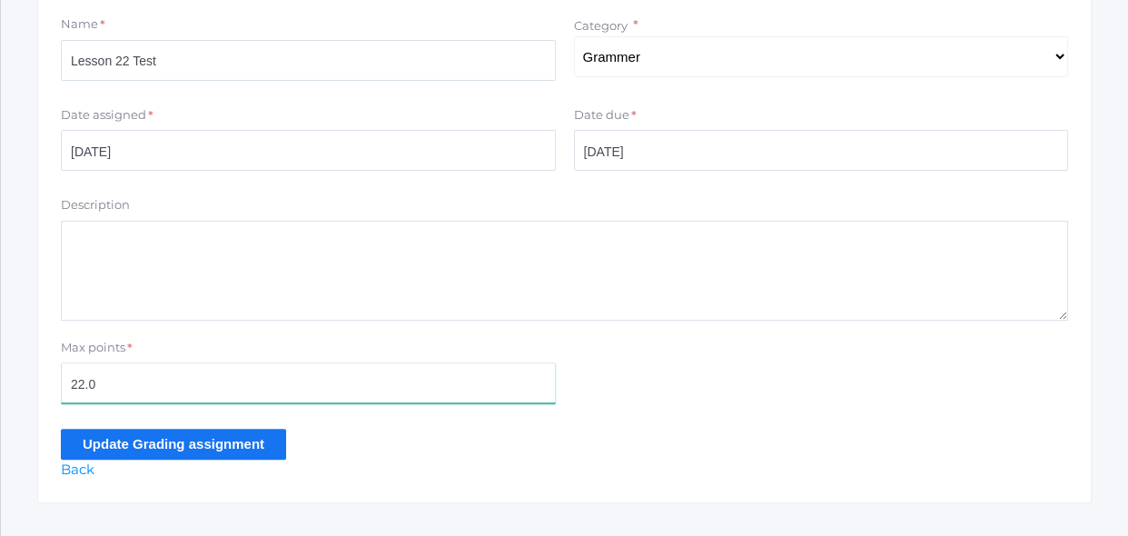
click at [189, 386] on input "22.0" at bounding box center [308, 382] width 495 height 41
type input "2"
type input "31"
click at [119, 447] on input "Update Grading assignment" at bounding box center [173, 444] width 225 height 30
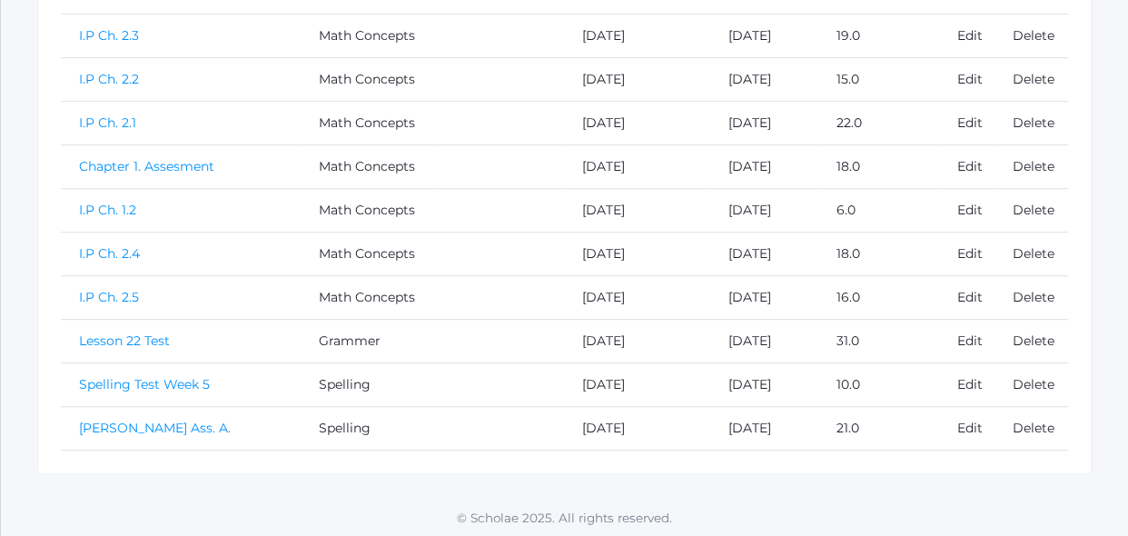
scroll to position [869, 0]
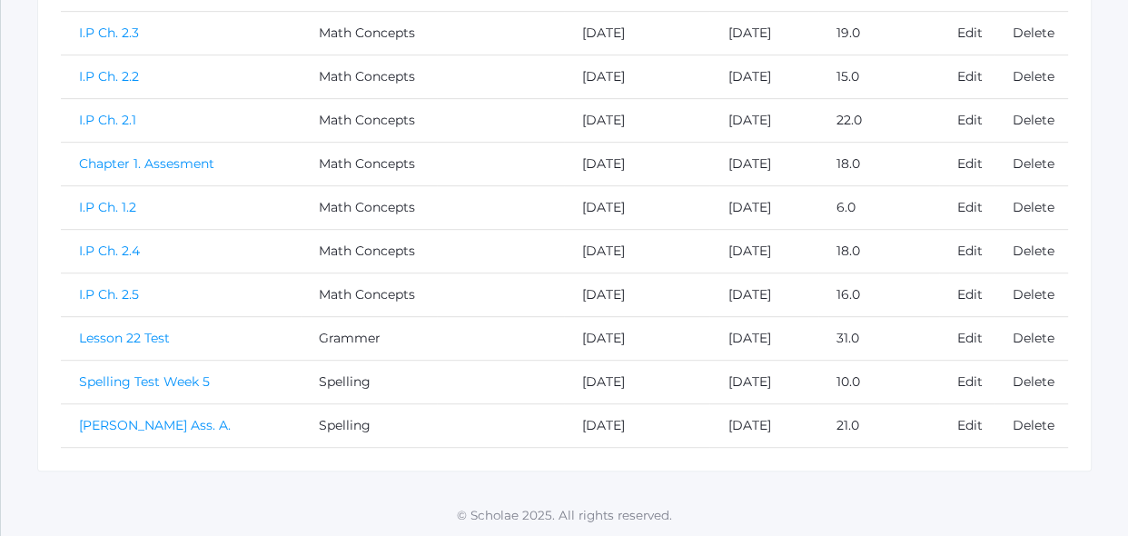
click at [162, 339] on link "Lesson 22 Test" at bounding box center [124, 338] width 91 height 16
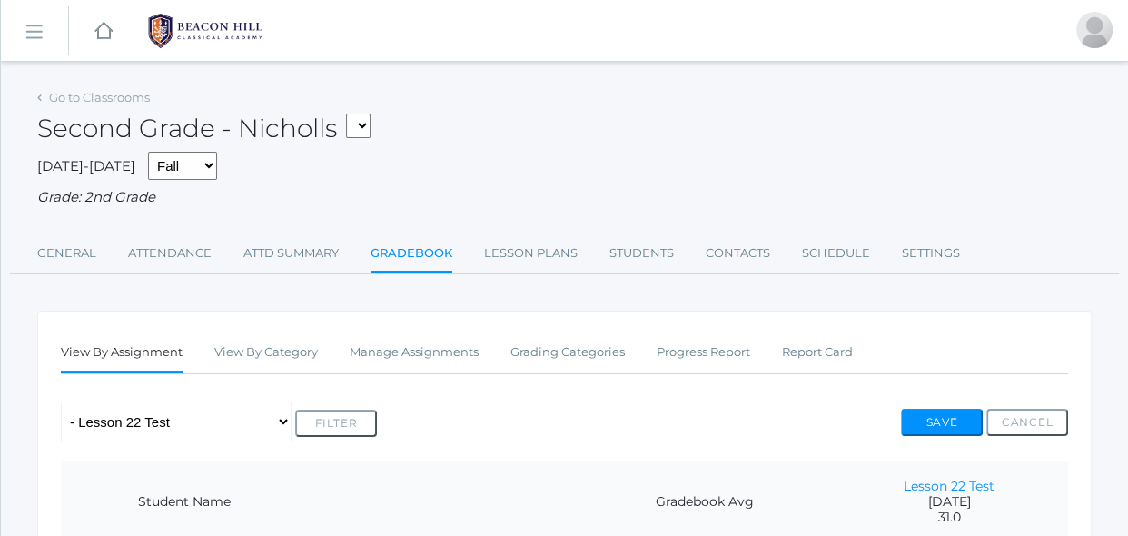
click at [462, 423] on div "Any Assignment Category: Grammer - Lesson 22 Test - Lesson 2- Test Category: Ma…" at bounding box center [564, 421] width 1007 height 41
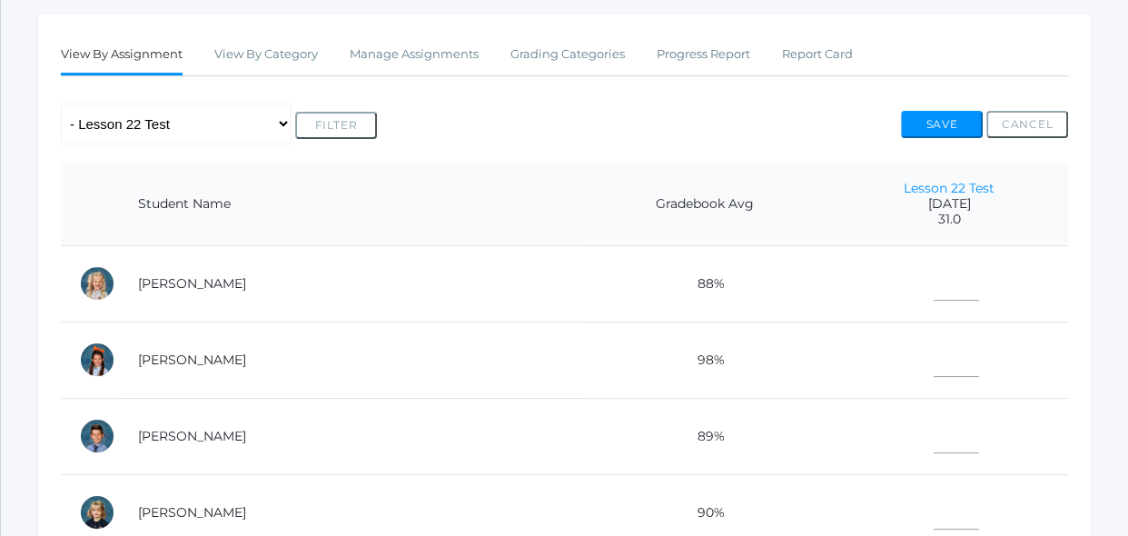
scroll to position [330, 0]
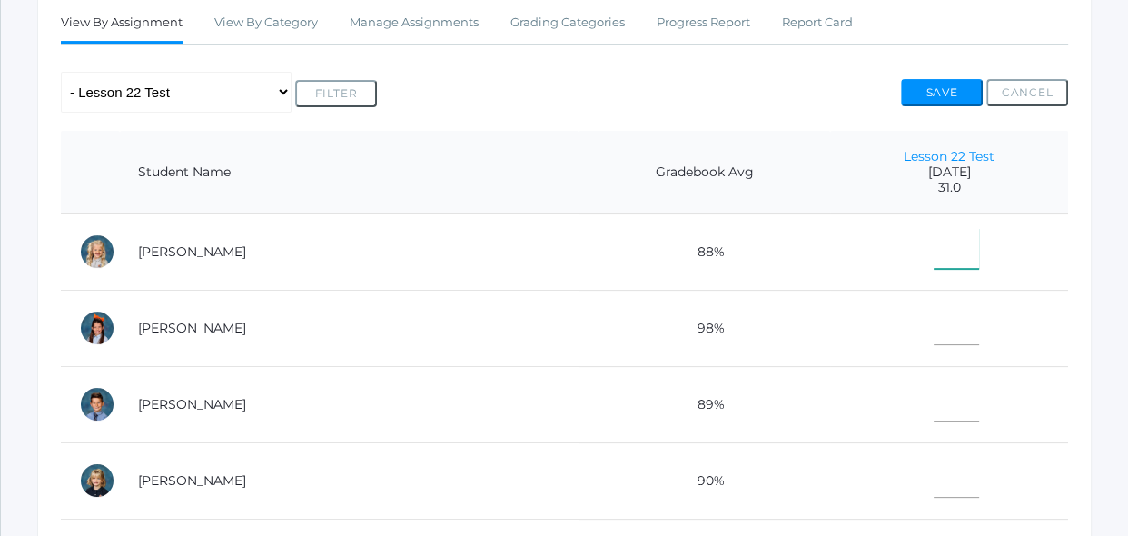
click at [942, 265] on input"] "text" at bounding box center [956, 248] width 45 height 41
type input"] "28"
type input"] "31"
type input"] "29"
type input"] "31"
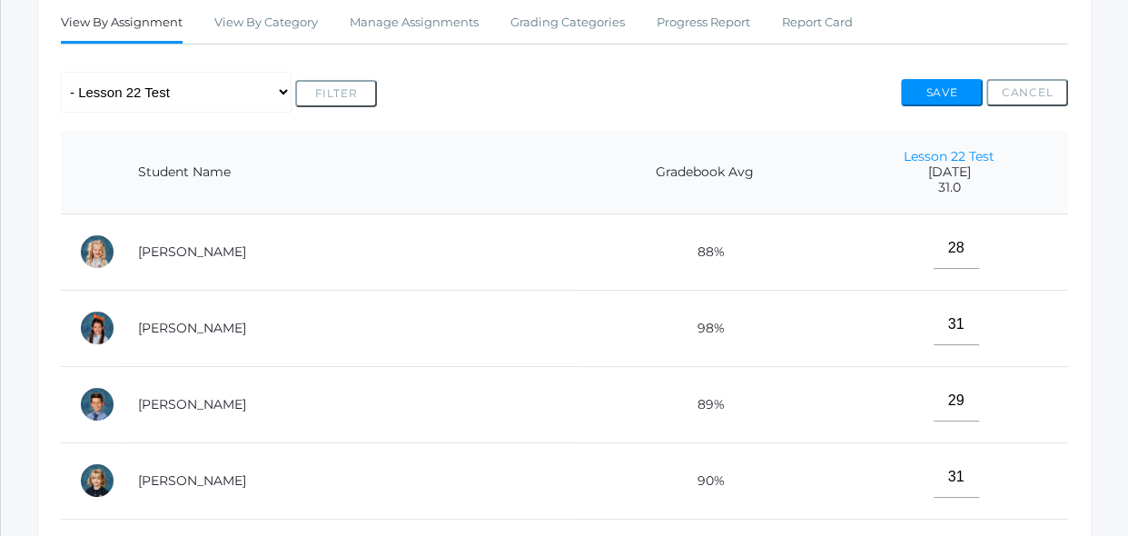
scroll to position [618, 0]
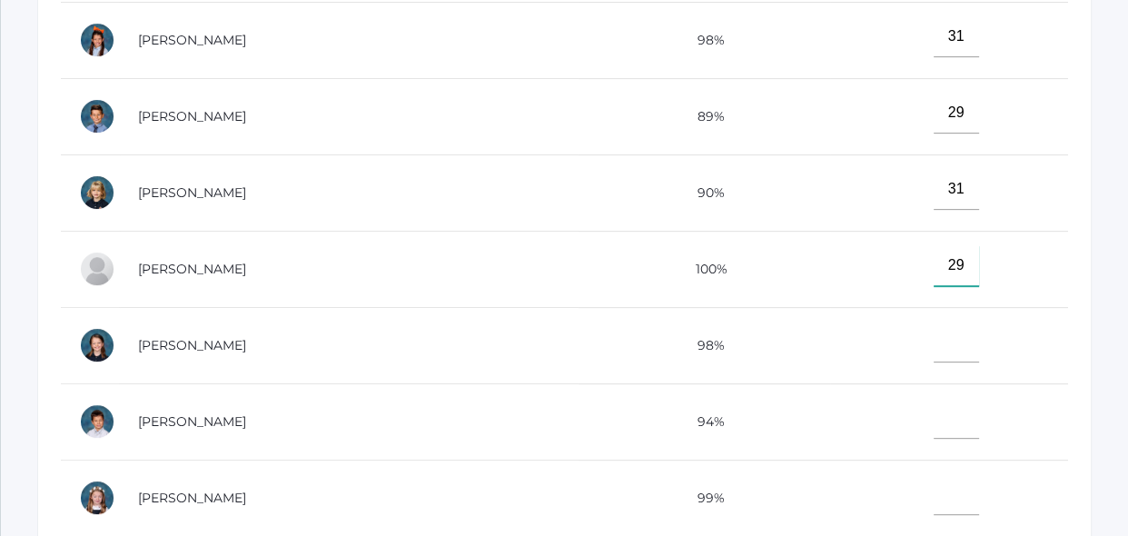
type input"] "29"
type input"] "31"
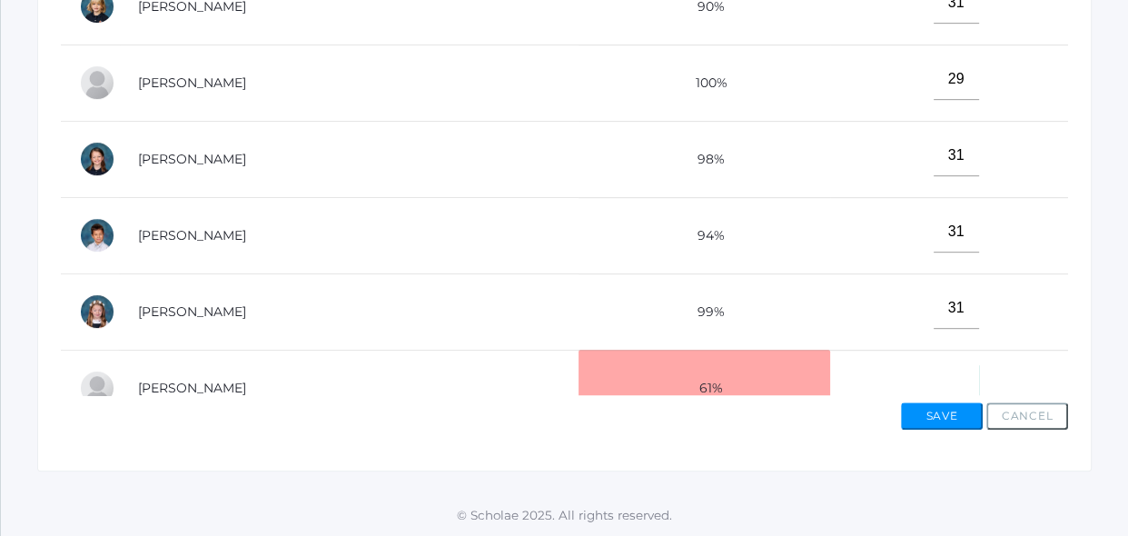
scroll to position [21, 0]
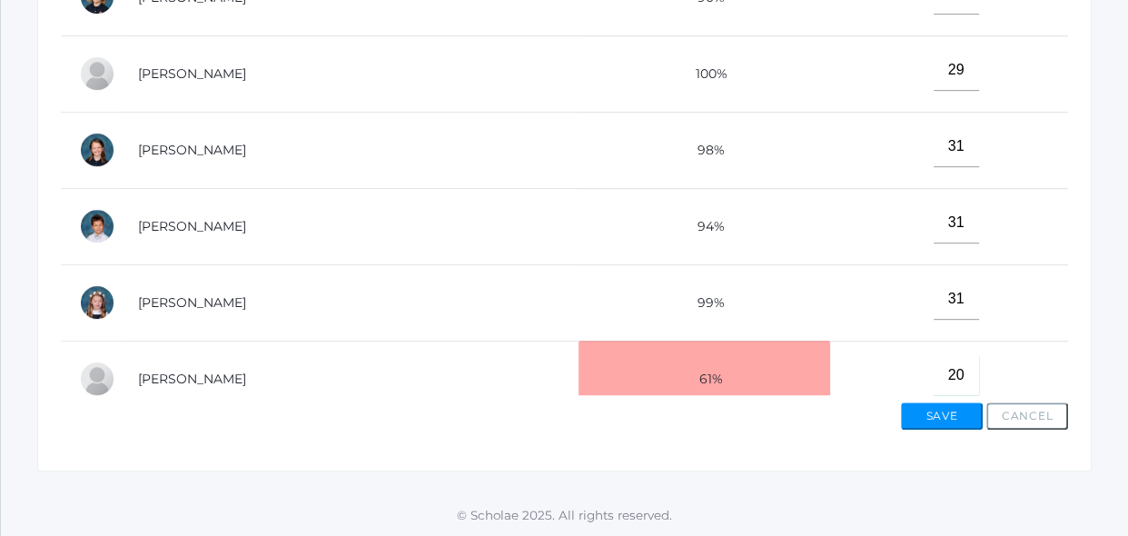
type input"] "20"
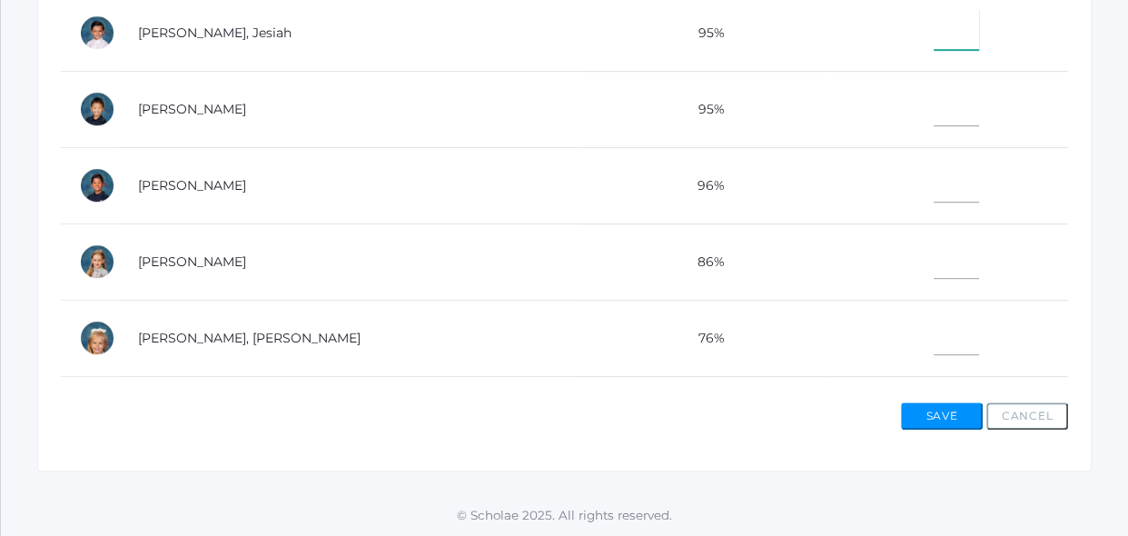
type input"] "2"
type input"] "31"
type input"] "30"
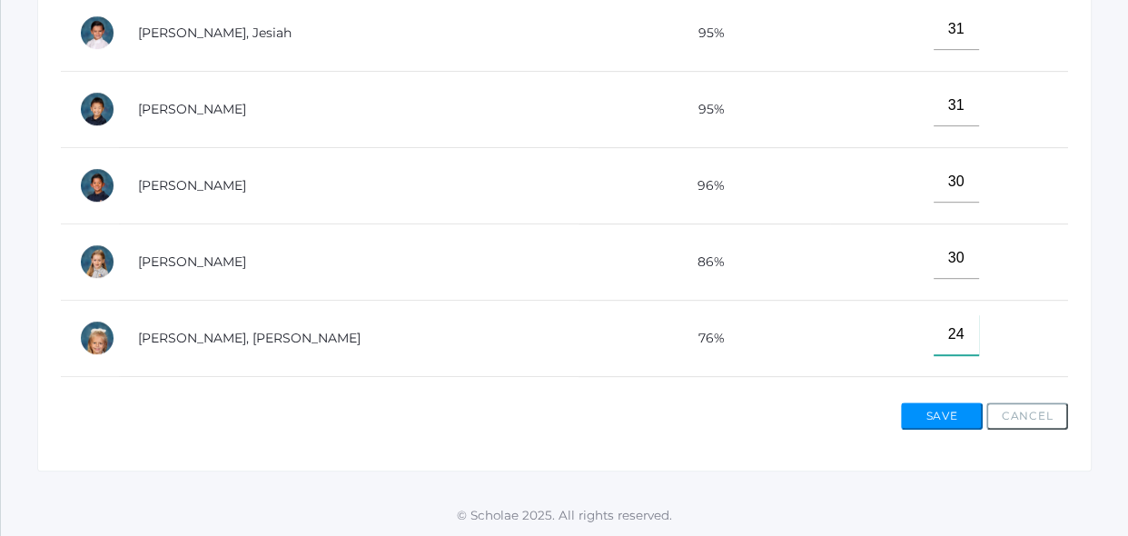
type input"] "24"
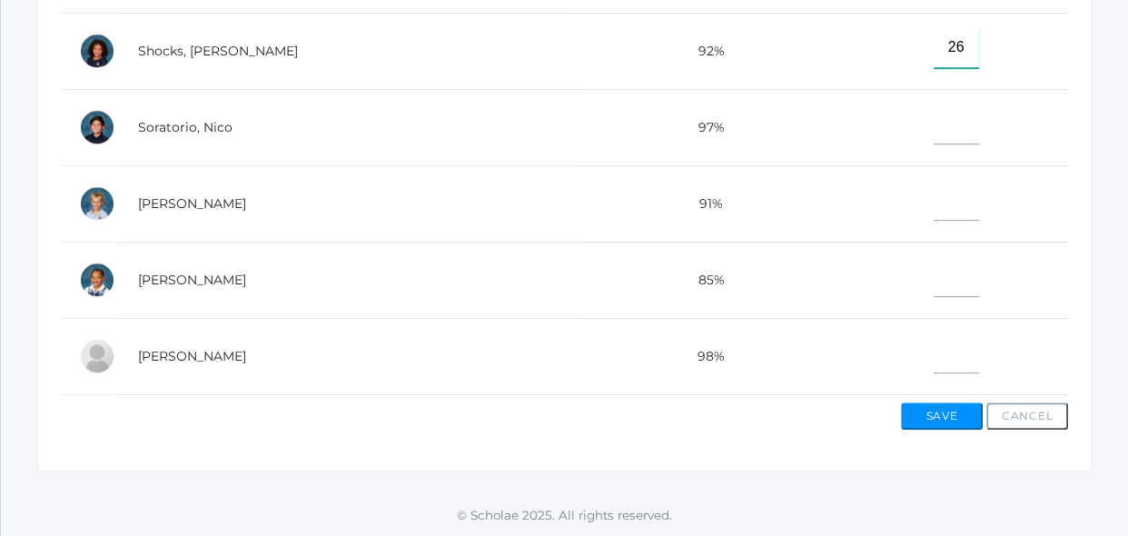
type input"] "26"
type input"] "31"
type input"] "30"
type input"] "28"
type input"] "30"
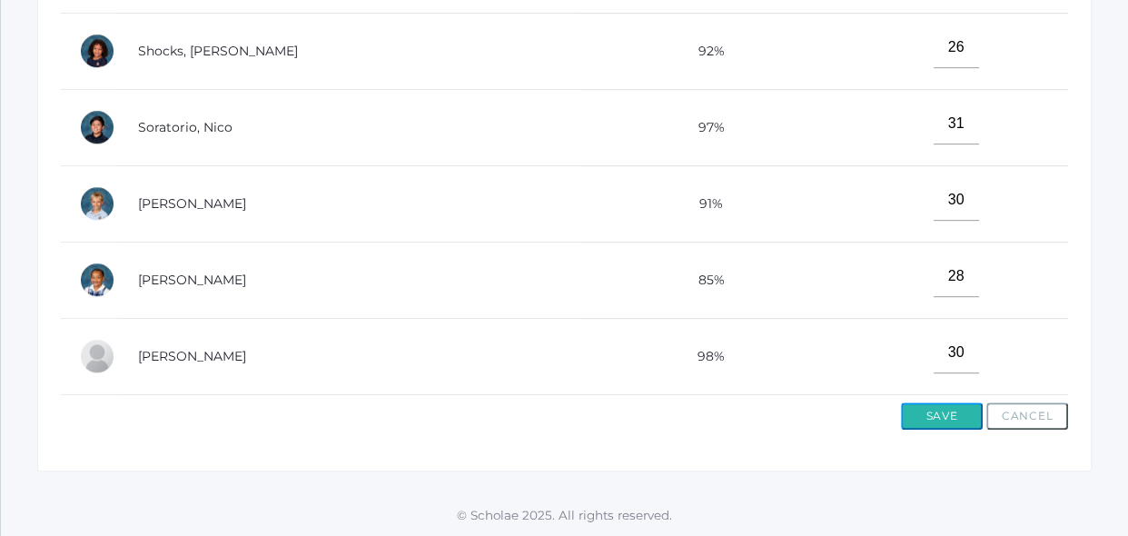
click at [956, 408] on button "Save" at bounding box center [942, 415] width 82 height 27
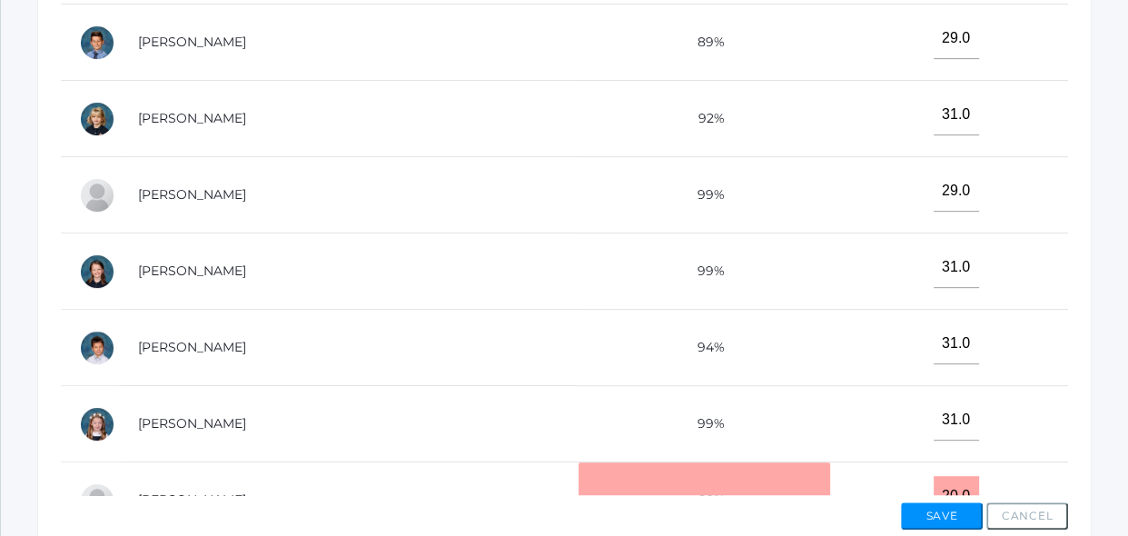
scroll to position [825, 0]
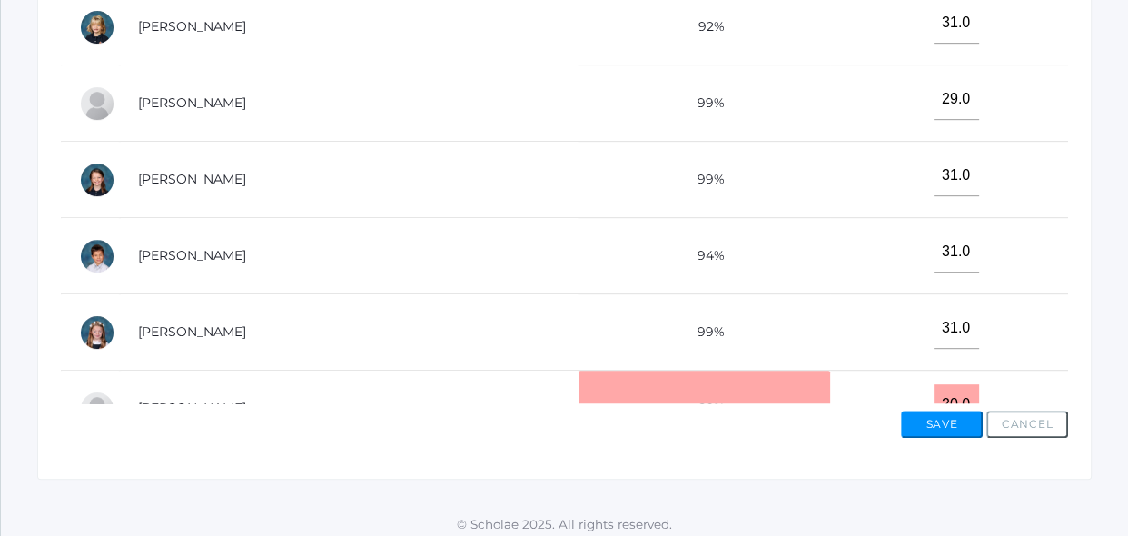
click at [964, 335] on td "31.0" at bounding box center [949, 332] width 238 height 76
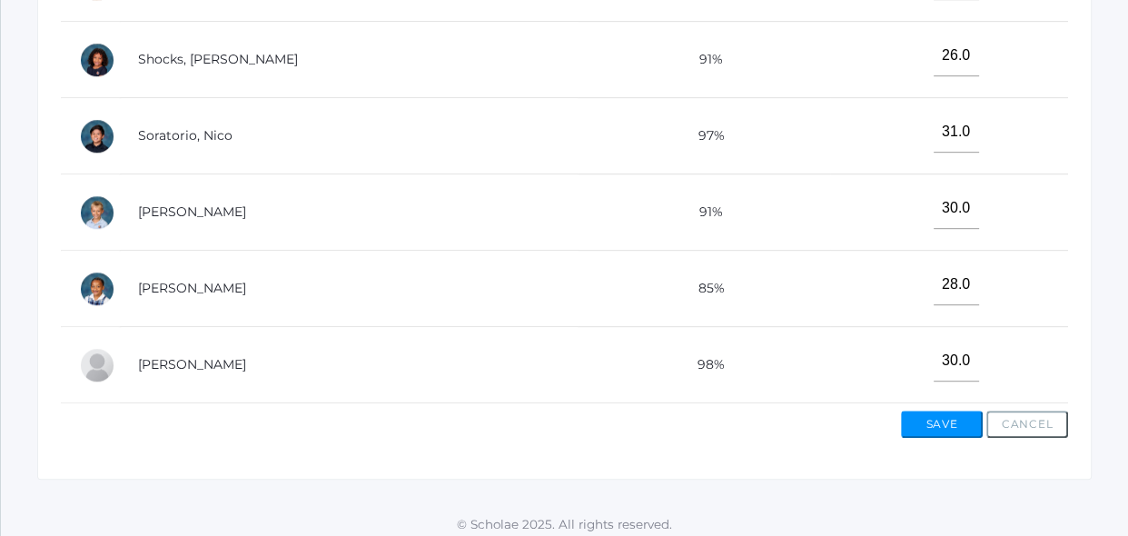
scroll to position [835, 0]
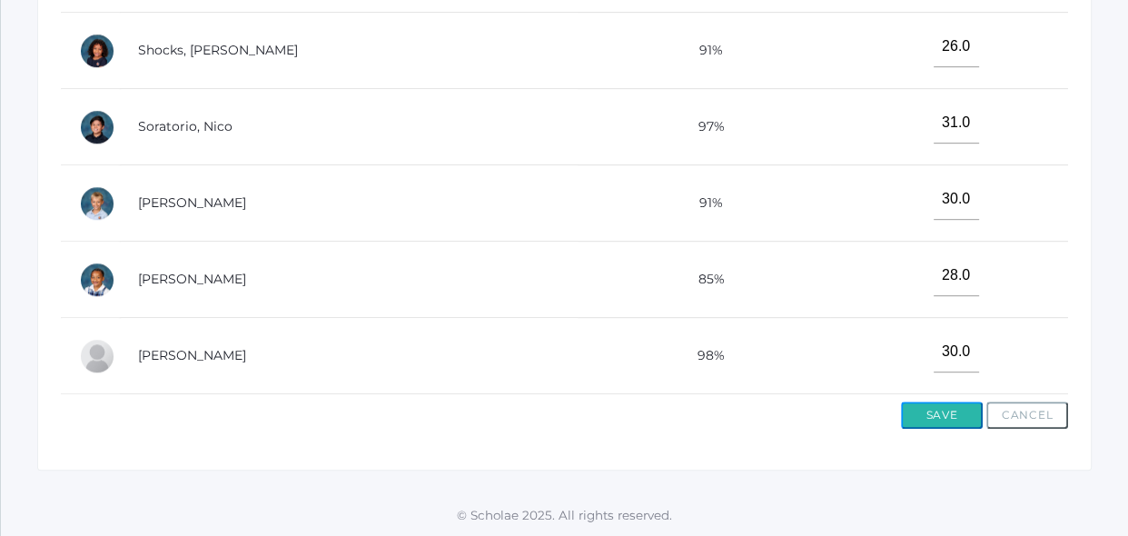
click at [964, 417] on button "Save" at bounding box center [942, 414] width 82 height 27
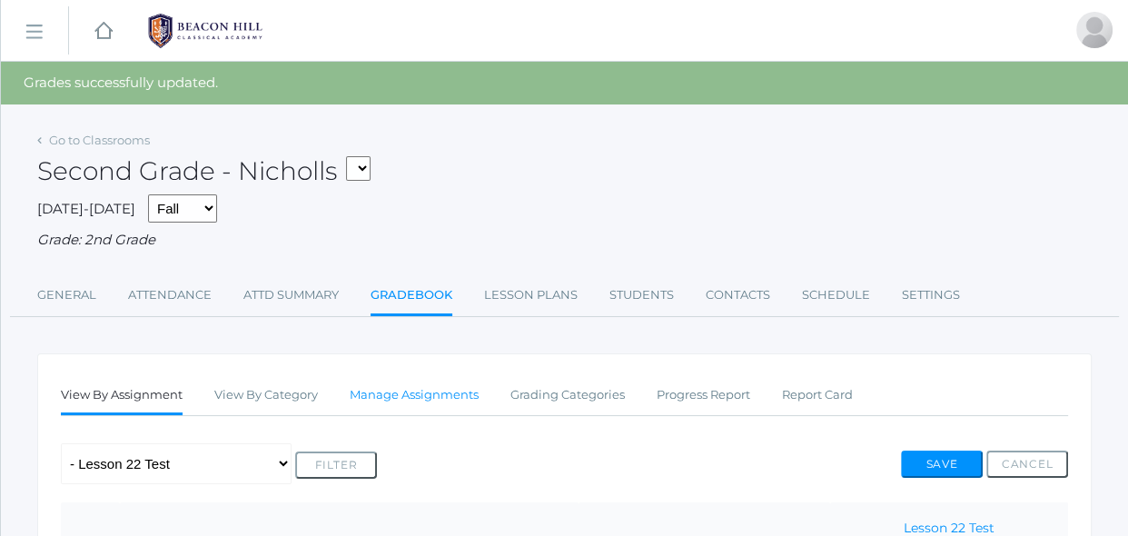
click at [462, 395] on link "Manage Assignments" at bounding box center [414, 395] width 129 height 36
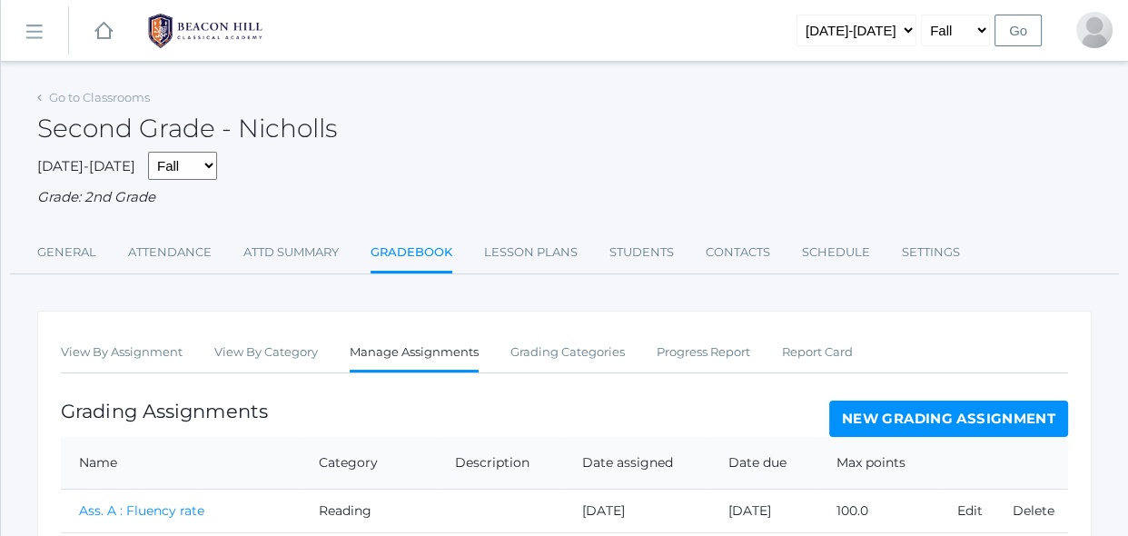
click at [570, 402] on div "Grading Assignments New Grading Assignment" at bounding box center [564, 418] width 1007 height 36
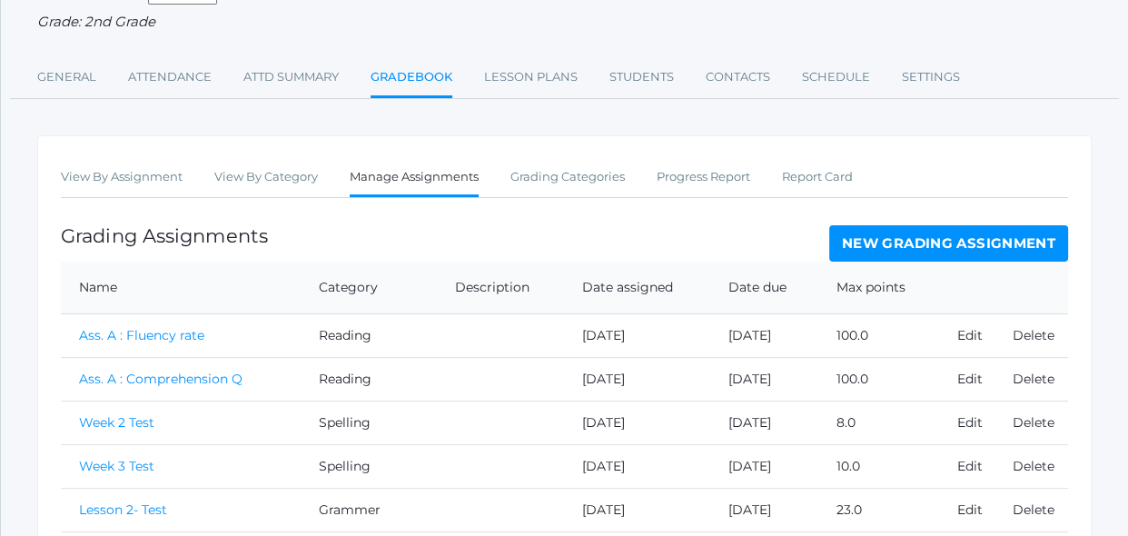
scroll to position [67, 0]
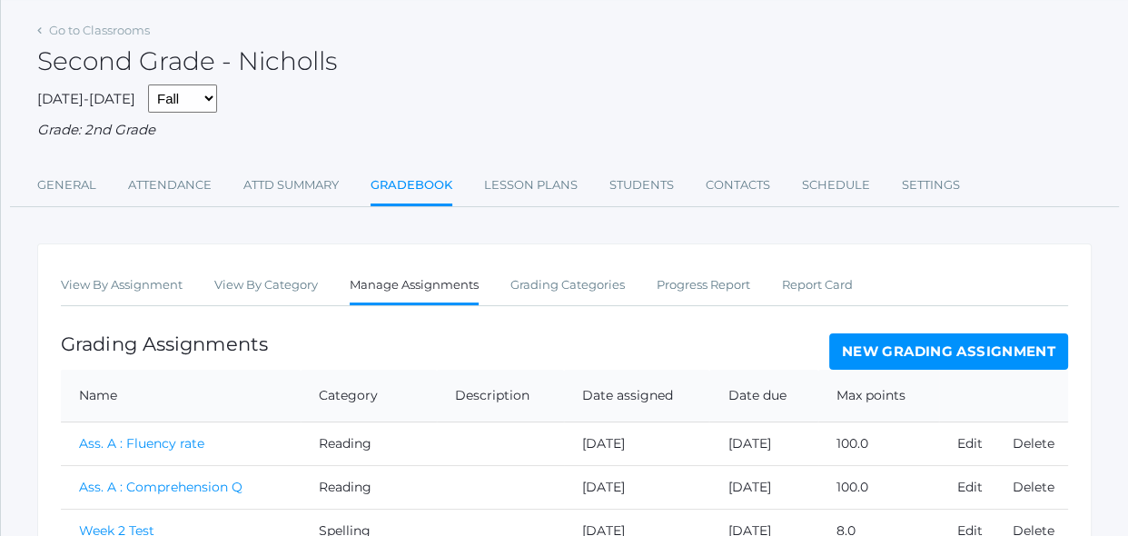
click at [869, 355] on link "New Grading Assignment" at bounding box center [948, 351] width 239 height 36
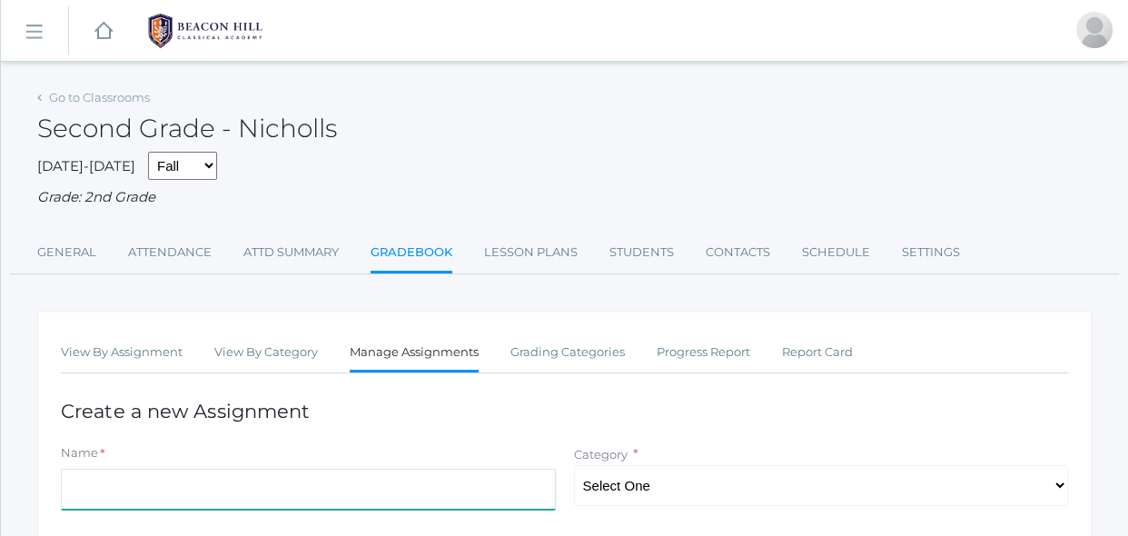
click at [375, 489] on input "Name" at bounding box center [308, 489] width 495 height 41
type input "[PERSON_NAME] Ass. A"
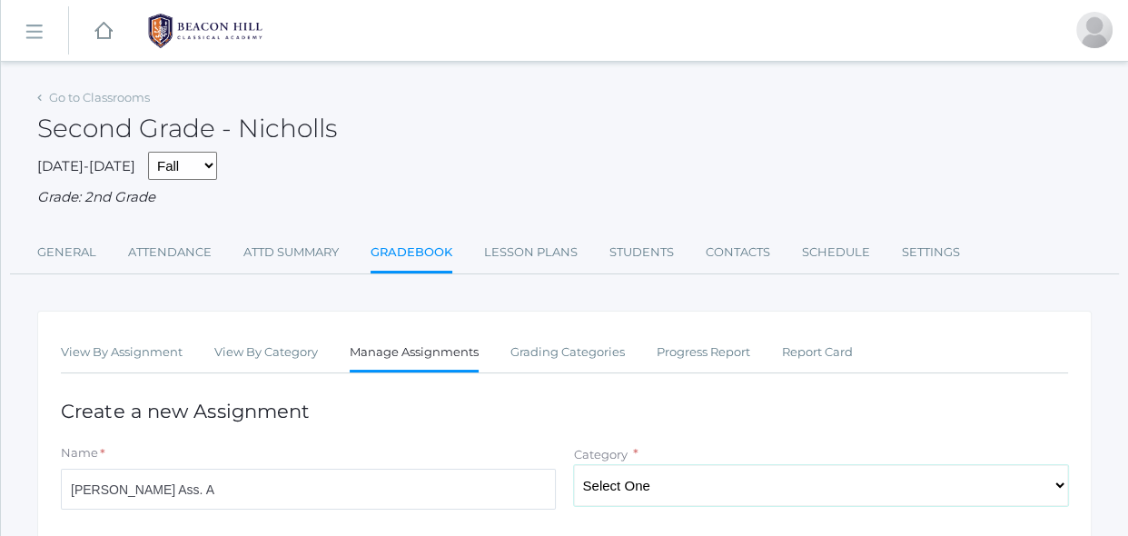
click at [605, 499] on select "Select One Spelling Grammer Composition Reading Math Concepts" at bounding box center [821, 485] width 495 height 41
select select "1253"
click at [574, 465] on select "Select One Spelling Grammer Composition Reading Math Concepts" at bounding box center [821, 485] width 495 height 41
click at [622, 400] on h1 "Create a new Assignment" at bounding box center [564, 410] width 1007 height 21
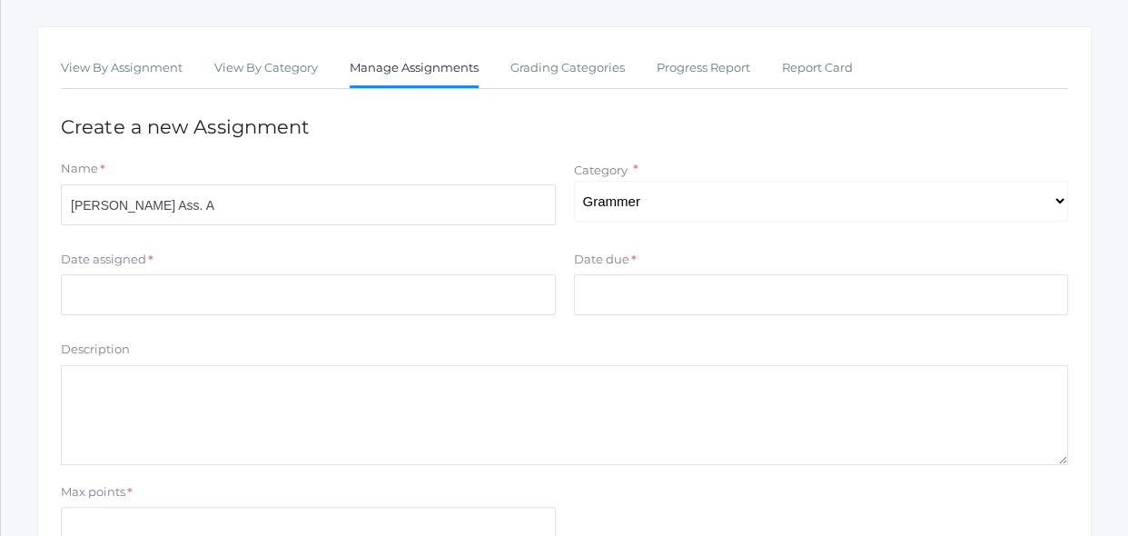
scroll to position [330, 0]
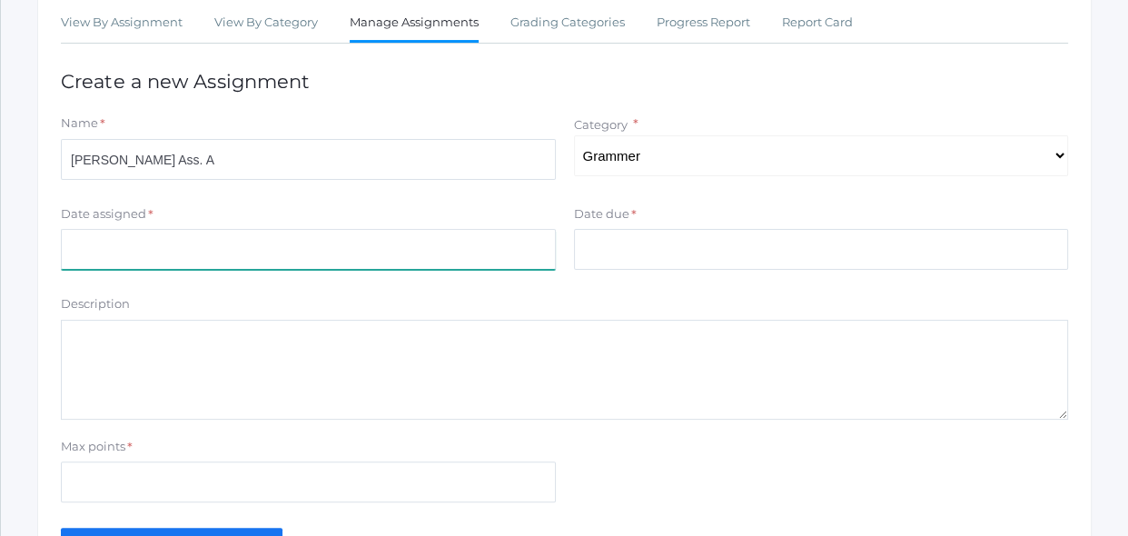
click at [468, 265] on input "Date assigned" at bounding box center [308, 249] width 495 height 41
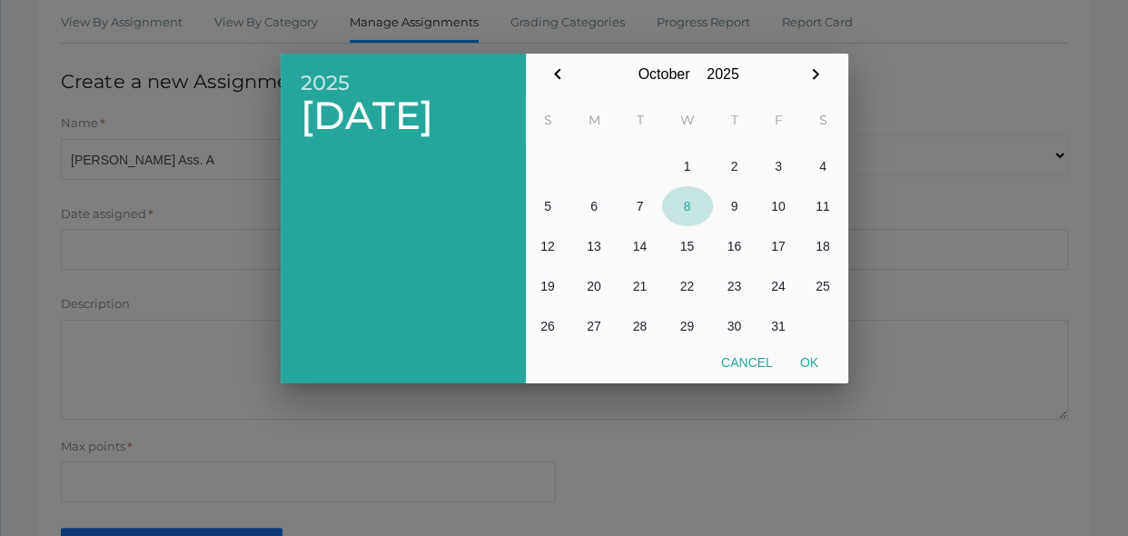
click at [683, 202] on button "8" at bounding box center [687, 206] width 51 height 40
click at [808, 364] on button "Ok" at bounding box center [808, 362] width 45 height 33
type input "[DATE]"
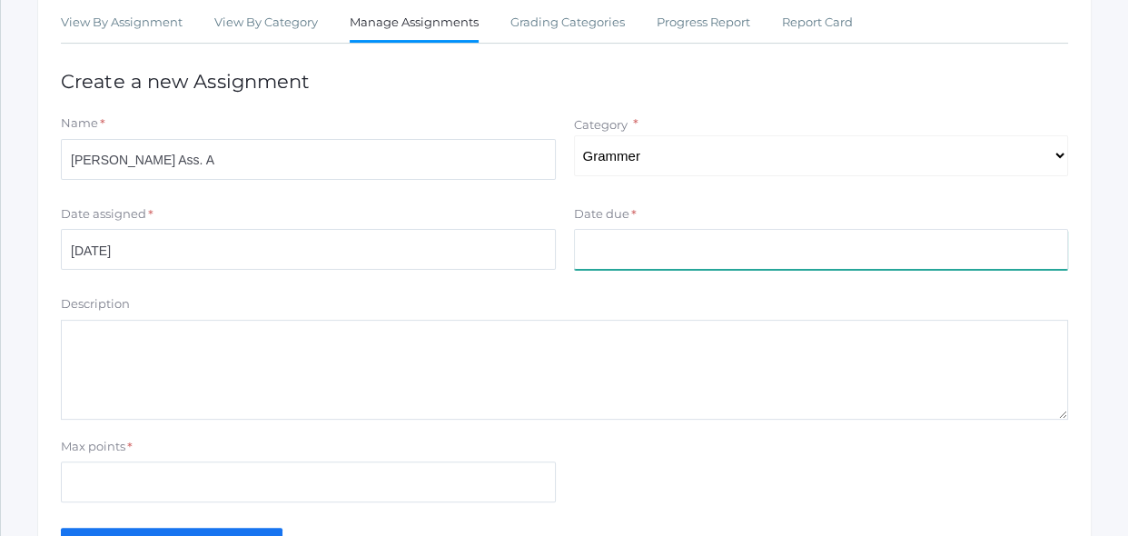
click at [793, 263] on input "Date due" at bounding box center [821, 249] width 495 height 41
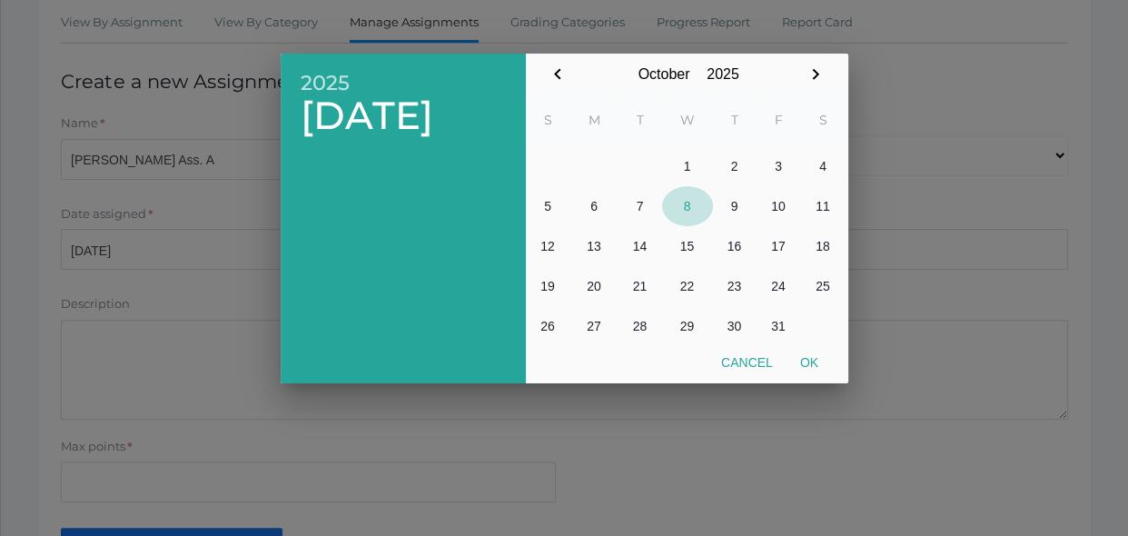
click at [688, 208] on button "8" at bounding box center [687, 206] width 51 height 40
click at [815, 362] on button "Ok" at bounding box center [808, 362] width 45 height 33
type input "[DATE]"
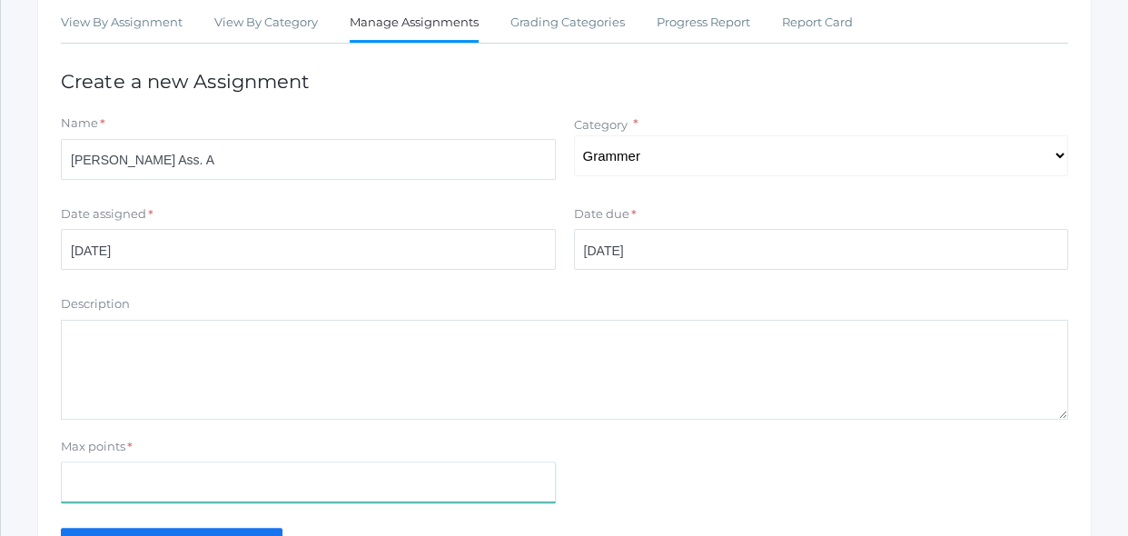
click at [719, 451] on div "Max points *" at bounding box center [564, 474] width 1025 height 73
click at [535, 483] on input "Max points" at bounding box center [308, 481] width 495 height 41
type input "6"
click at [661, 466] on div "Max points * 6" at bounding box center [564, 474] width 1025 height 73
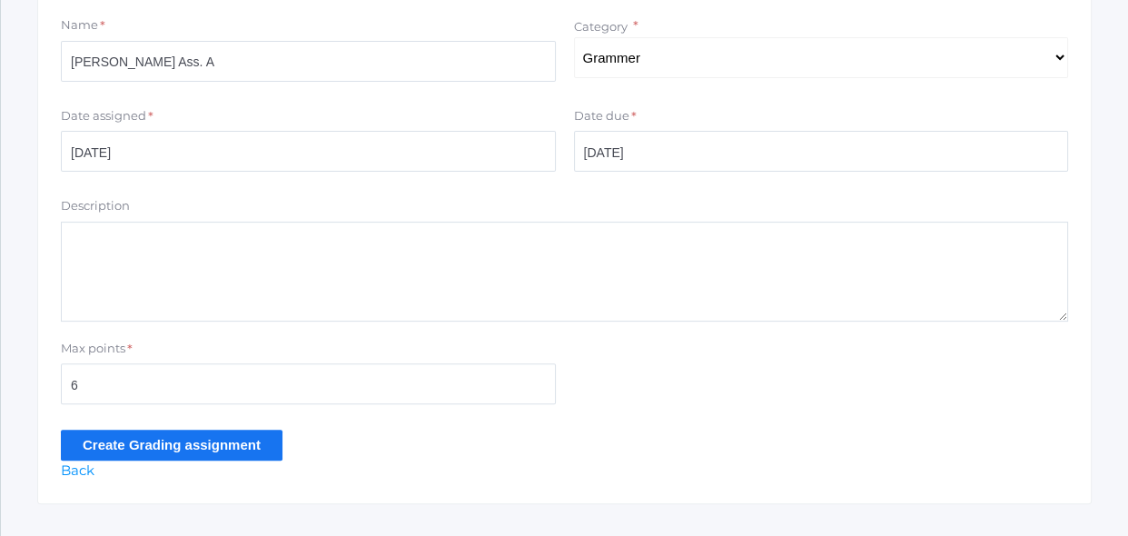
scroll to position [429, 0]
click at [253, 446] on input "Create Grading assignment" at bounding box center [172, 444] width 222 height 30
